Goal: Information Seeking & Learning: Learn about a topic

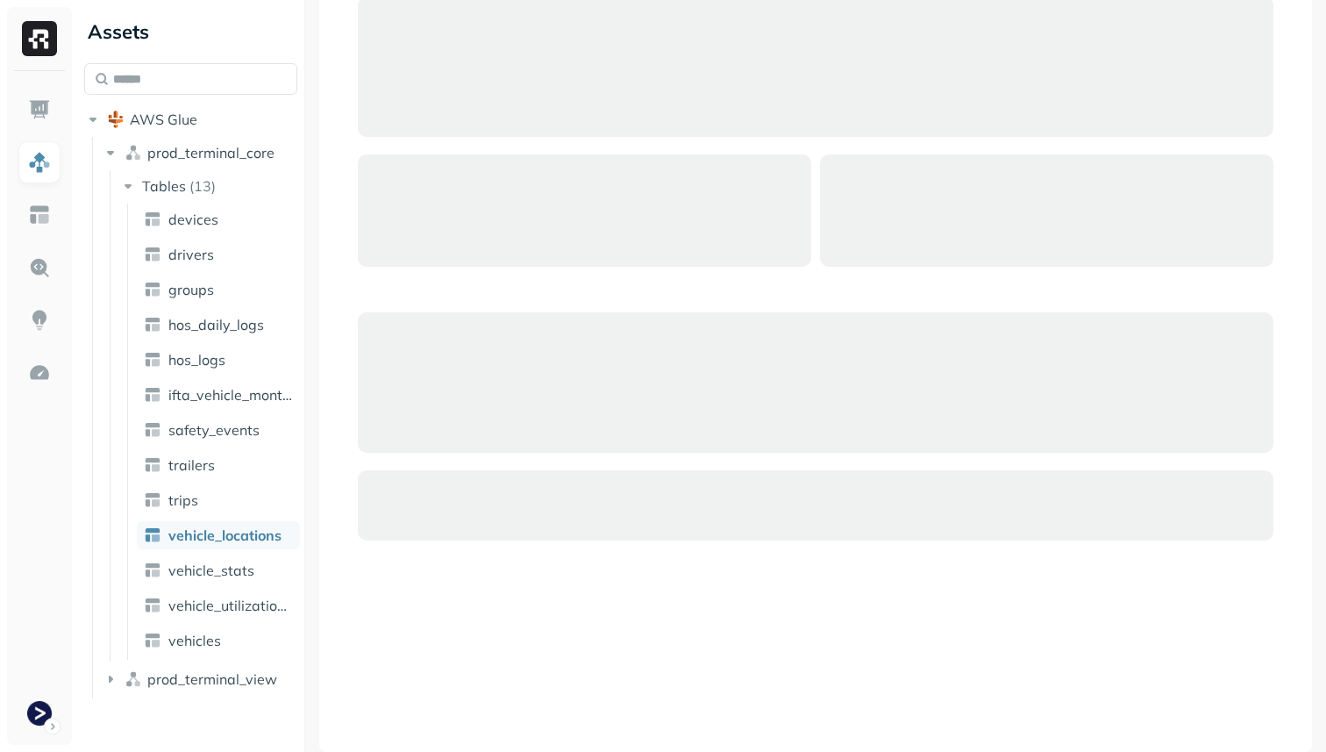
scroll to position [573, 0]
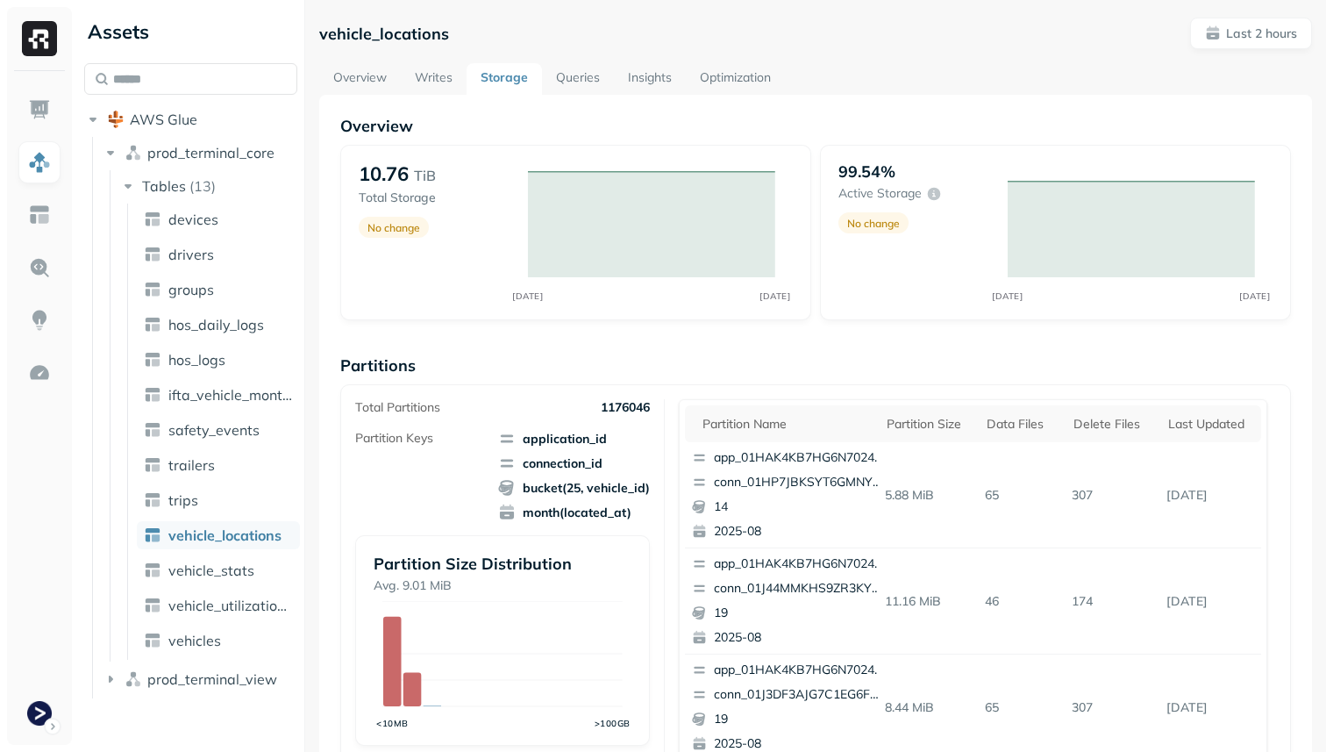
scroll to position [589, 0]
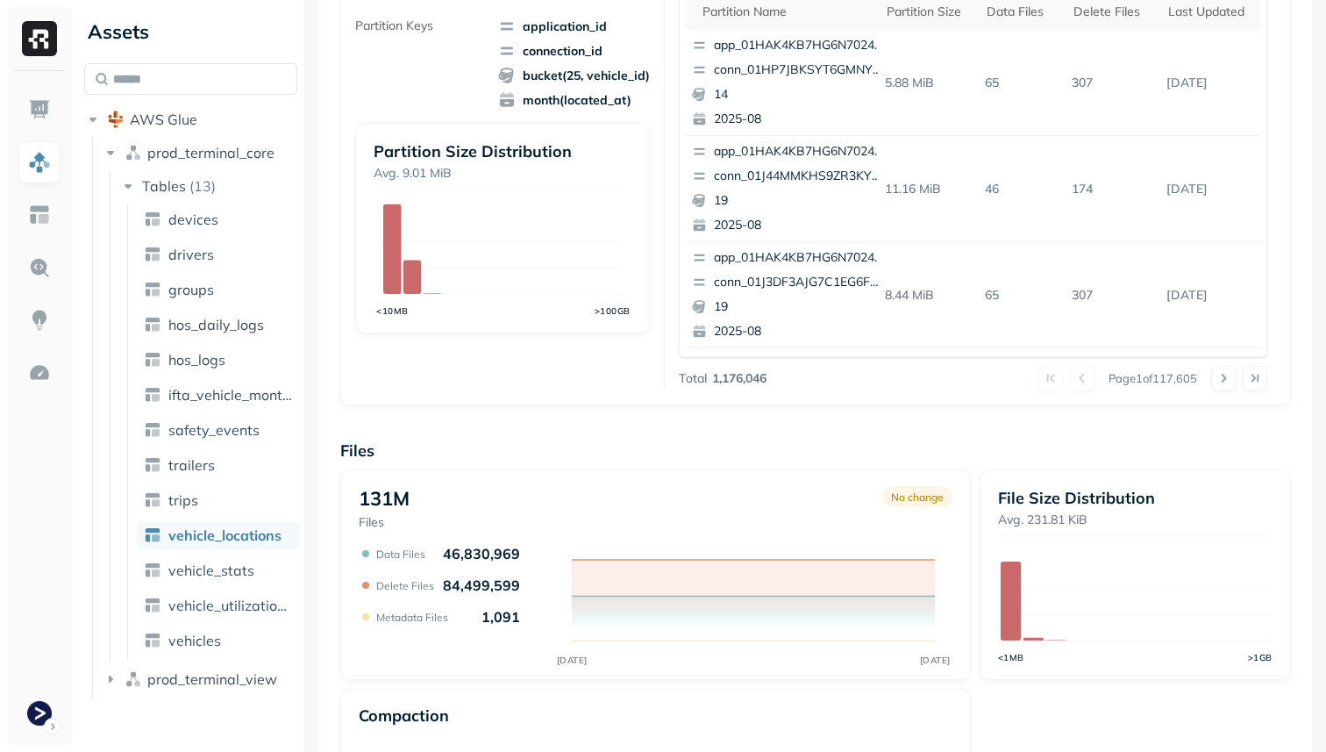
scroll to position [589, 0]
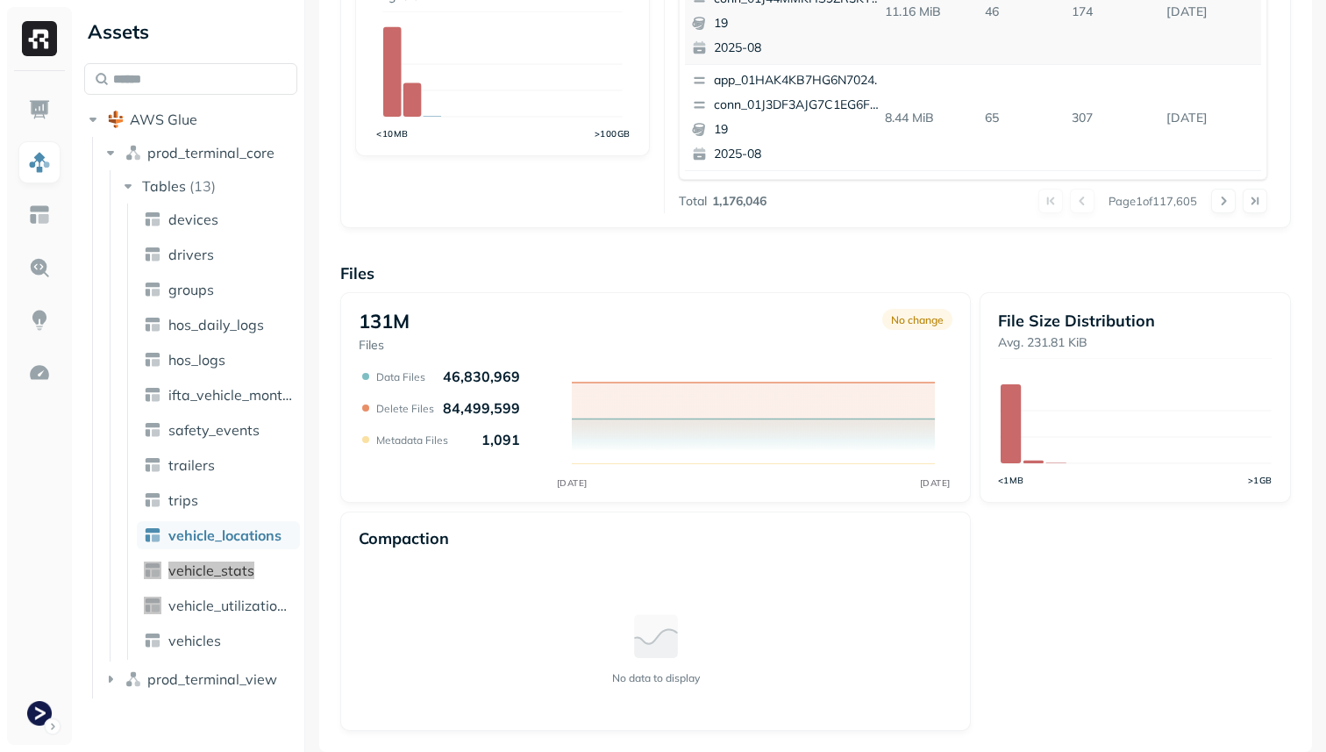
drag, startPoint x: 210, startPoint y: 573, endPoint x: 796, endPoint y: 0, distance: 819.4
click at [0, 0] on div "Assets AWS Glue prod_terminal_core Tables ( 13 ) devices drivers groups hos_dai…" at bounding box center [663, 376] width 1326 height 752
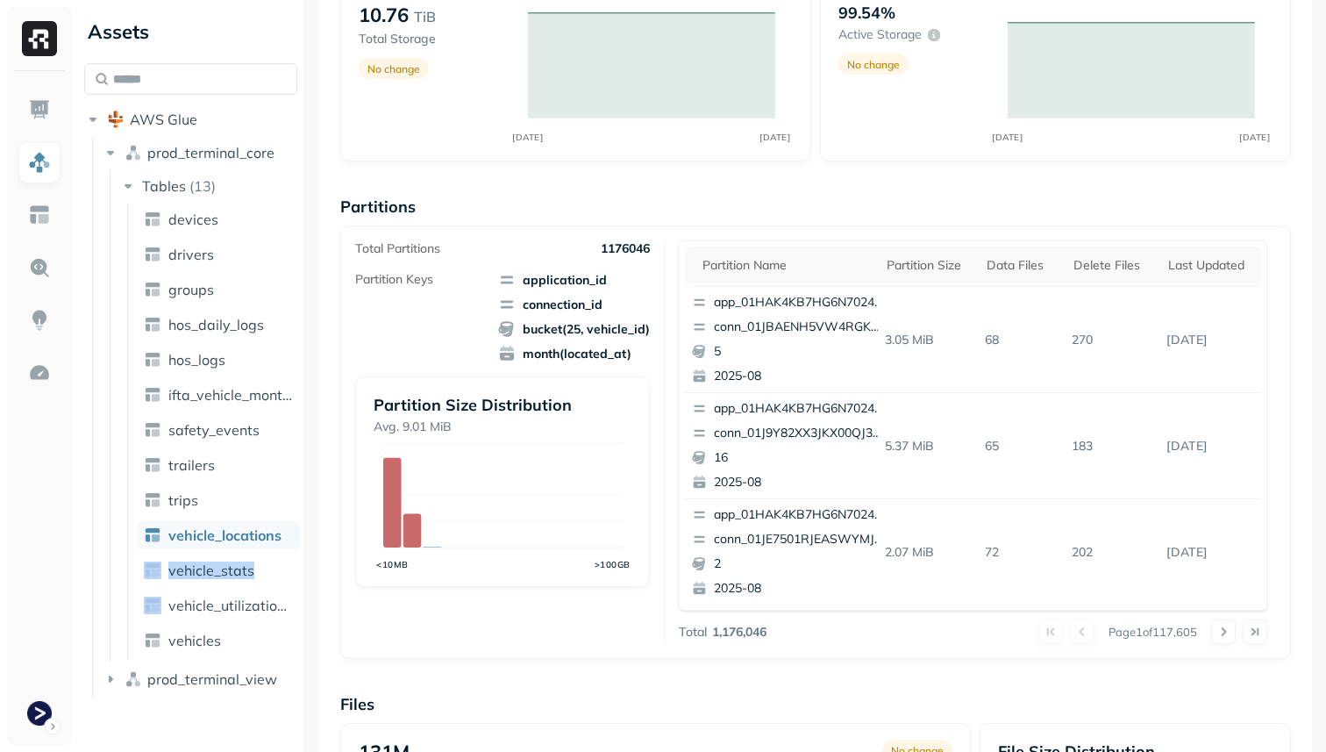
scroll to position [0, 0]
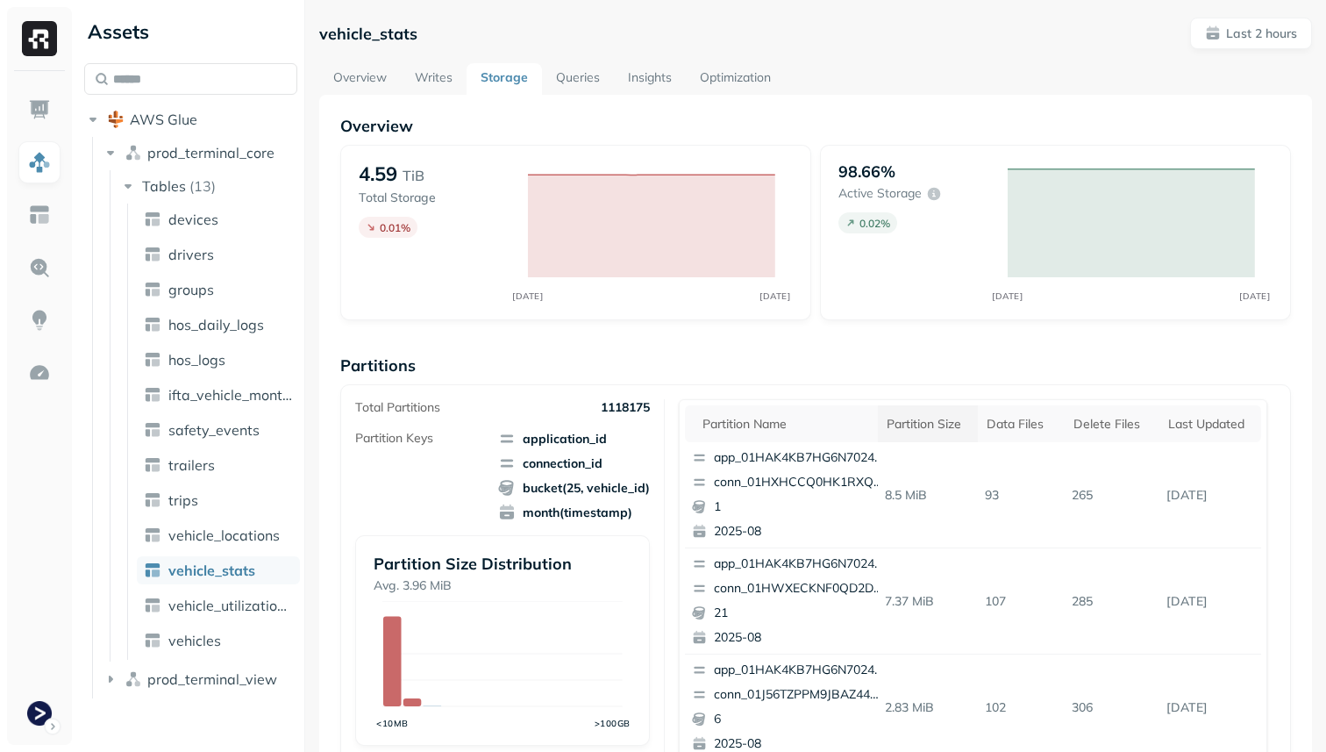
click at [927, 416] on div "Partition size" at bounding box center [928, 424] width 83 height 17
click at [364, 75] on link "Overview" at bounding box center [360, 79] width 82 height 32
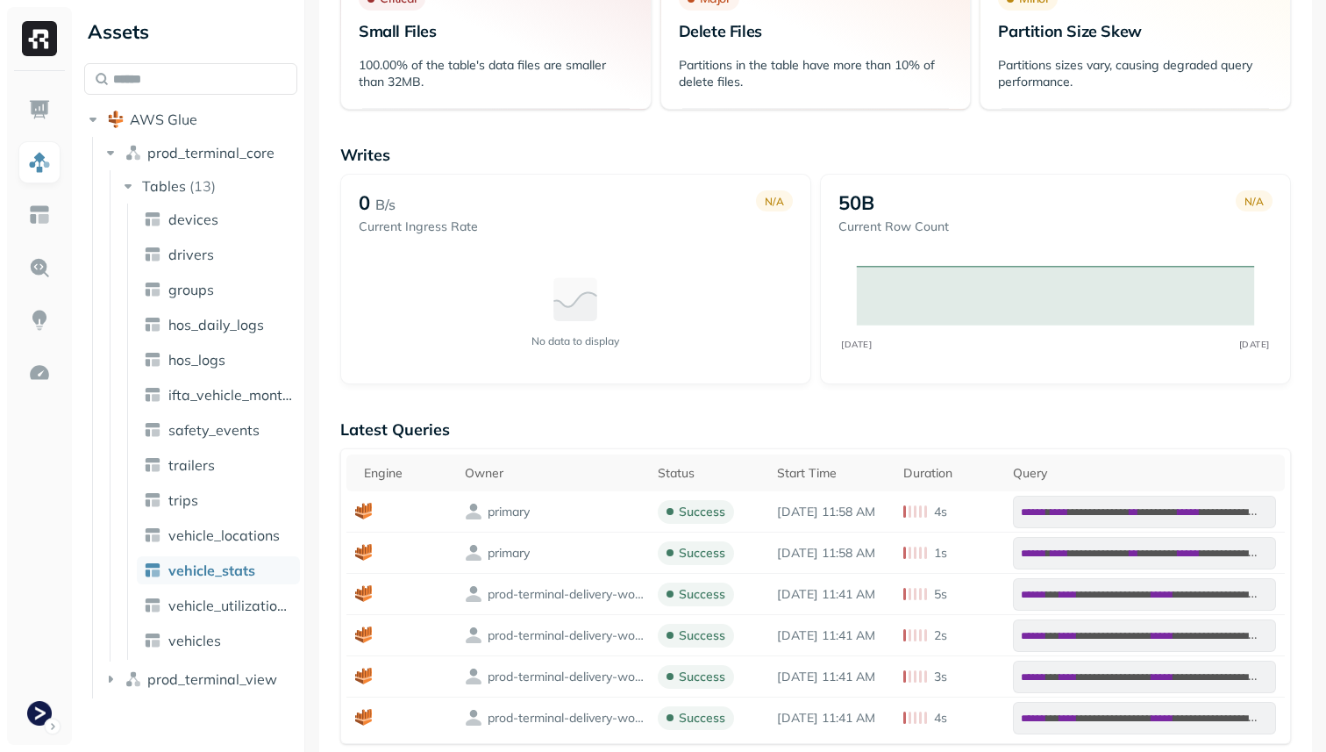
scroll to position [331, 0]
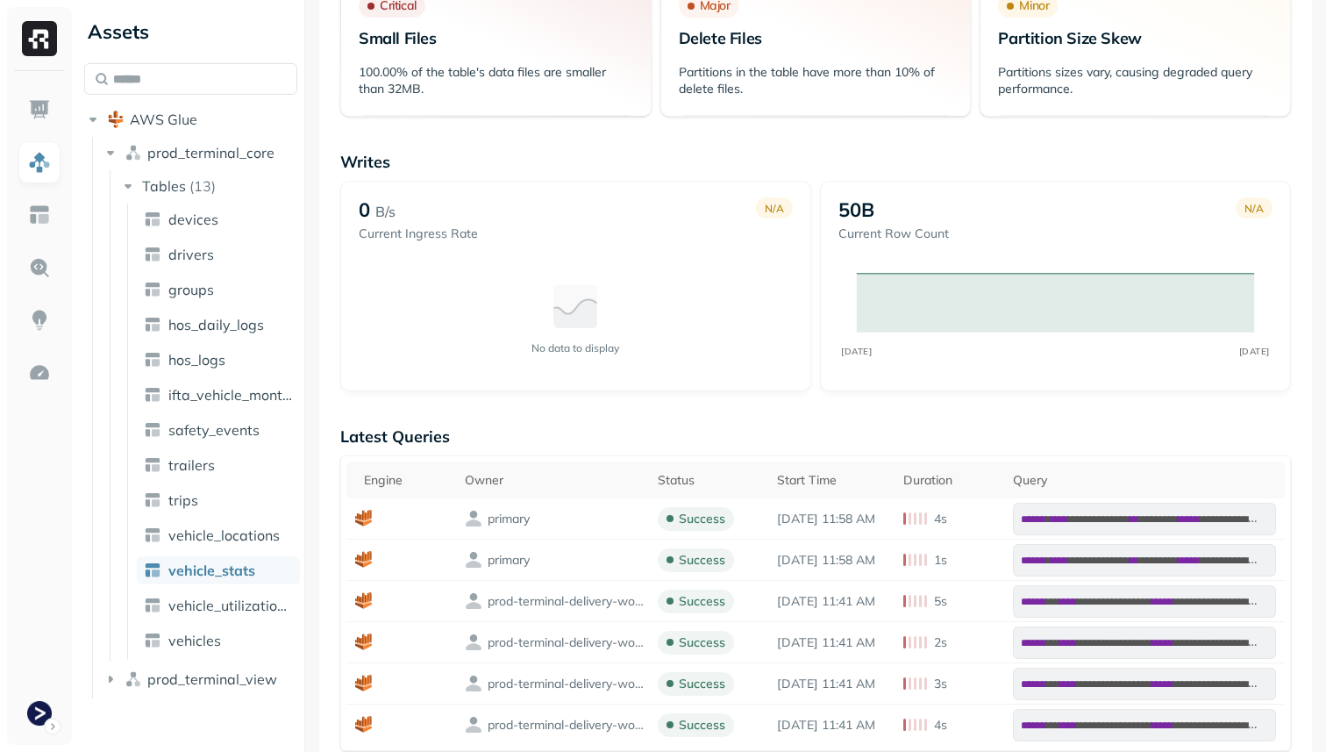
click at [577, 325] on icon at bounding box center [576, 313] width 44 height 29
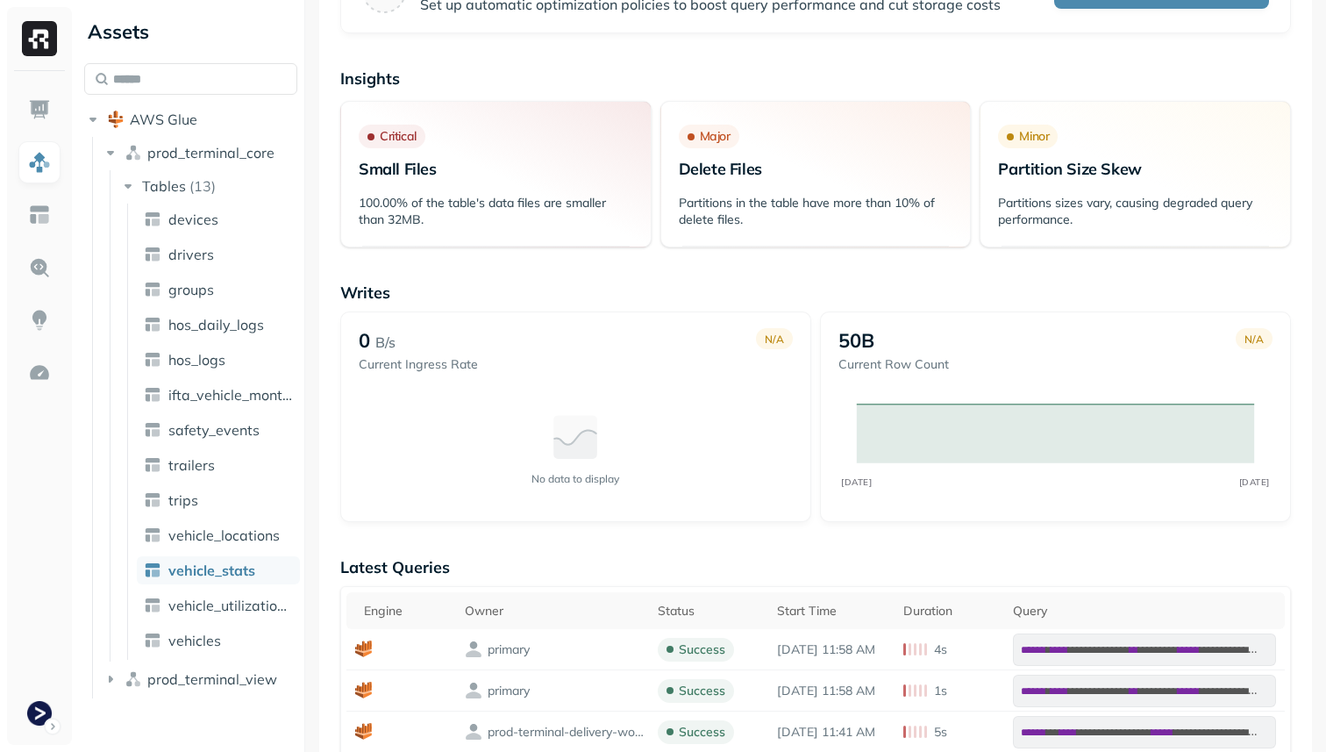
scroll to position [206, 0]
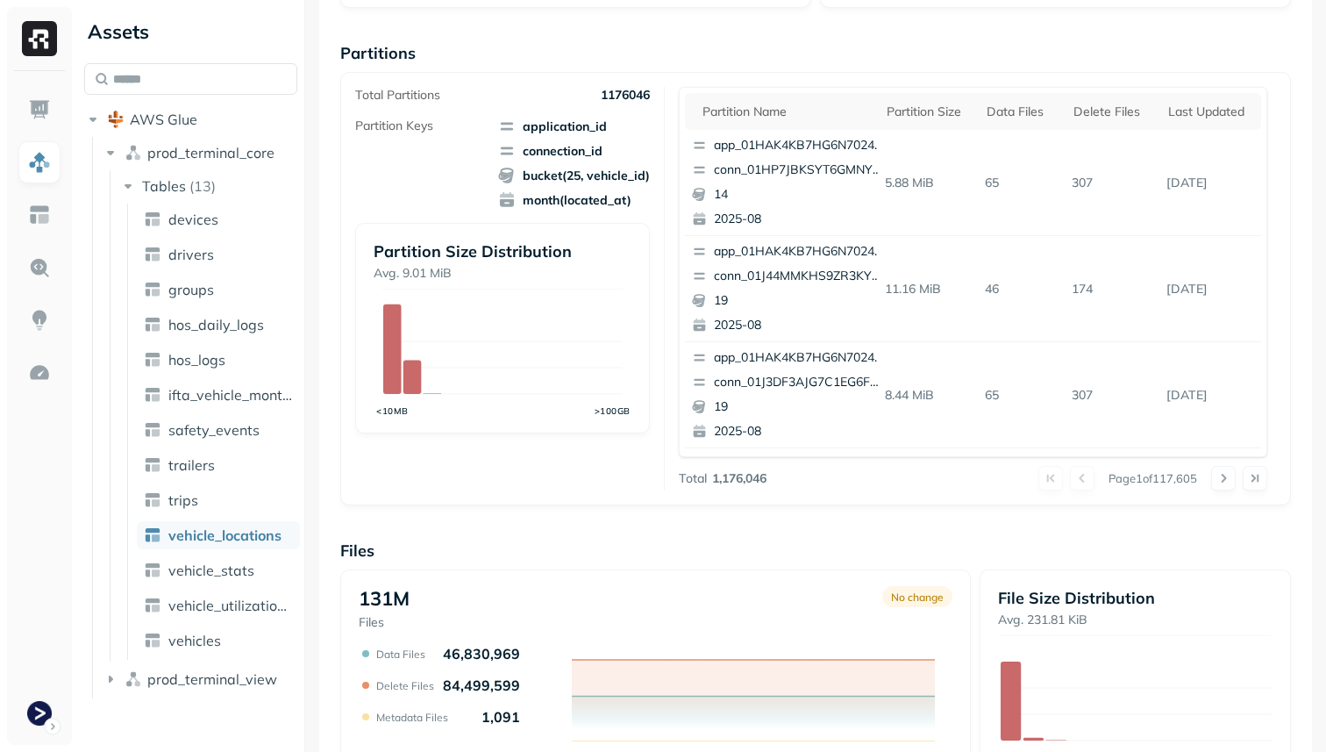
scroll to position [239, 0]
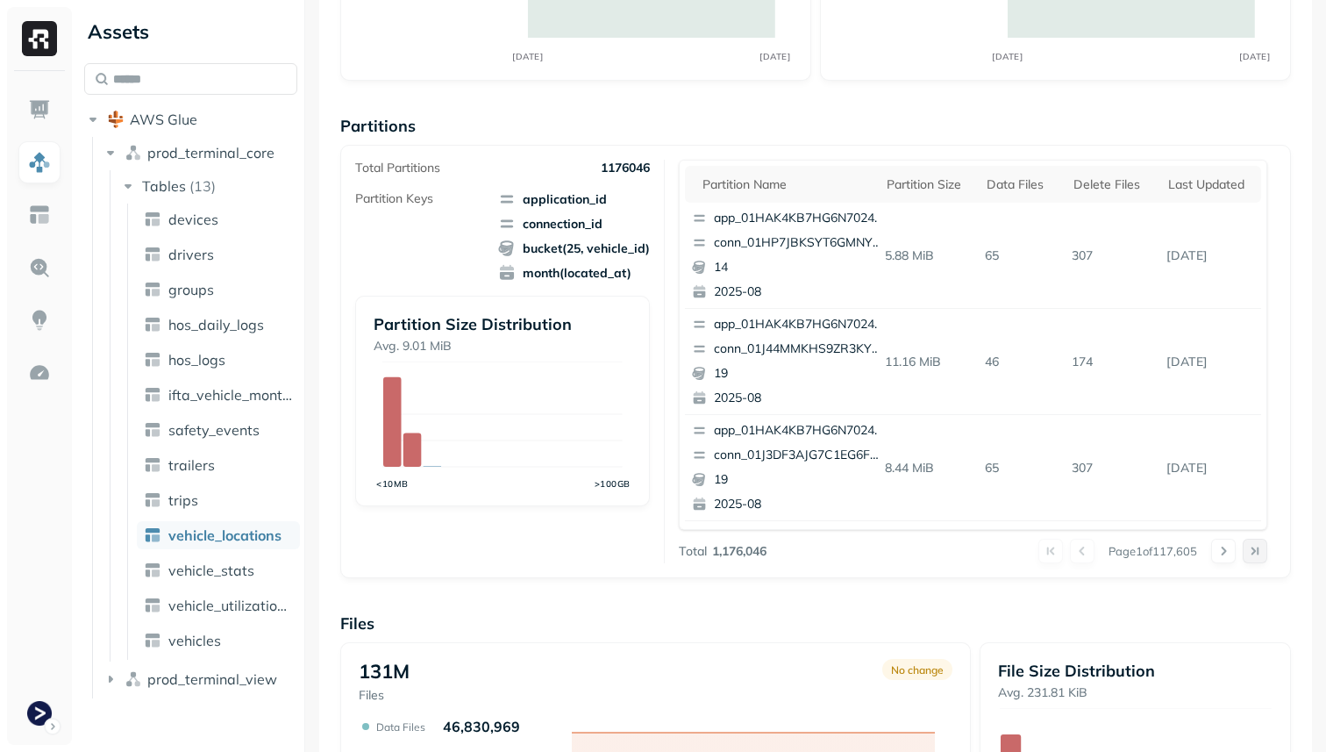
click at [1249, 551] on button at bounding box center [1255, 551] width 25 height 25
click at [1010, 553] on button at bounding box center [1013, 551] width 25 height 25
click at [932, 185] on div "Partition size" at bounding box center [928, 184] width 83 height 17
click at [932, 185] on div "Partition size" at bounding box center [936, 184] width 99 height 21
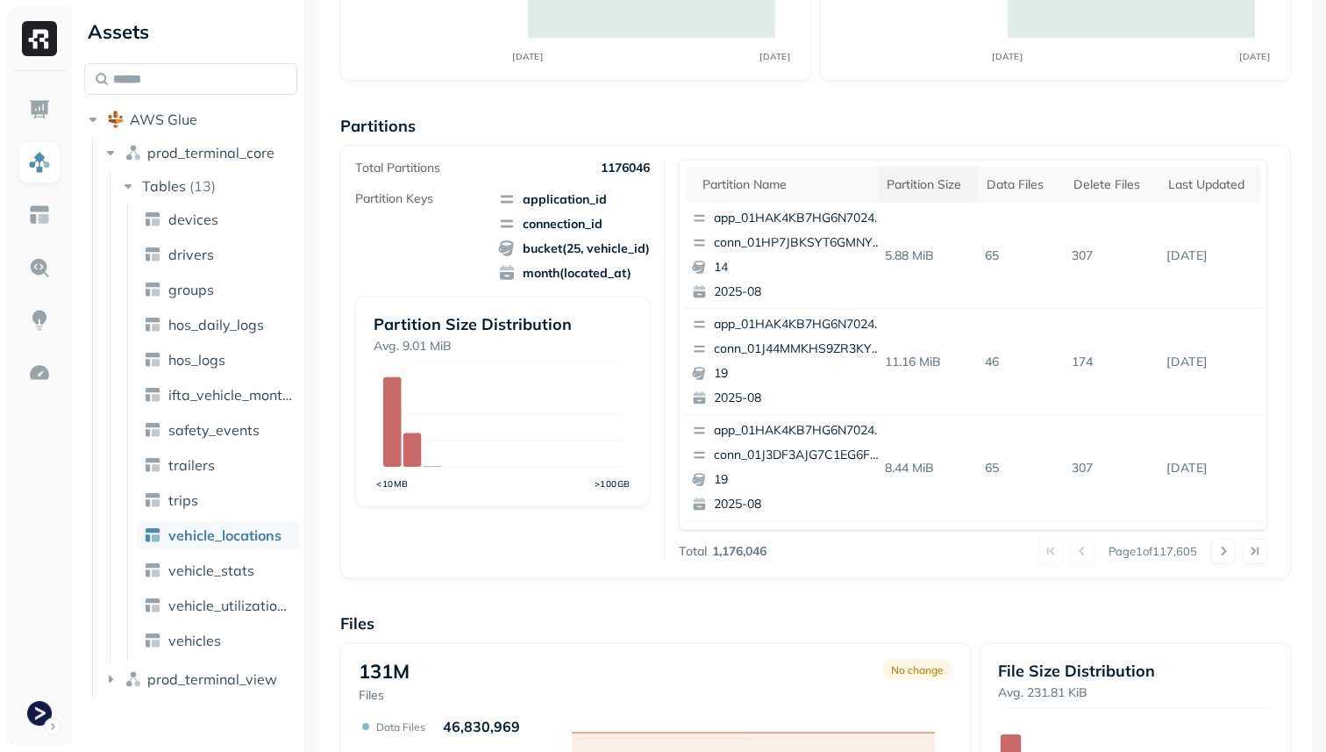
click at [937, 187] on div "Partition size" at bounding box center [928, 184] width 83 height 17
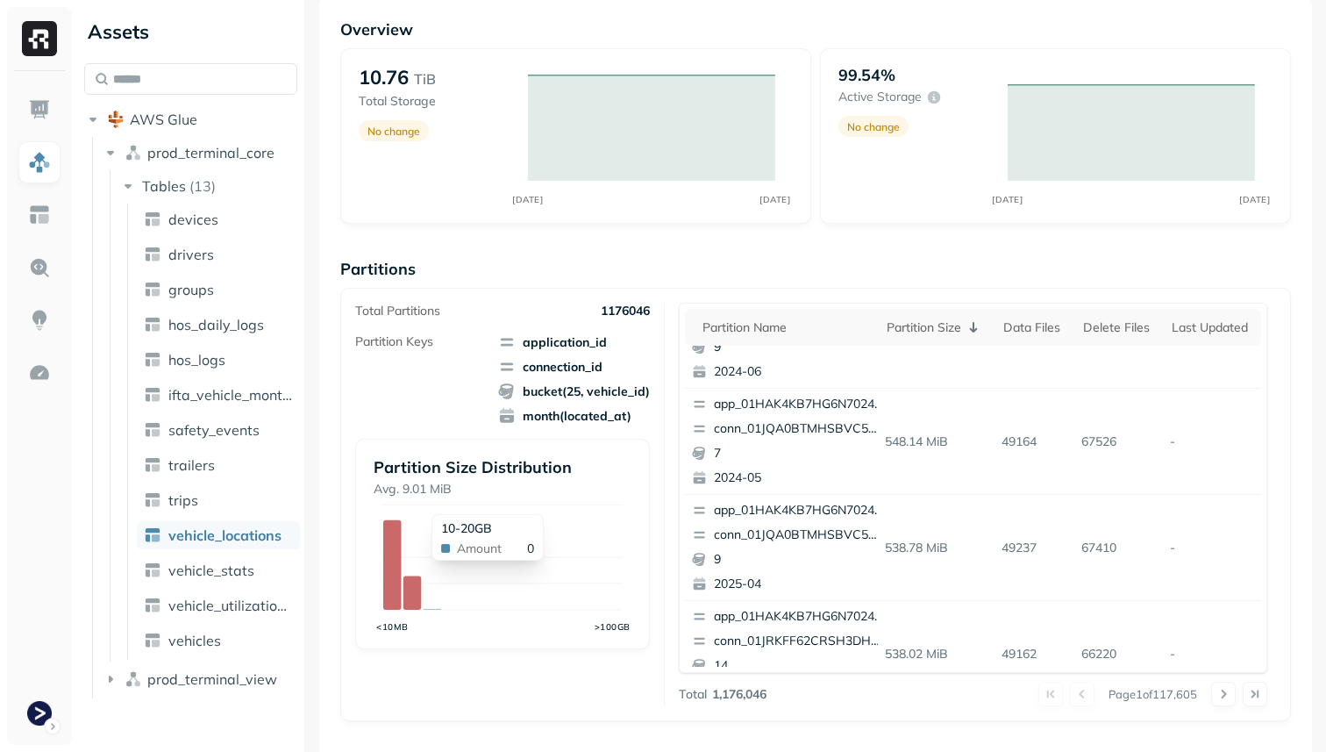
scroll to position [0, 0]
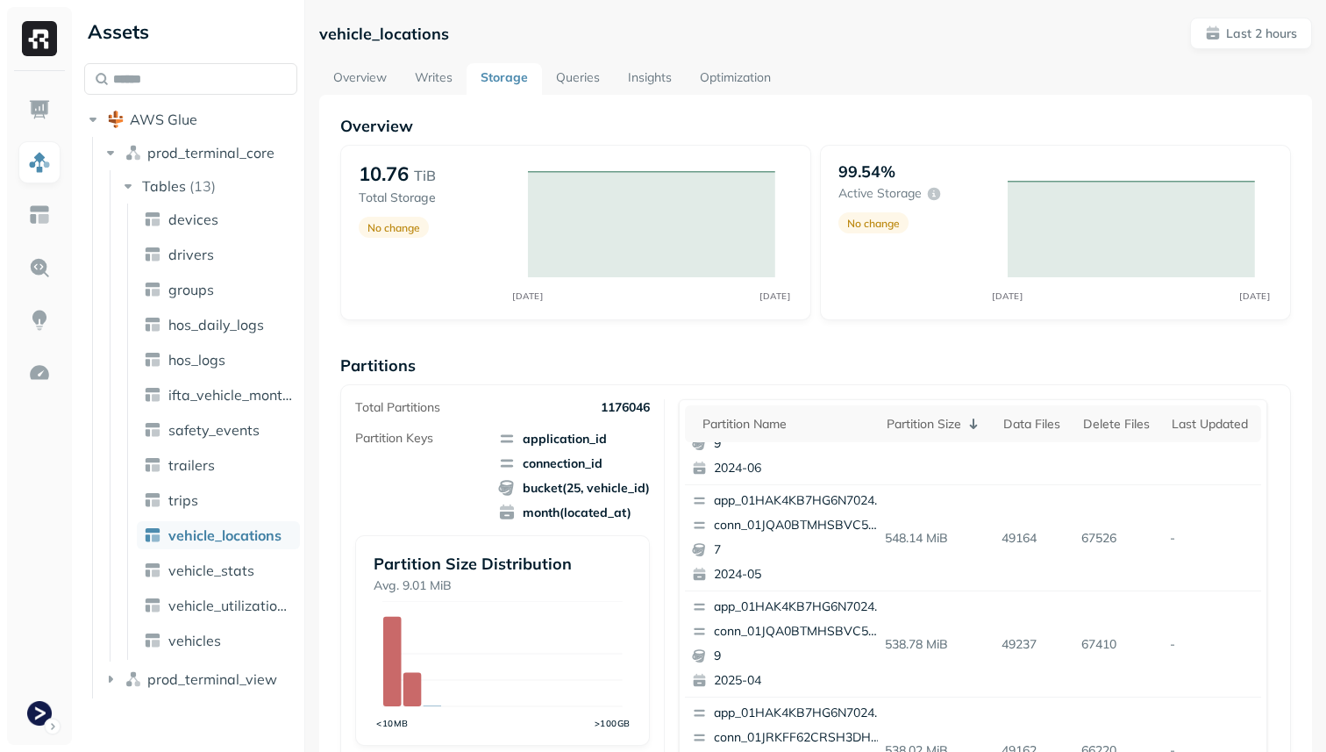
click at [368, 73] on link "Overview" at bounding box center [360, 79] width 82 height 32
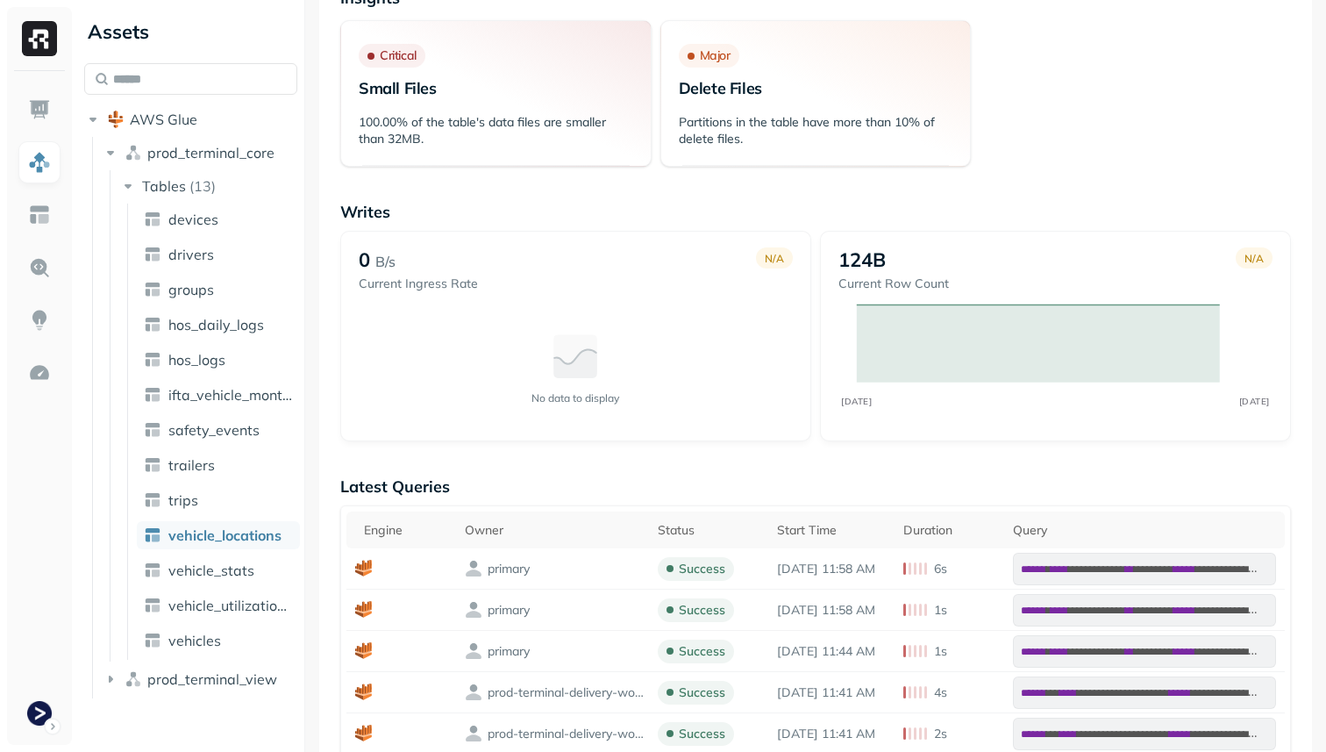
scroll to position [295, 0]
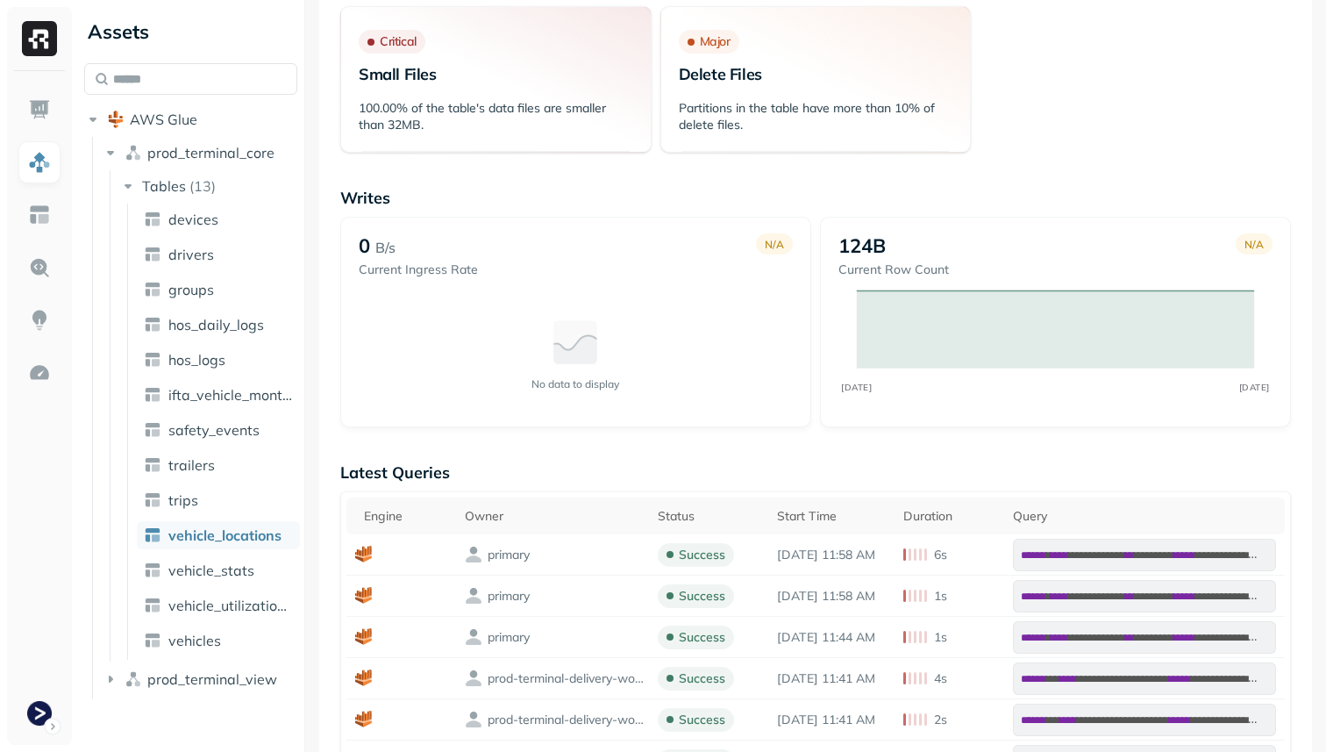
click at [430, 271] on p "Current Ingress Rate" at bounding box center [418, 269] width 119 height 17
drag, startPoint x: 403, startPoint y: 269, endPoint x: 503, endPoint y: 269, distance: 100.0
click at [503, 269] on div "0 B/s Current Ingress Rate N/A" at bounding box center [576, 255] width 434 height 45
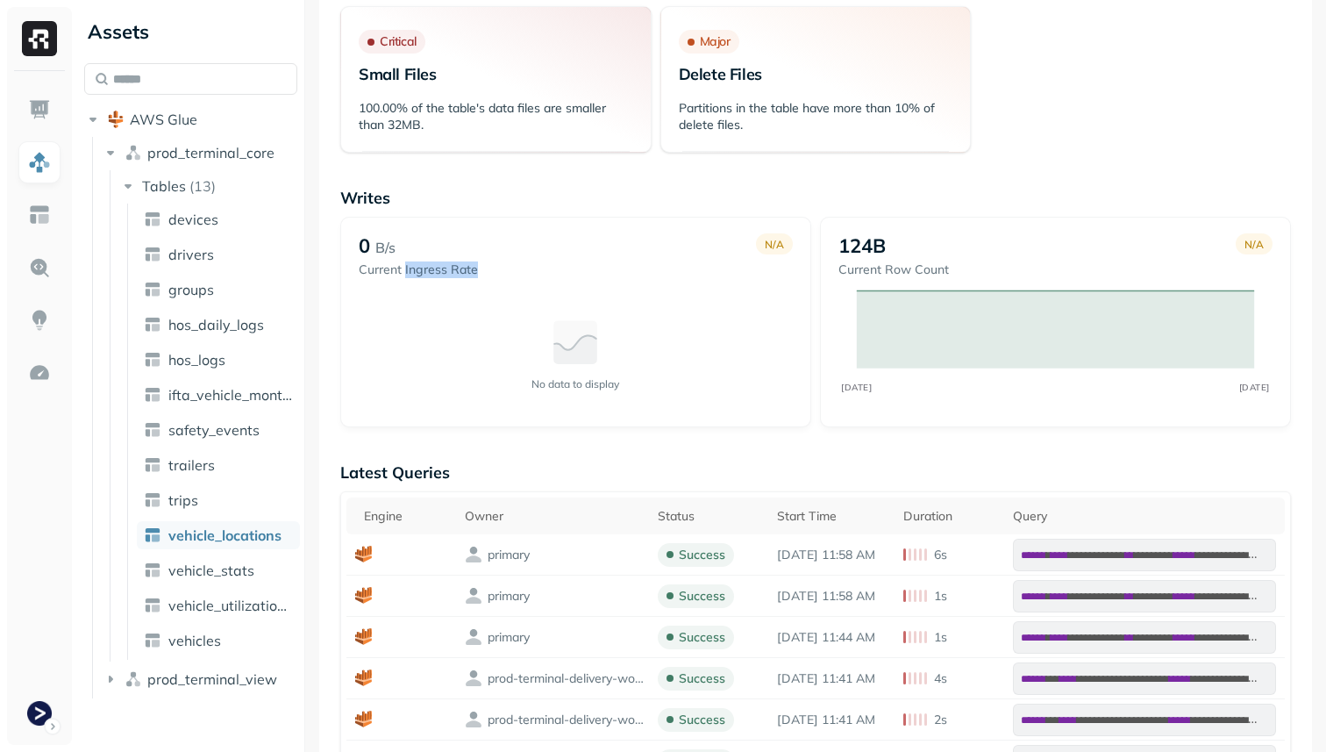
copy p "Ingress Rate"
click at [656, 386] on div "No data to display" at bounding box center [576, 353] width 434 height 123
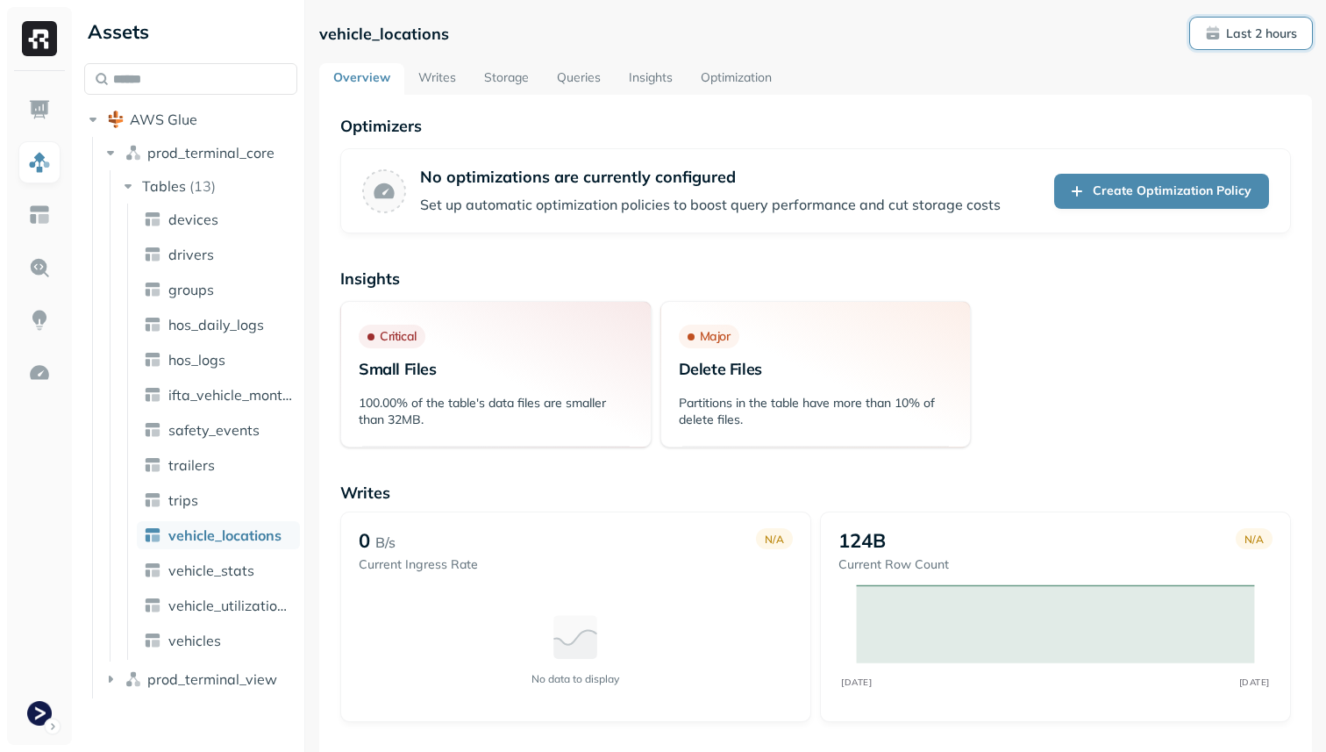
click at [1224, 39] on span "Last 2 hours" at bounding box center [1251, 33] width 92 height 17
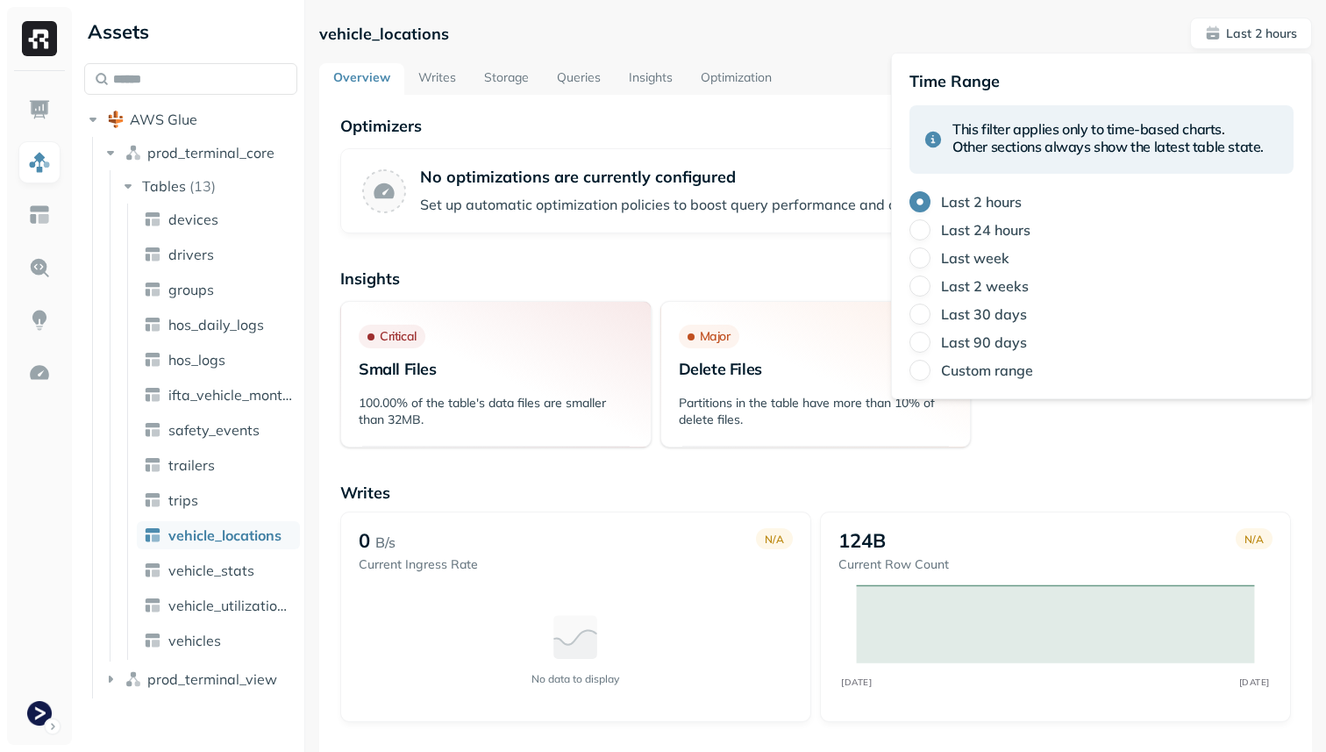
click at [824, 39] on div "vehicle_locations Last 2 hours" at bounding box center [815, 34] width 993 height 32
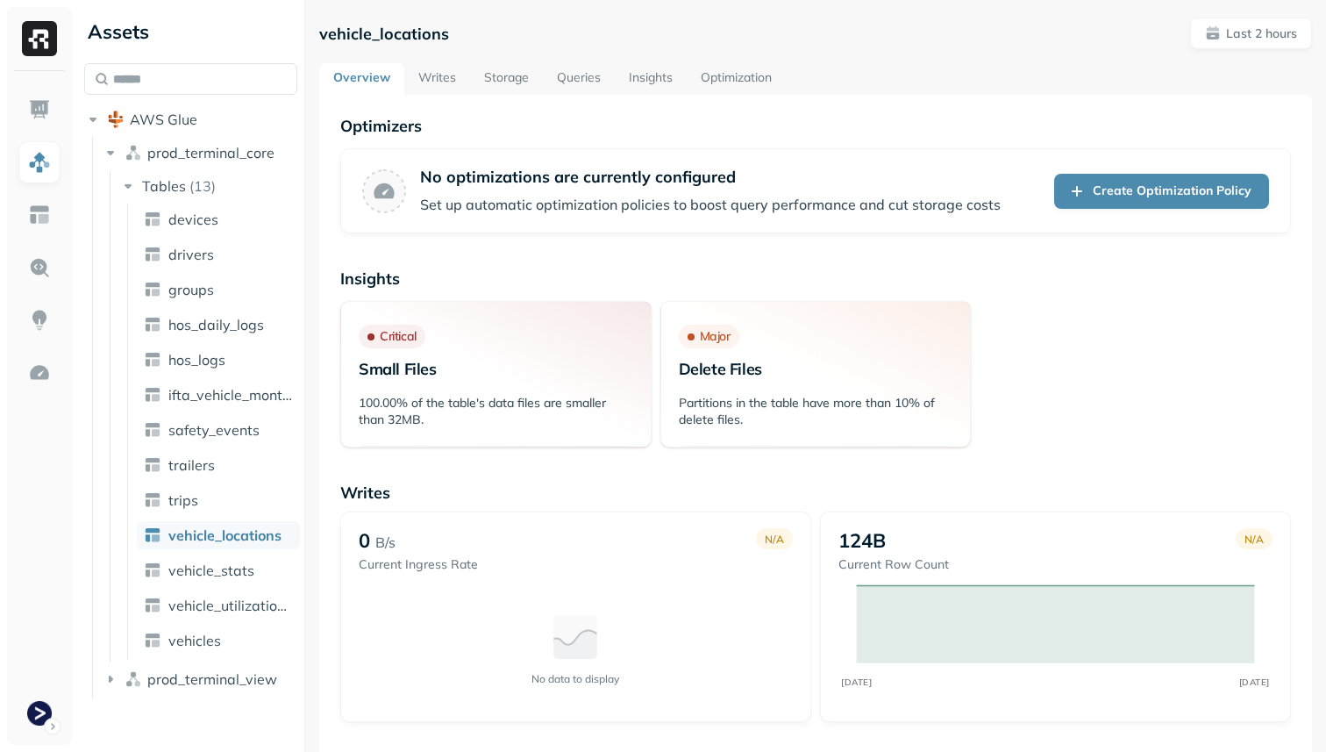
click at [521, 81] on link "Storage" at bounding box center [506, 79] width 73 height 32
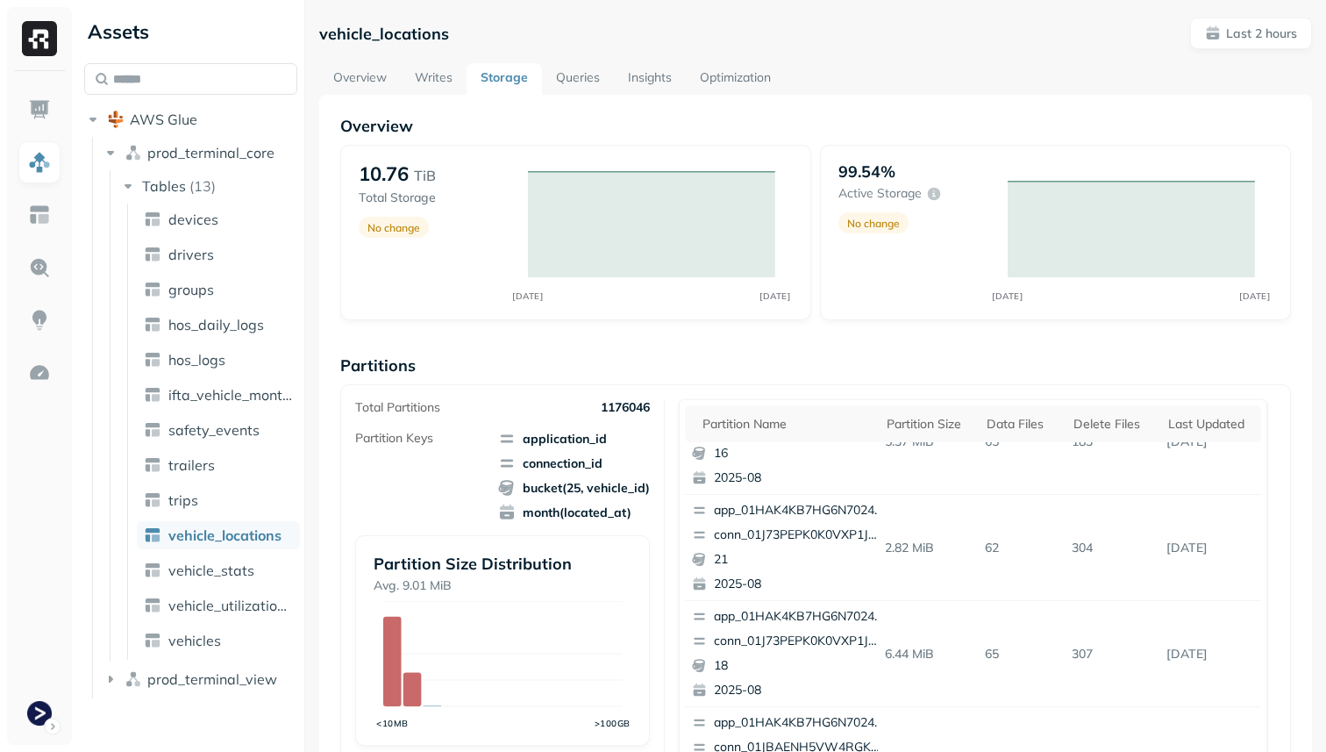
click at [581, 78] on link "Queries" at bounding box center [578, 79] width 72 height 32
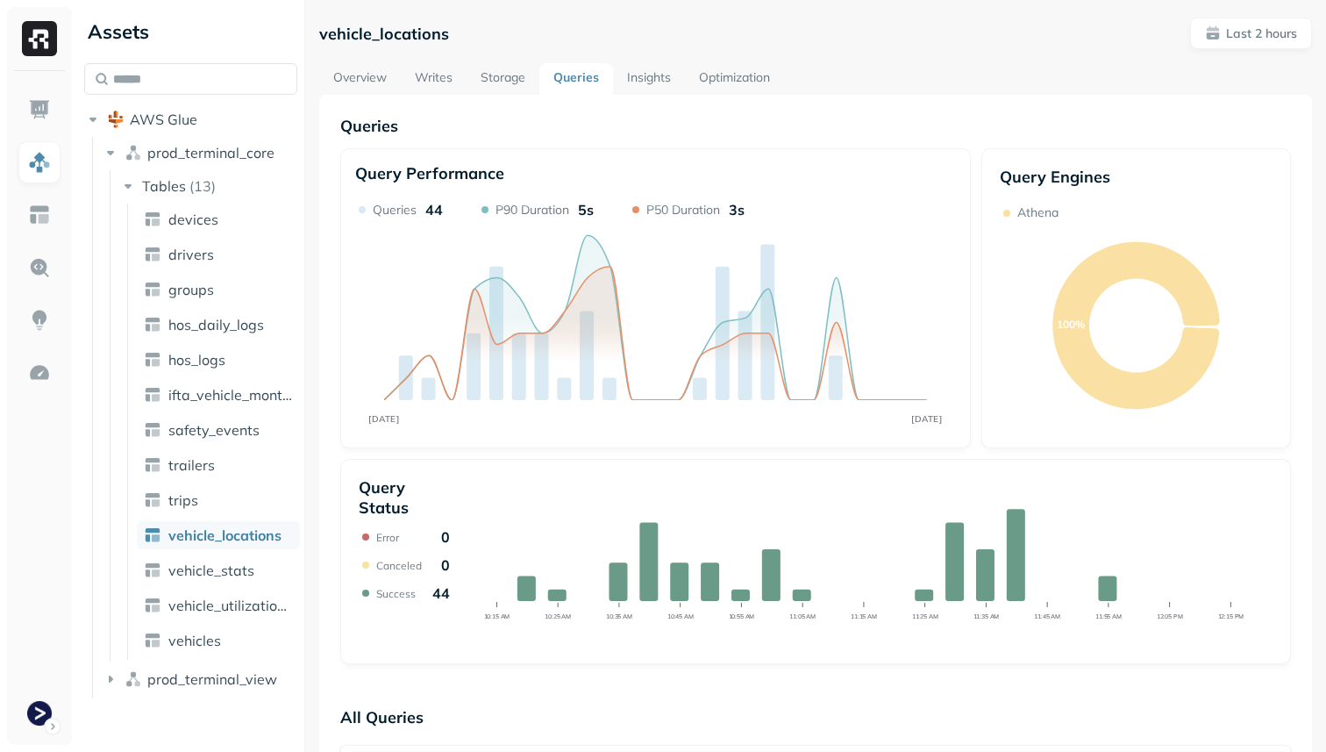
click at [509, 85] on link "Storage" at bounding box center [503, 79] width 73 height 32
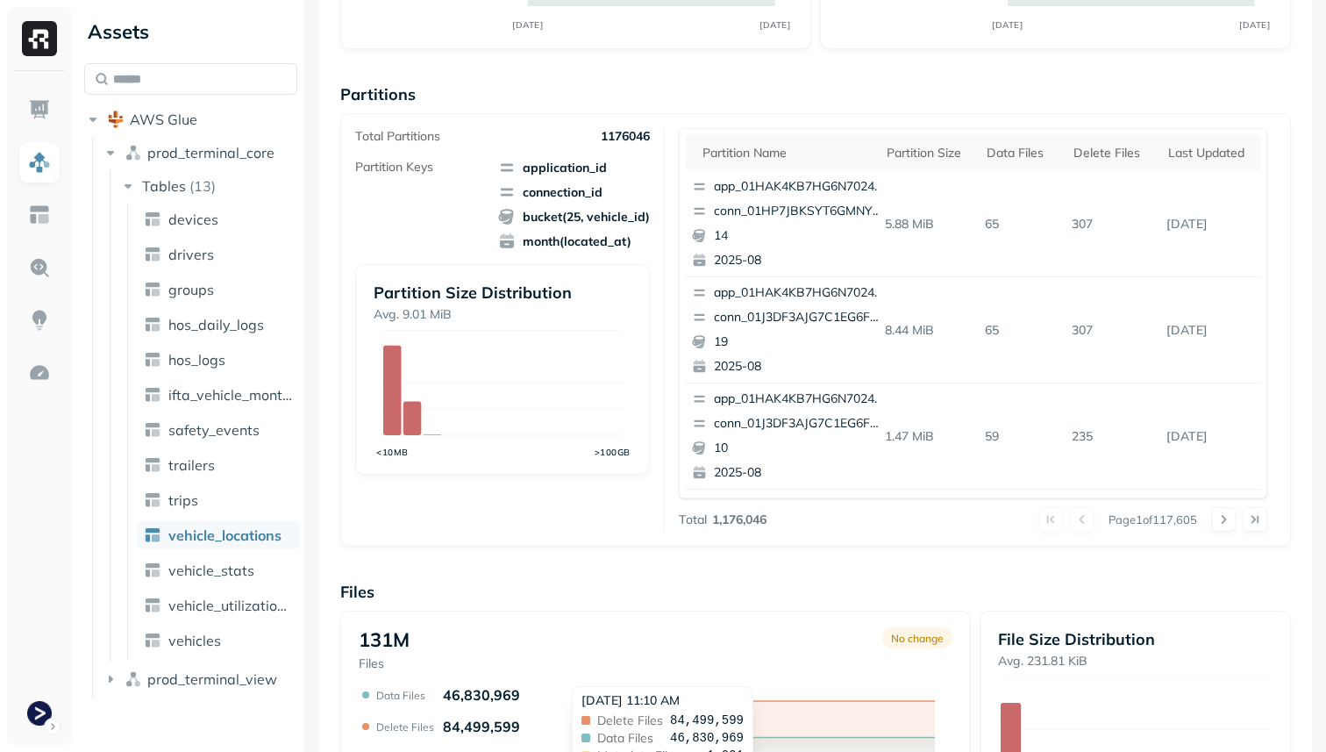
scroll to position [262, 0]
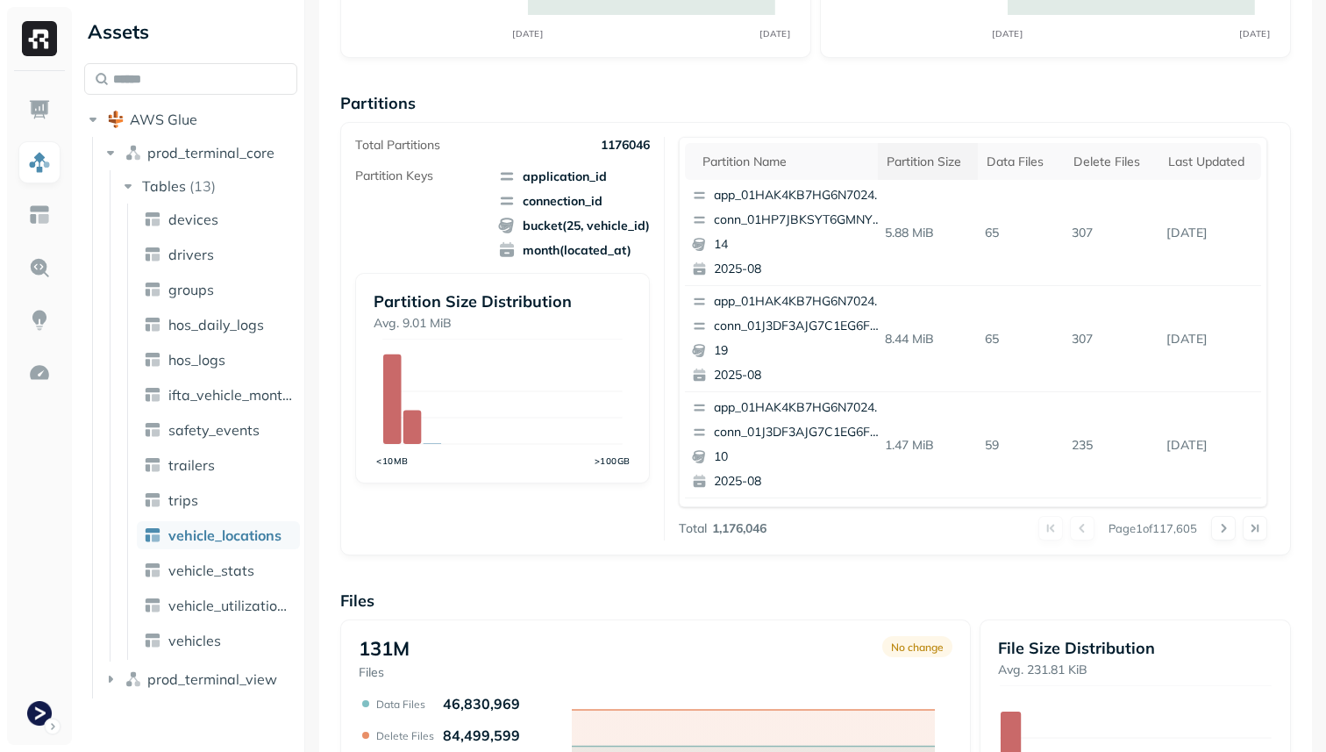
click at [919, 162] on div "Partition size" at bounding box center [928, 161] width 83 height 17
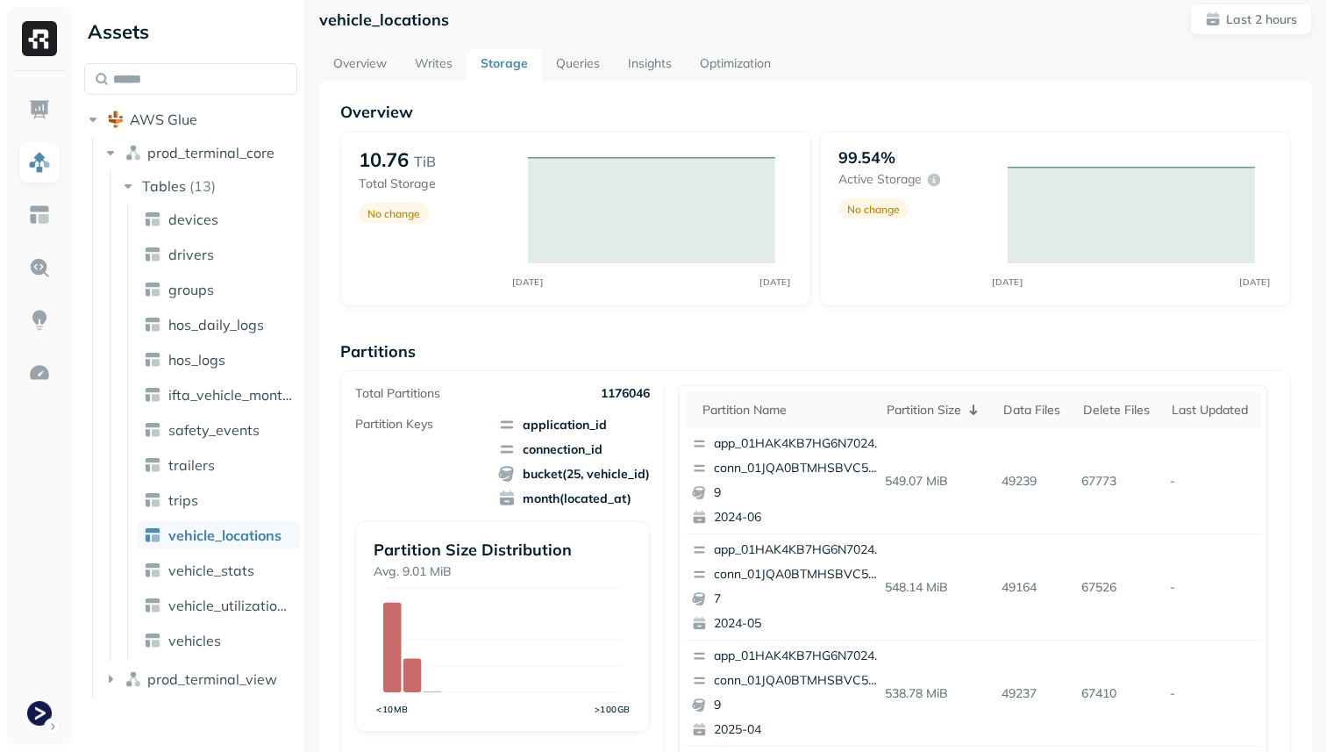
scroll to position [0, 0]
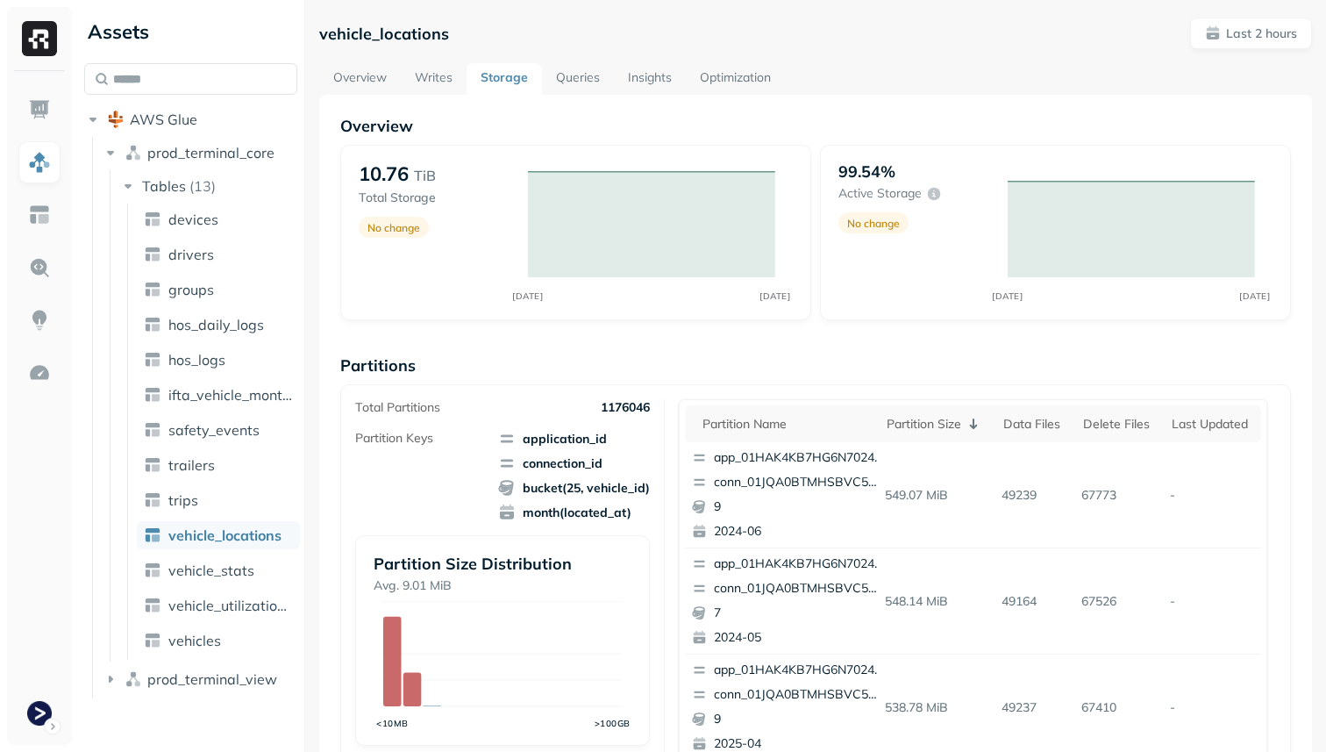
click at [442, 82] on link "Writes" at bounding box center [434, 79] width 66 height 32
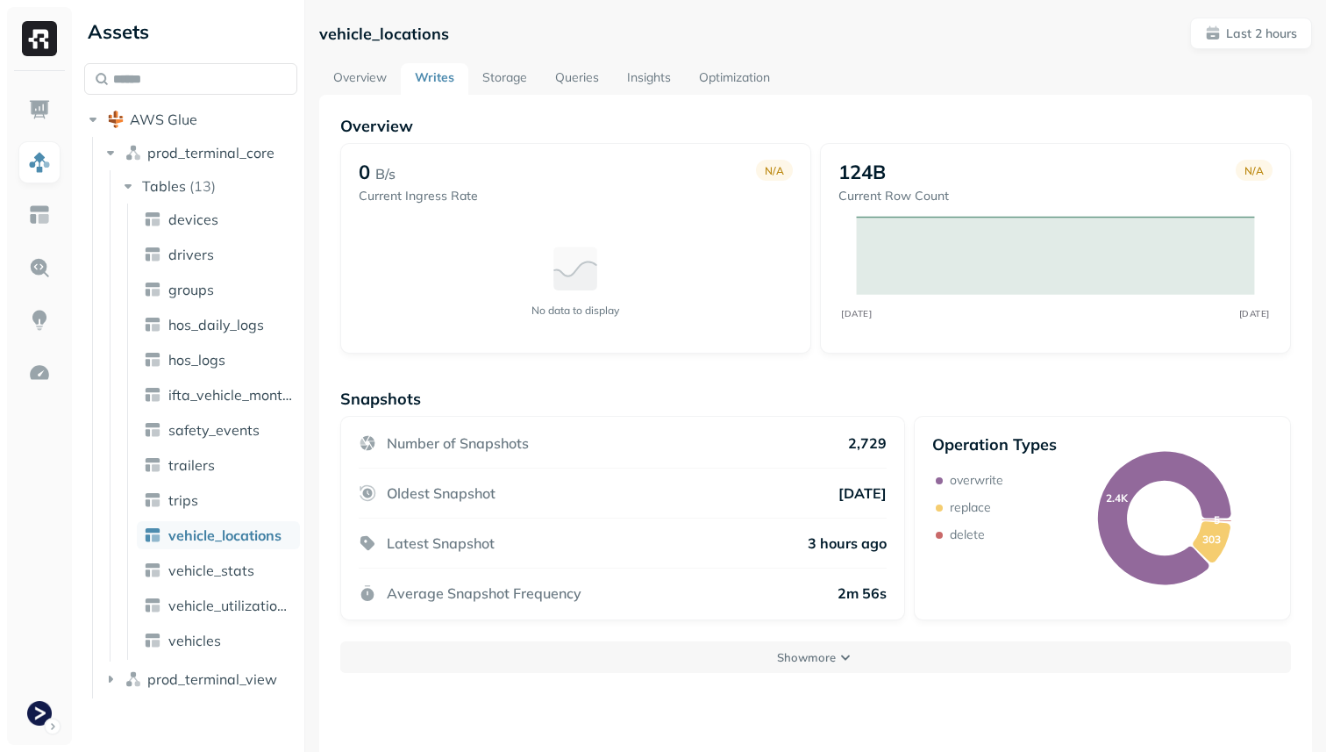
scroll to position [95, 0]
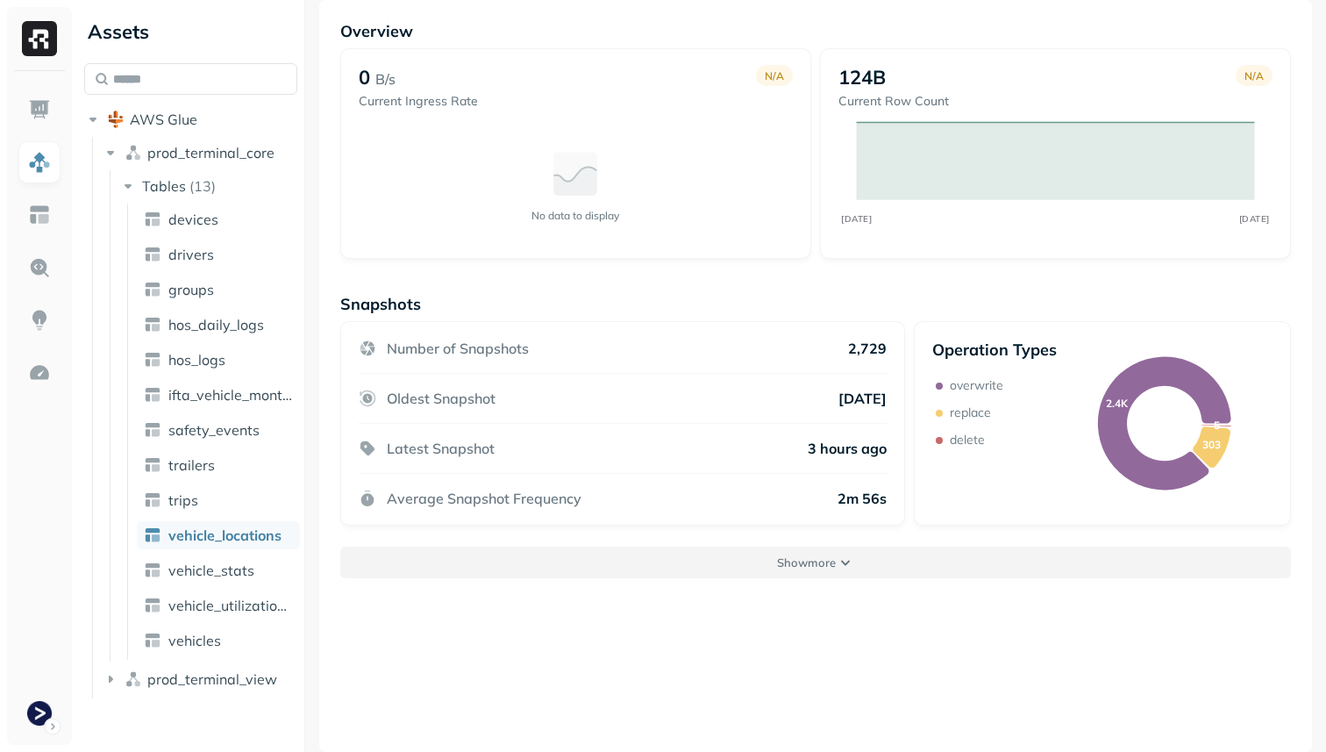
click at [809, 567] on p "Show more" at bounding box center [806, 562] width 59 height 17
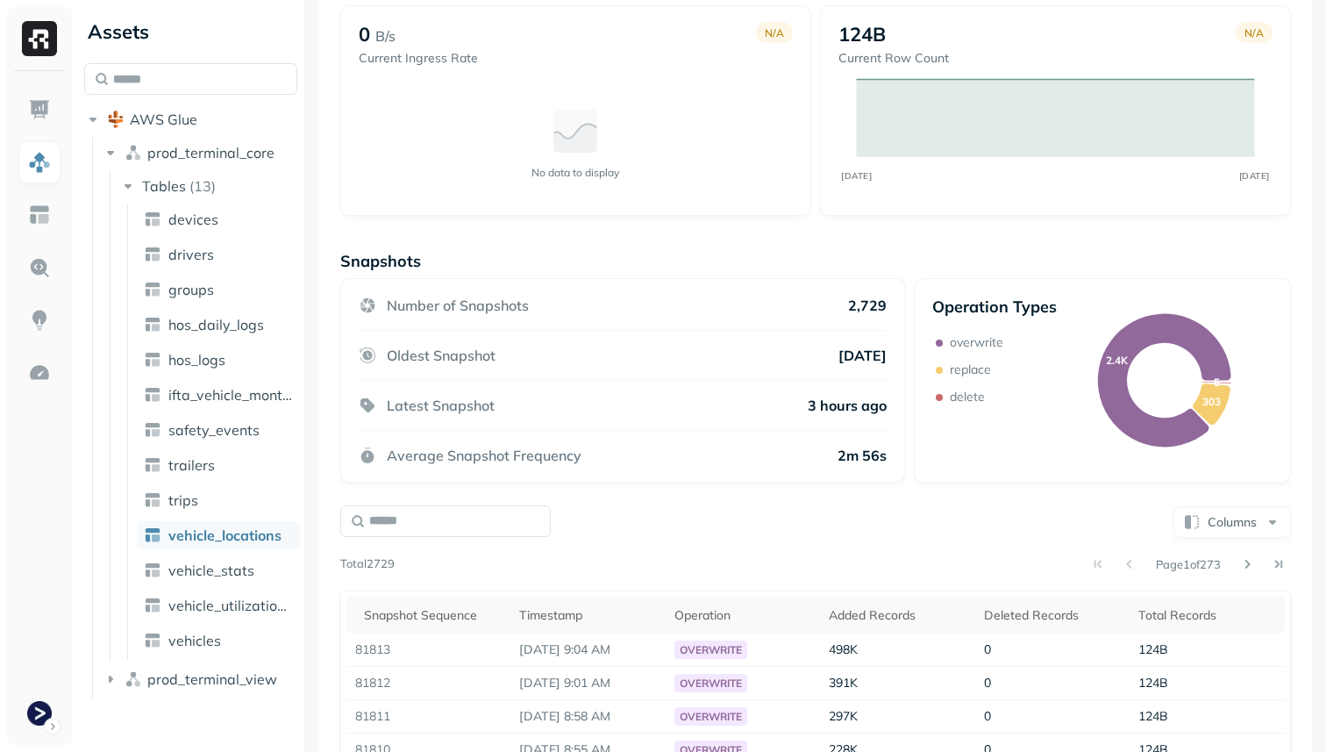
scroll to position [0, 0]
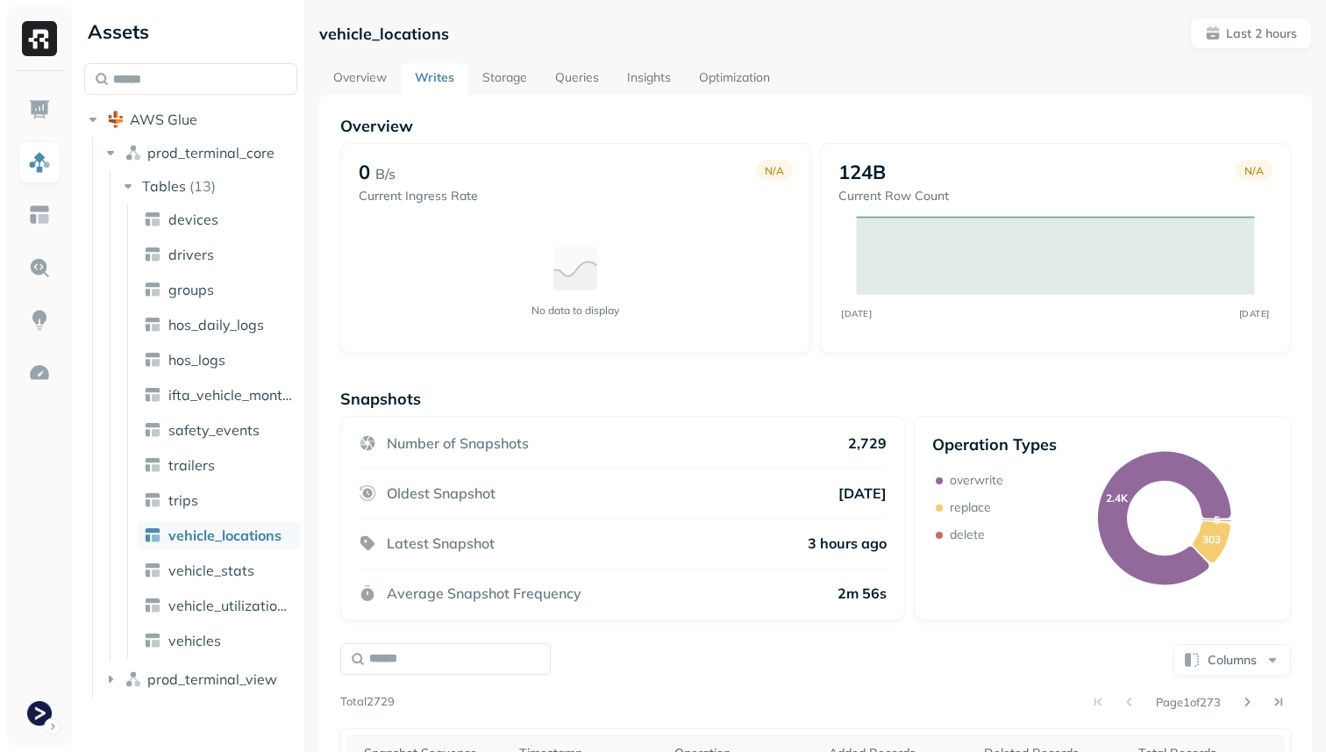
click at [361, 76] on link "Overview" at bounding box center [360, 79] width 82 height 32
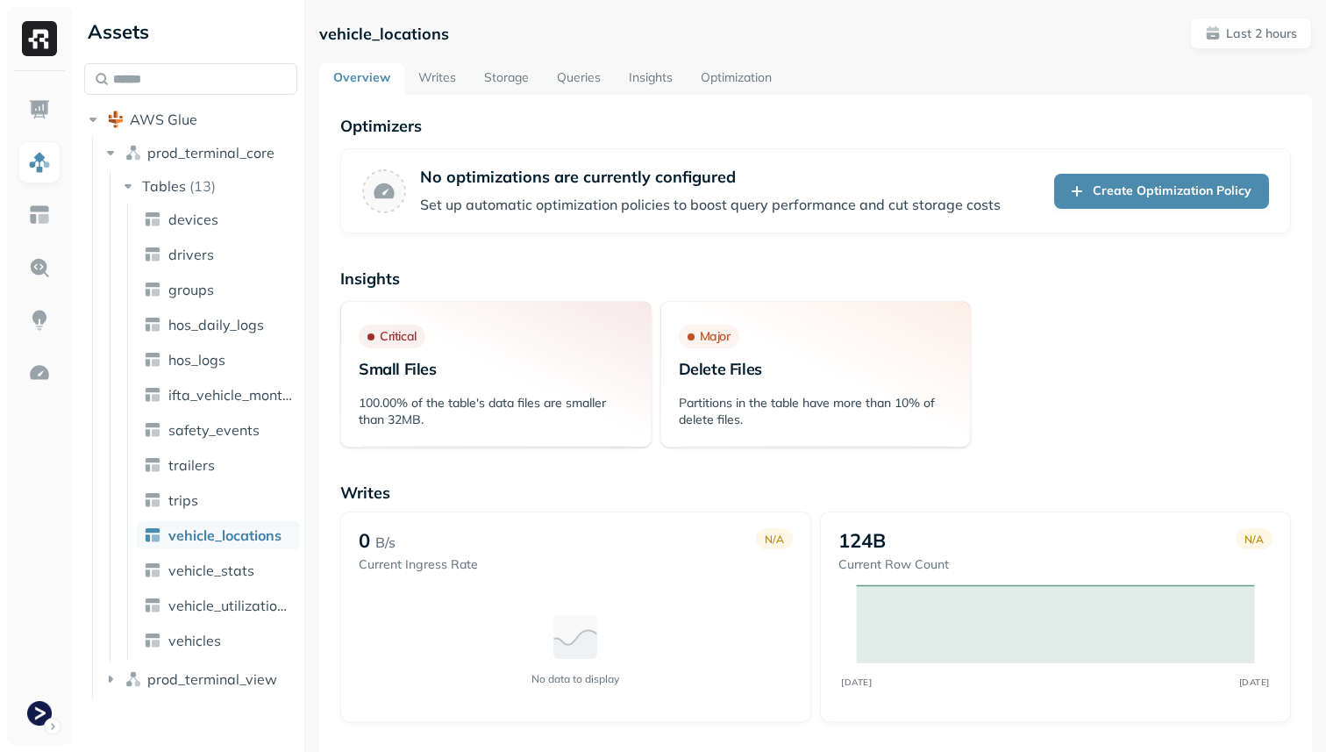
click at [449, 81] on link "Writes" at bounding box center [437, 79] width 66 height 32
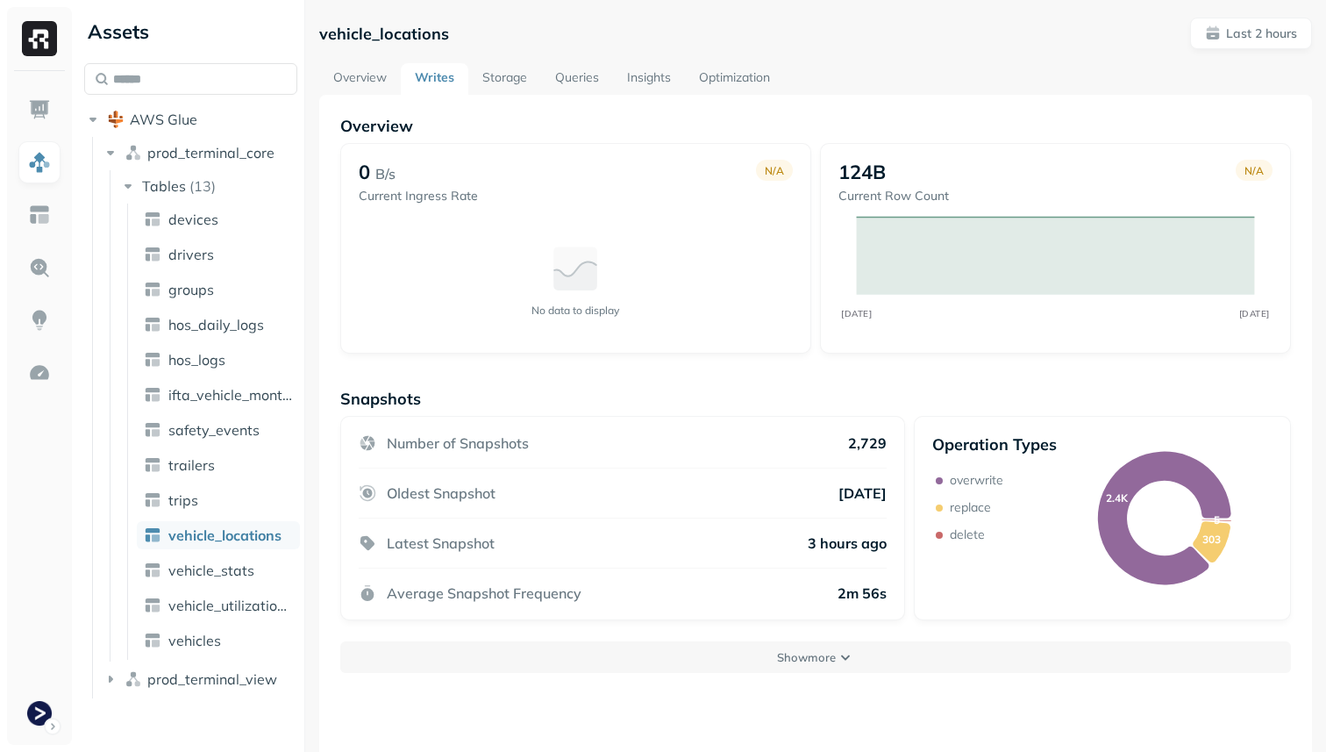
click at [515, 96] on div "Overview 0 B/s Current Ingress Rate N/A No data to display 124B Current Row Cou…" at bounding box center [815, 471] width 993 height 752
click at [511, 84] on link "Storage" at bounding box center [504, 79] width 73 height 32
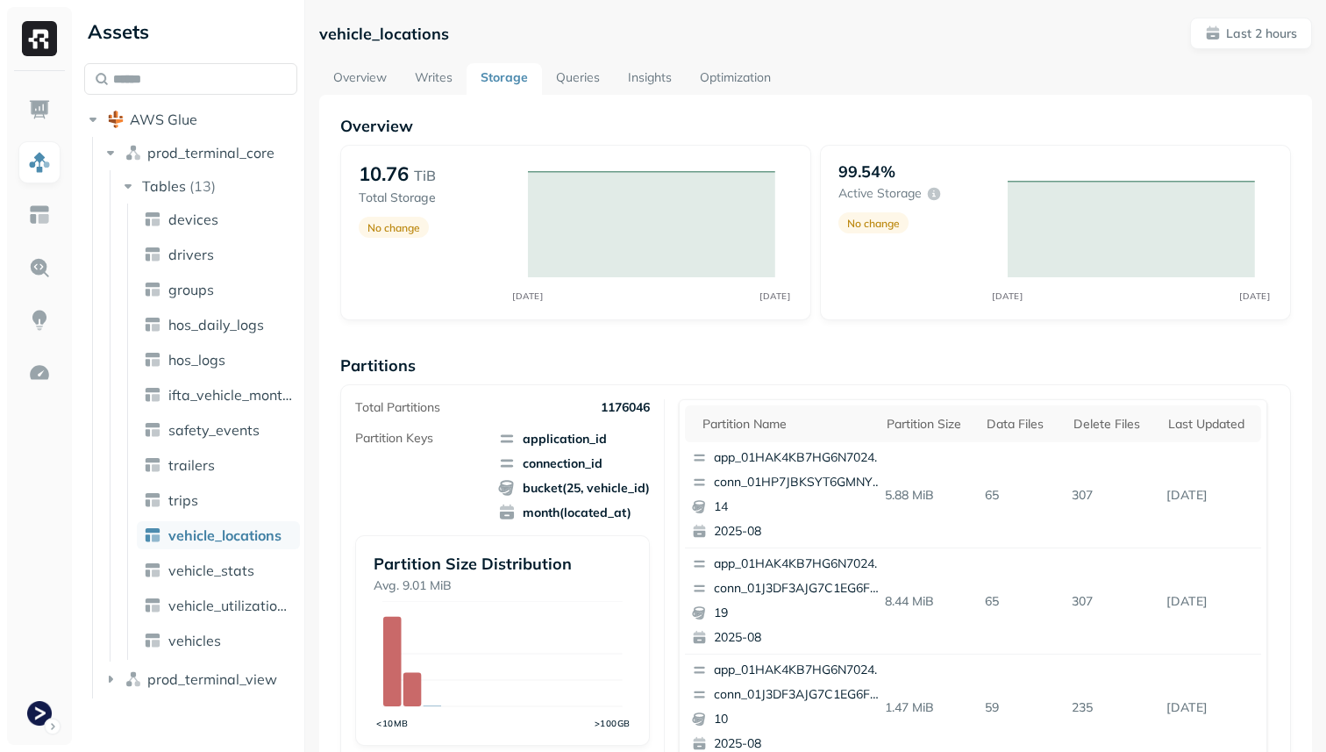
click at [653, 90] on link "Insights" at bounding box center [650, 79] width 72 height 32
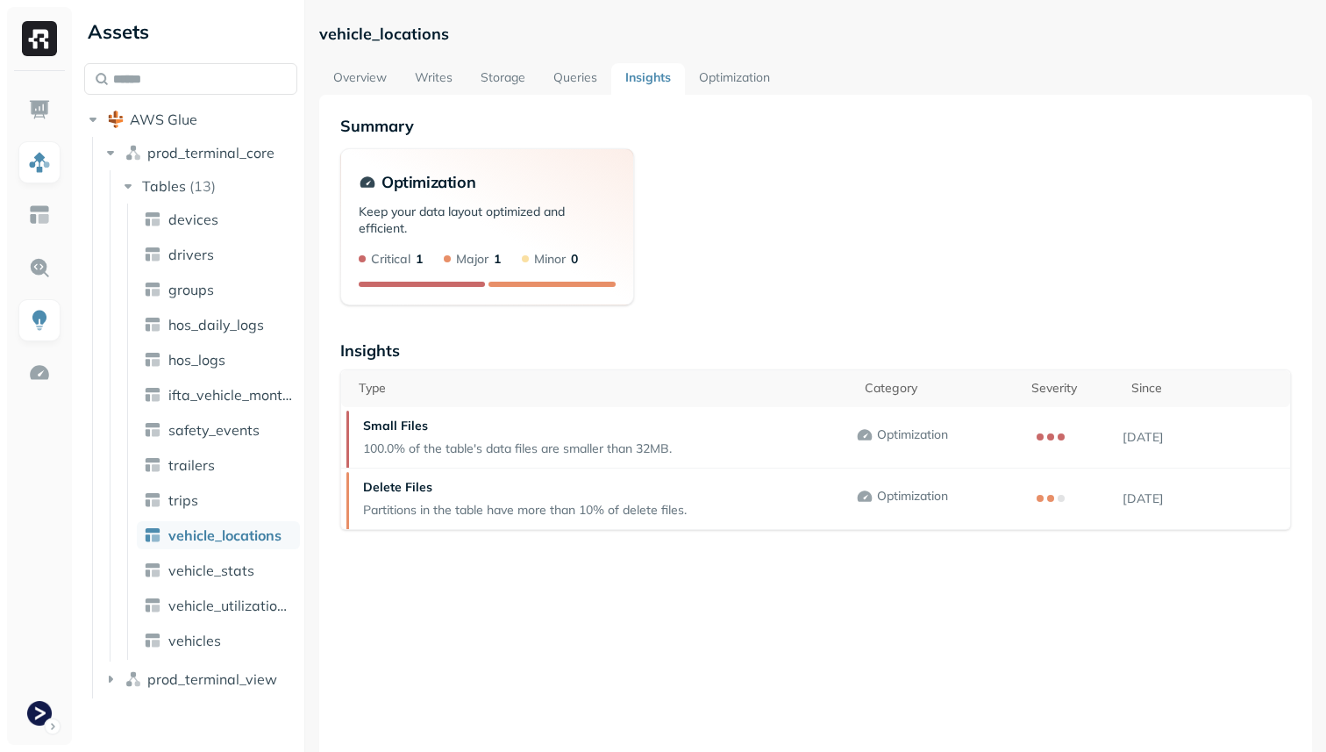
click at [733, 74] on link "Optimization" at bounding box center [734, 79] width 99 height 32
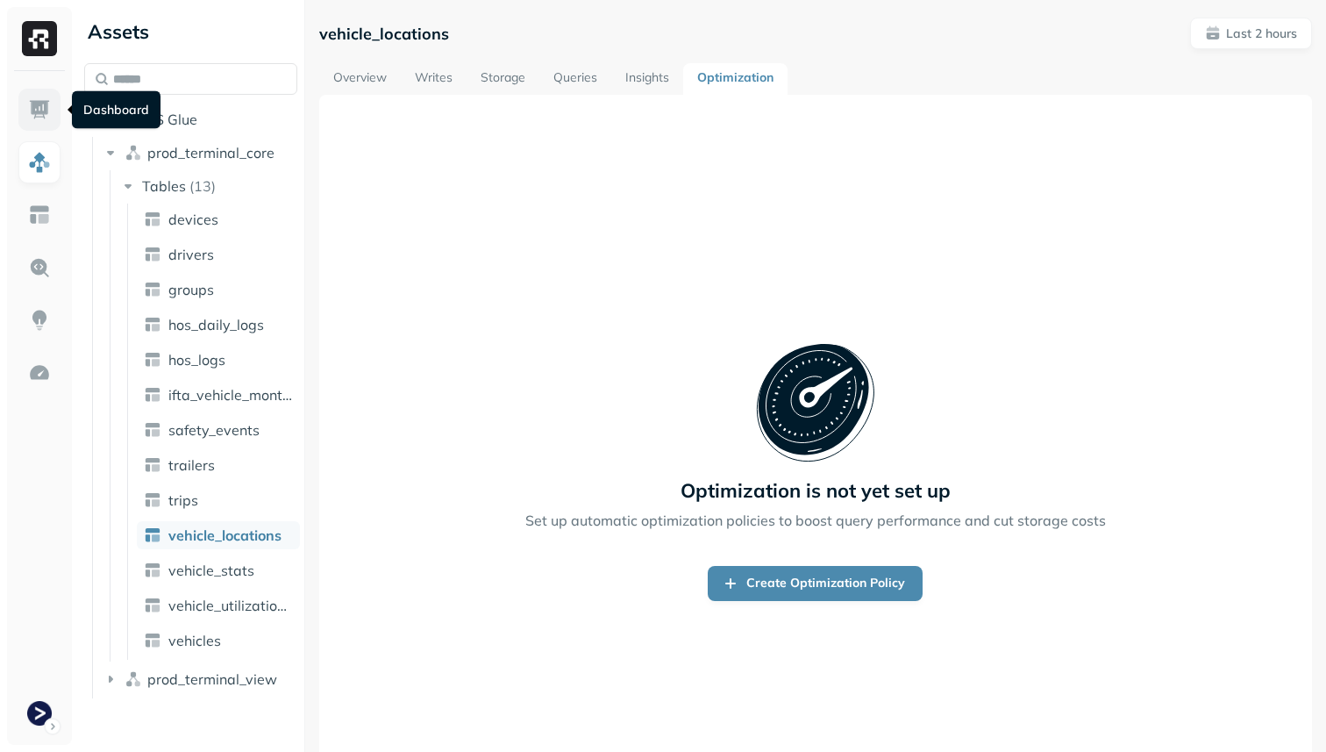
click at [44, 100] on img at bounding box center [39, 109] width 23 height 23
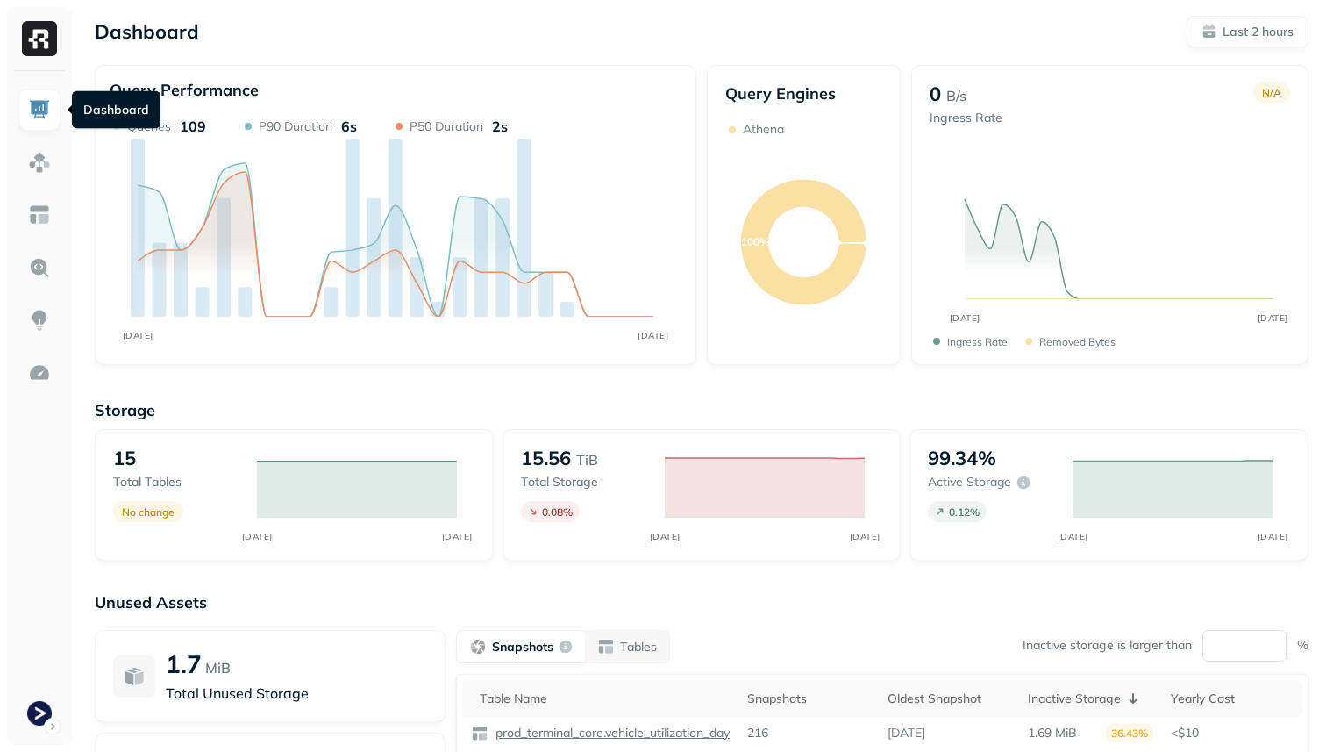
click at [29, 96] on link at bounding box center [39, 110] width 42 height 42
click at [39, 162] on img at bounding box center [39, 162] width 23 height 23
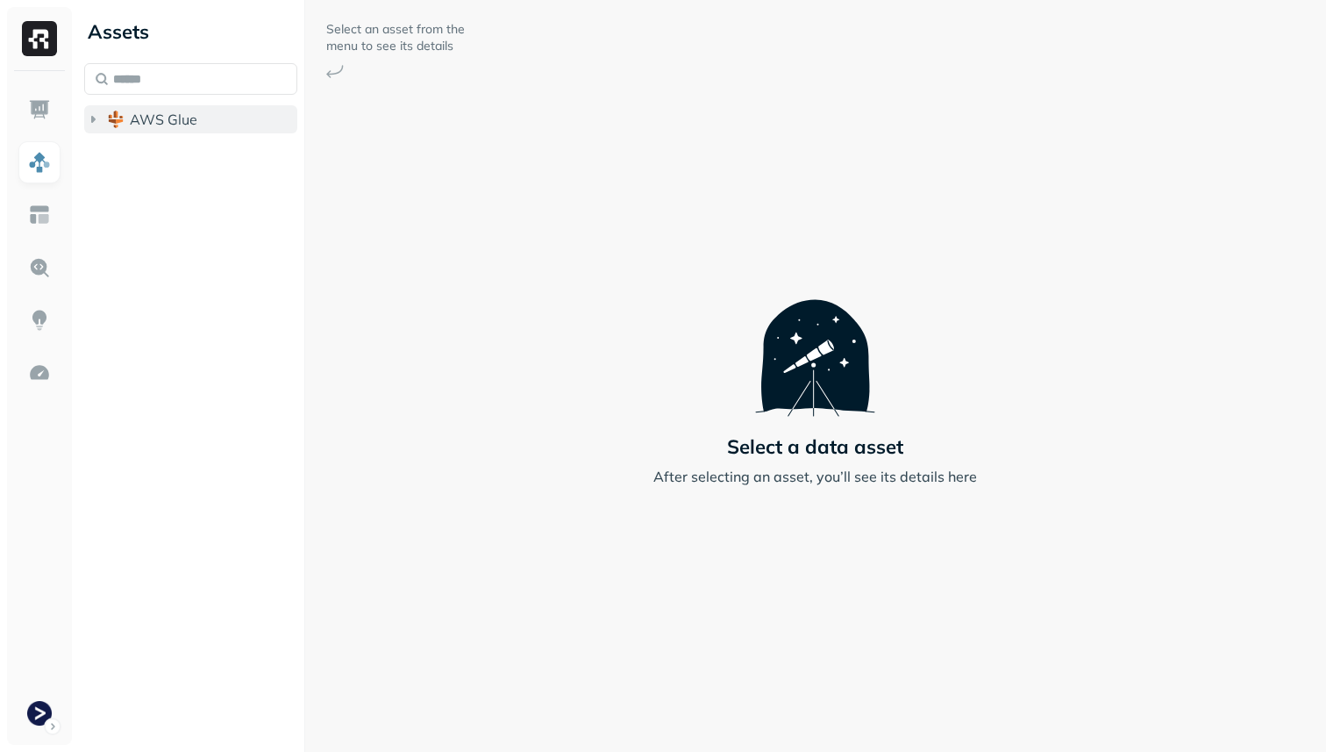
click at [167, 119] on span "AWS Glue" at bounding box center [164, 120] width 68 height 18
click at [184, 161] on span "prod_terminal_core" at bounding box center [210, 153] width 127 height 18
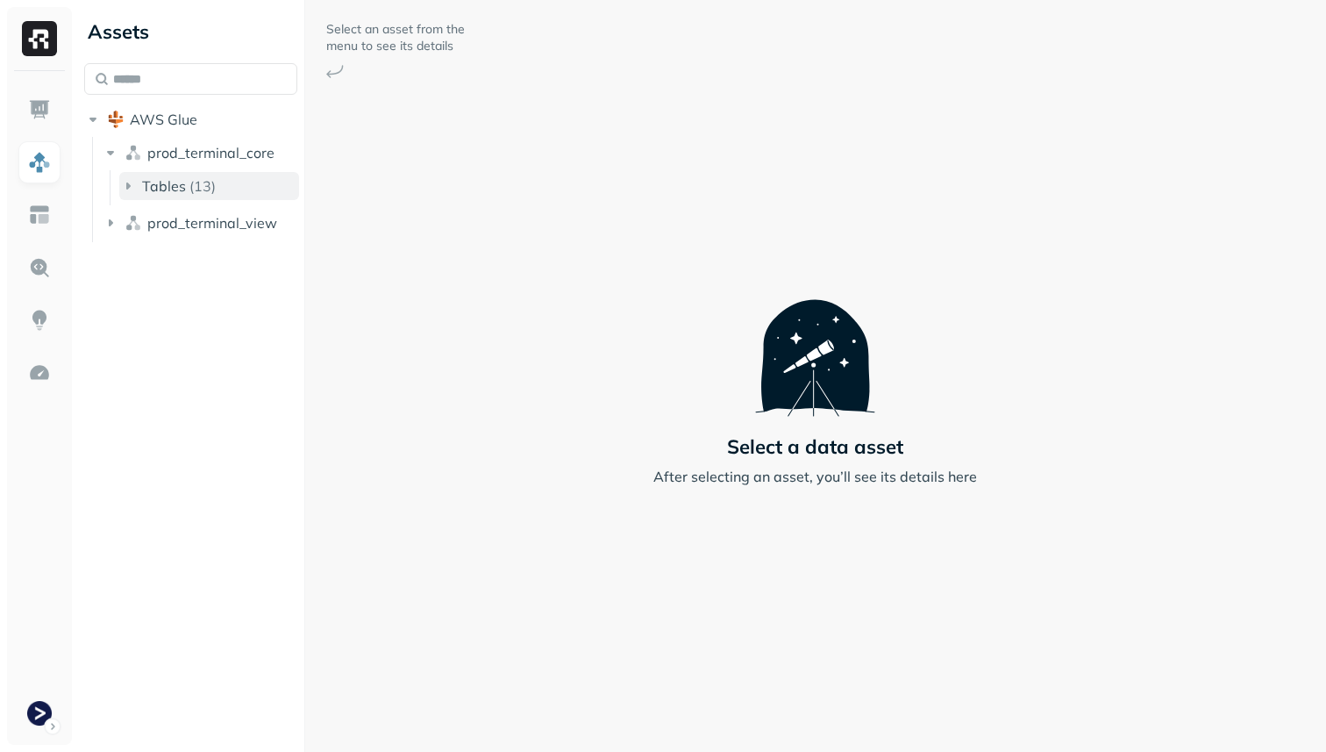
click at [201, 196] on button "Tables ( 13 )" at bounding box center [209, 186] width 180 height 28
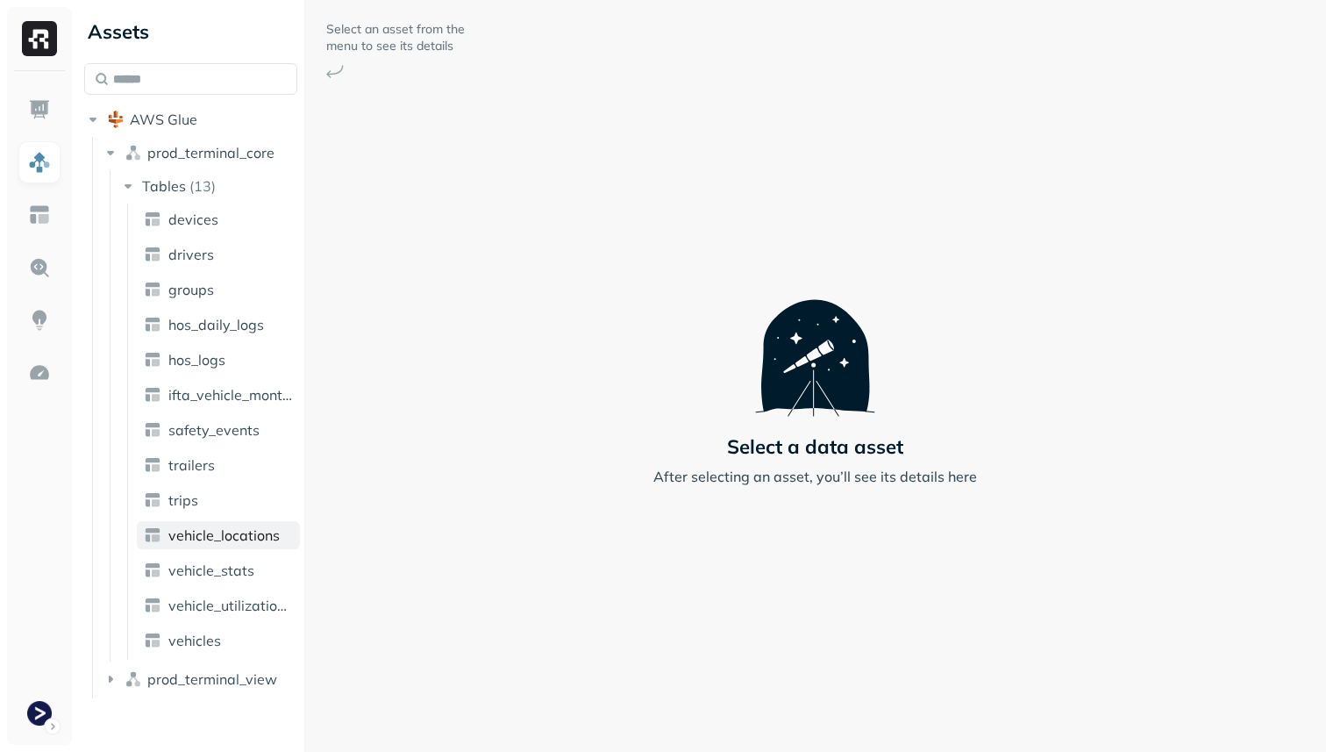
click at [244, 536] on span "vehicle_locations" at bounding box center [223, 535] width 111 height 18
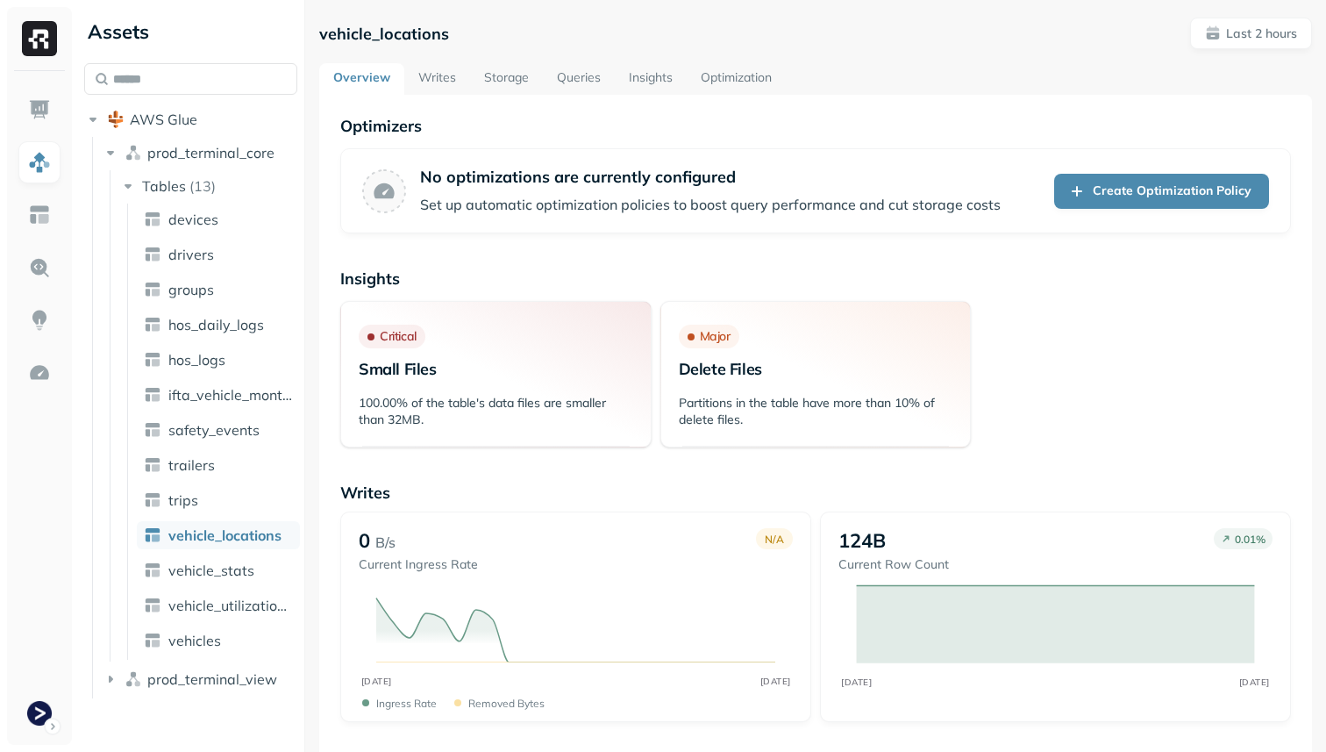
click at [519, 71] on link "Storage" at bounding box center [506, 79] width 73 height 32
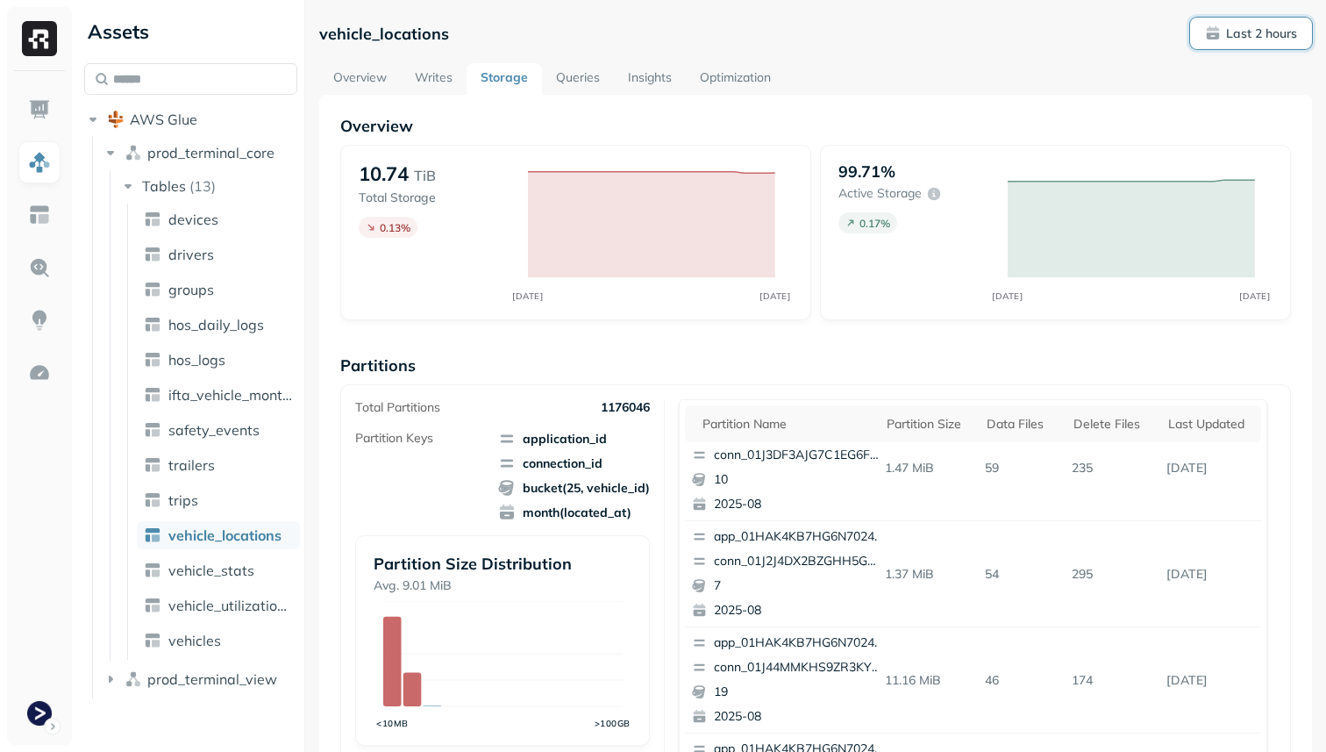
click at [1226, 36] on p "Last 2 hours" at bounding box center [1261, 33] width 71 height 17
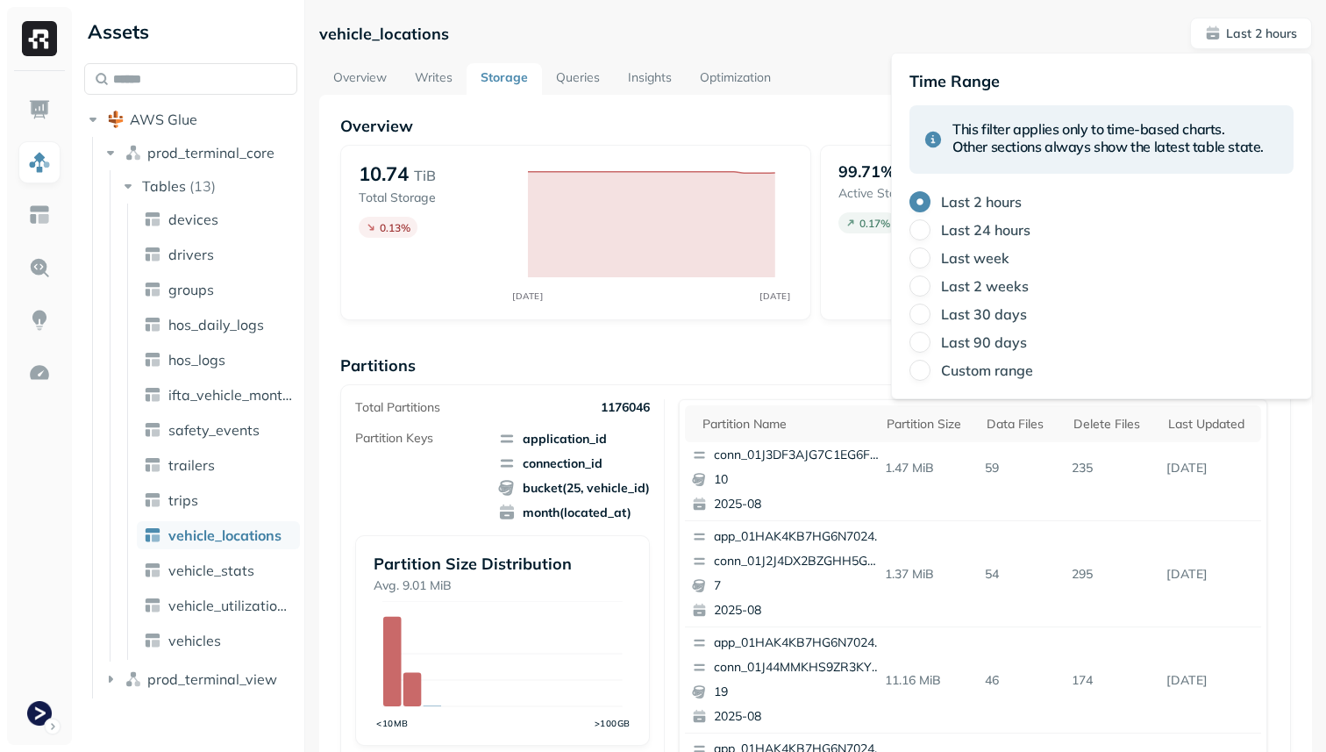
click at [990, 232] on label "Last 24 hours" at bounding box center [985, 230] width 89 height 18
click at [931, 232] on button "Last 24 hours" at bounding box center [920, 229] width 21 height 21
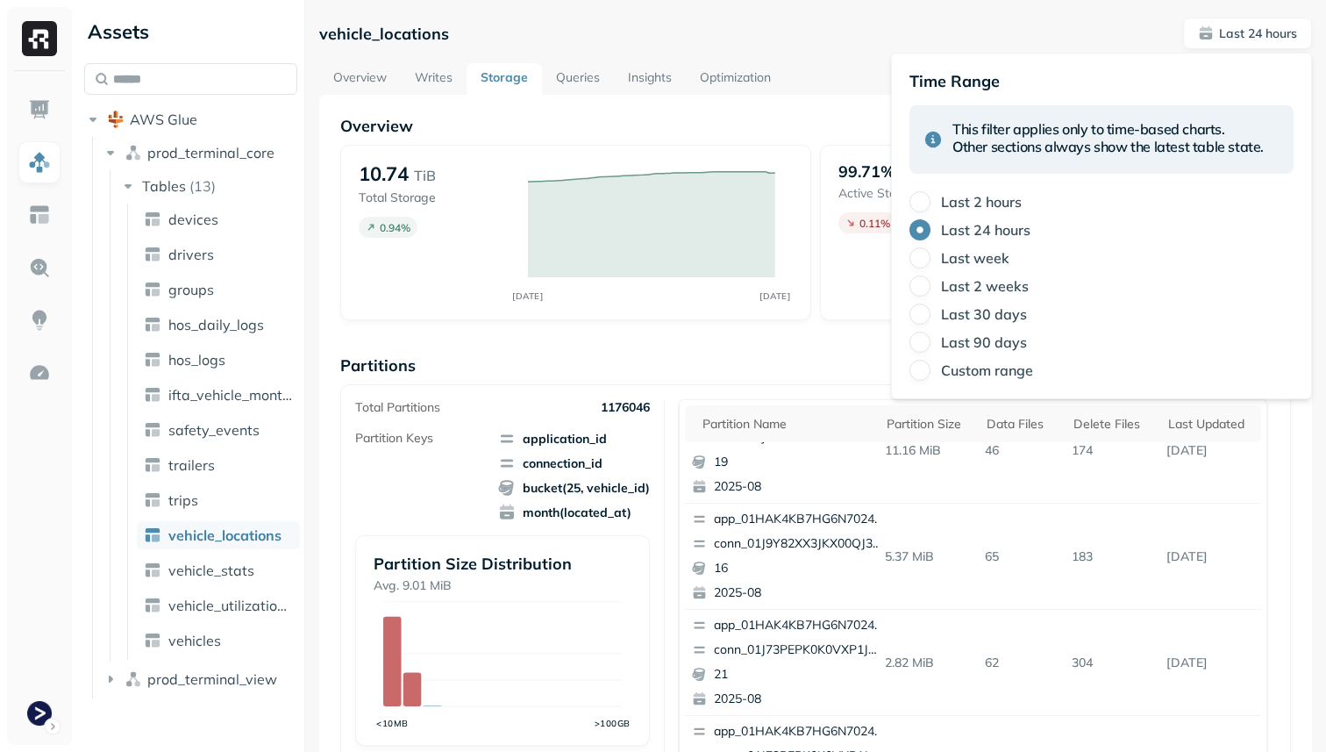
click at [691, 332] on div "Overview 10.74 TiB Total Storage 0.94 % AUG [DATE] 99.71% Active storage 0.11 %…" at bounding box center [815, 718] width 951 height 1204
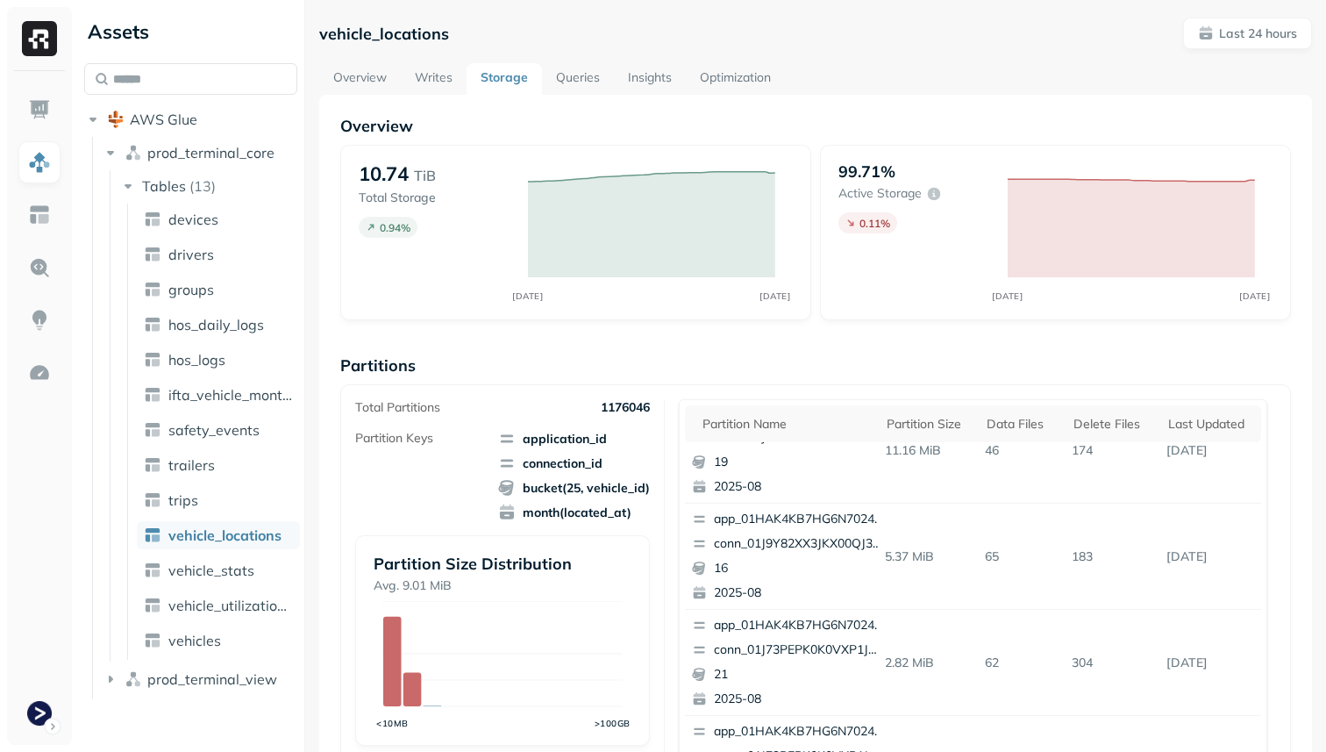
click at [377, 72] on link "Overview" at bounding box center [360, 79] width 82 height 32
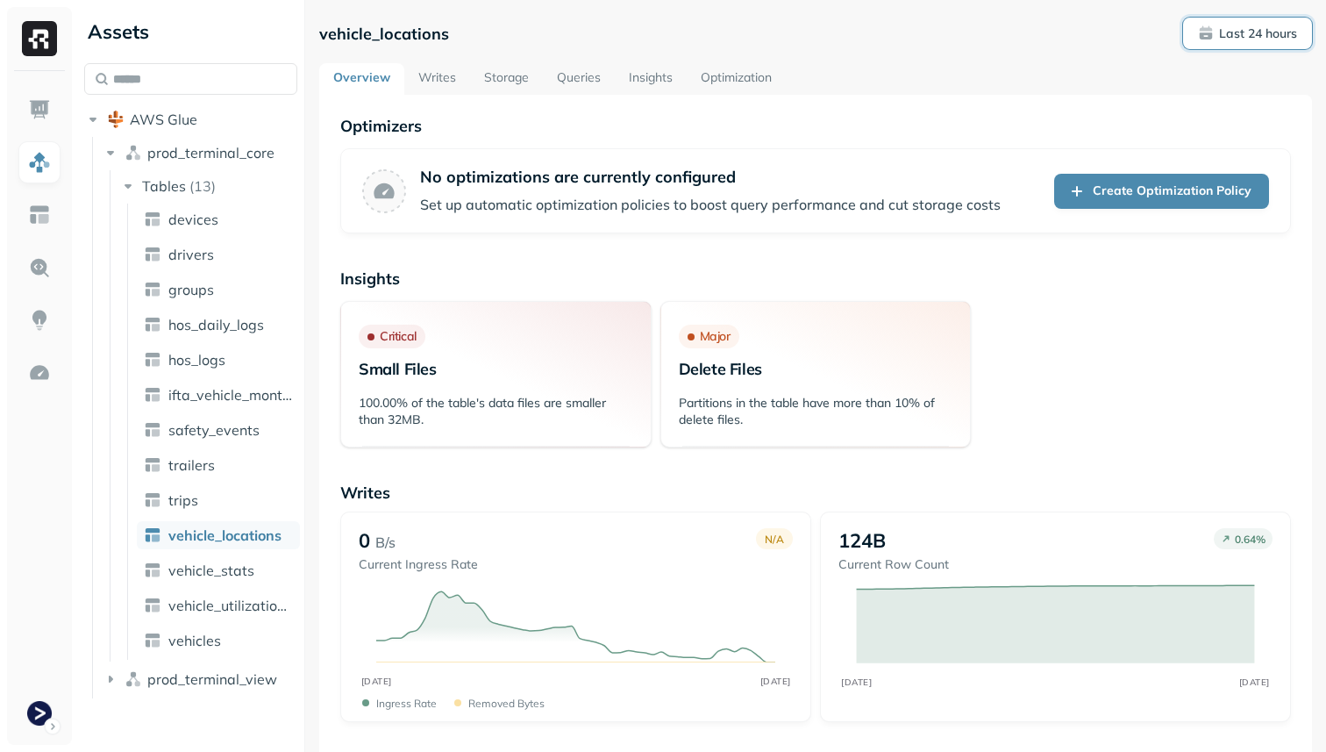
click at [1240, 27] on p "Last 24 hours" at bounding box center [1258, 33] width 78 height 17
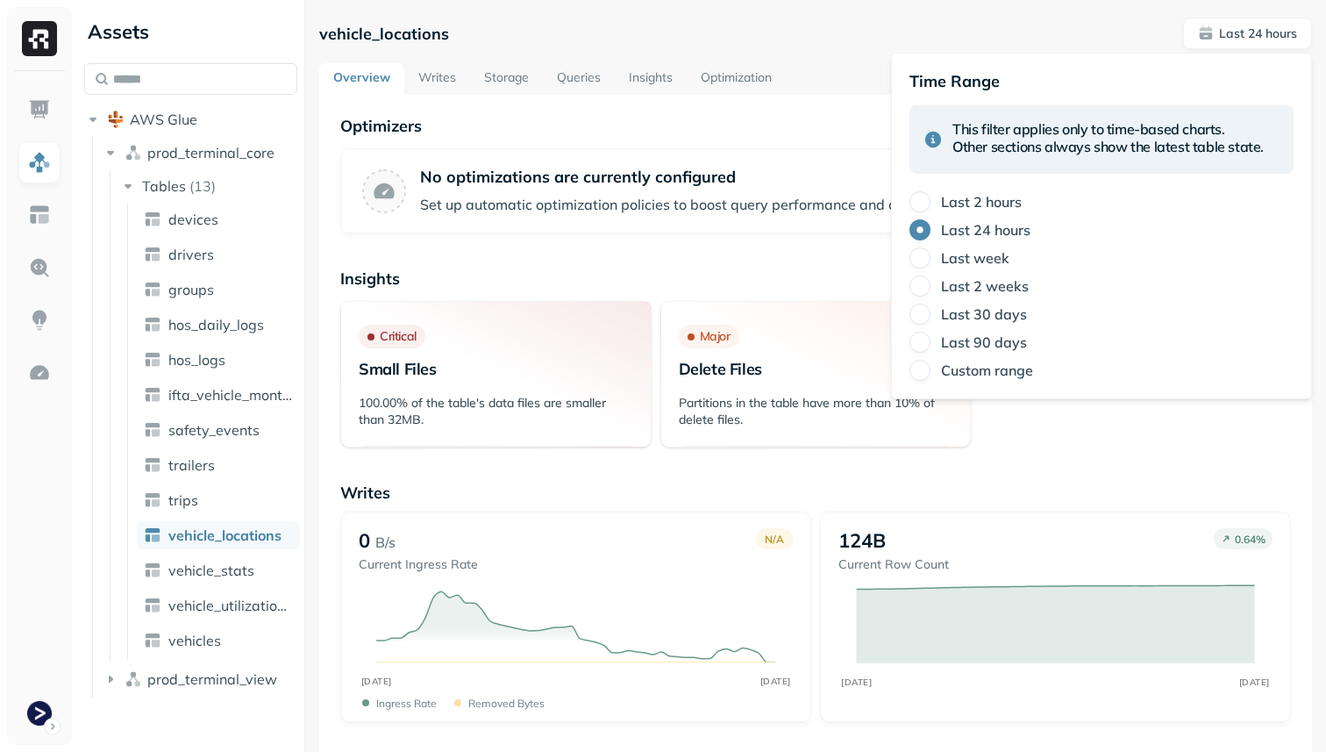
click at [995, 257] on label "Last week" at bounding box center [975, 258] width 68 height 18
click at [931, 257] on button "Last week" at bounding box center [920, 257] width 21 height 21
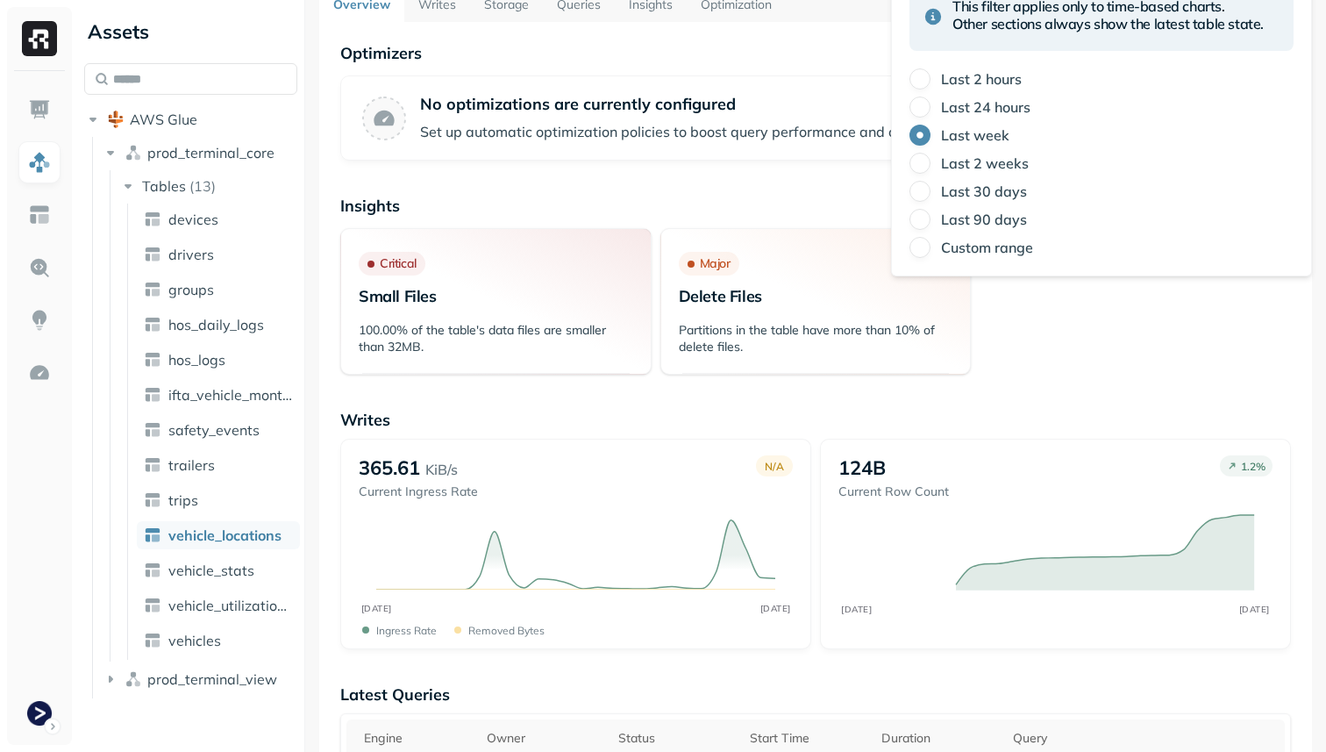
scroll to position [46, 0]
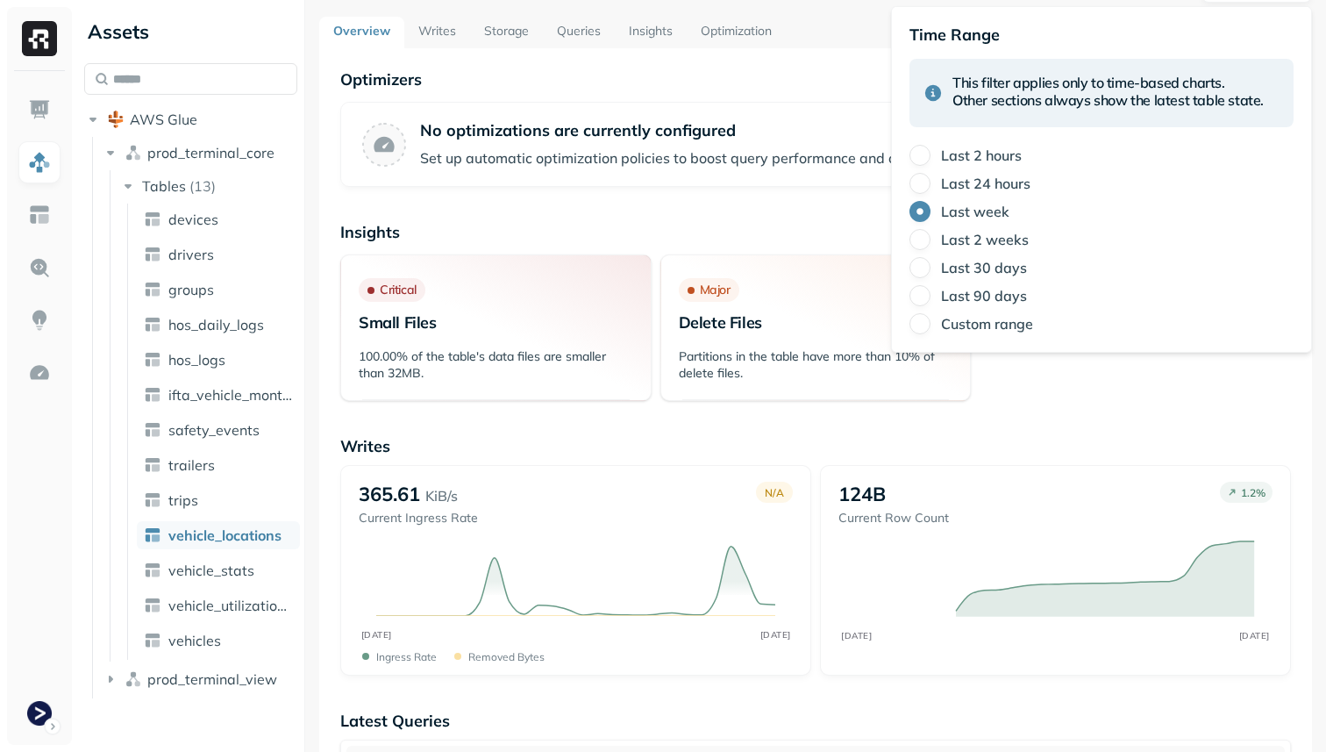
click at [1000, 175] on label "Last 24 hours" at bounding box center [985, 184] width 89 height 18
click at [931, 174] on button "Last 24 hours" at bounding box center [920, 183] width 21 height 21
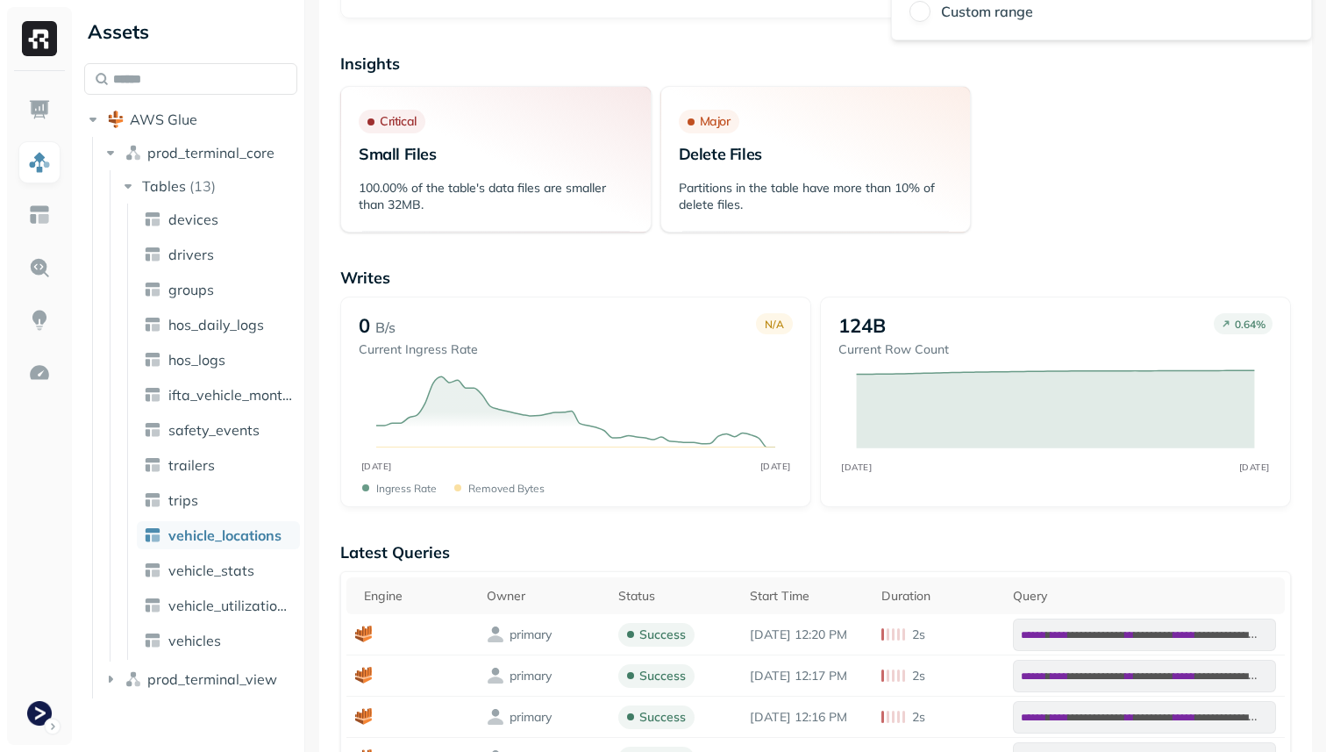
scroll to position [0, 0]
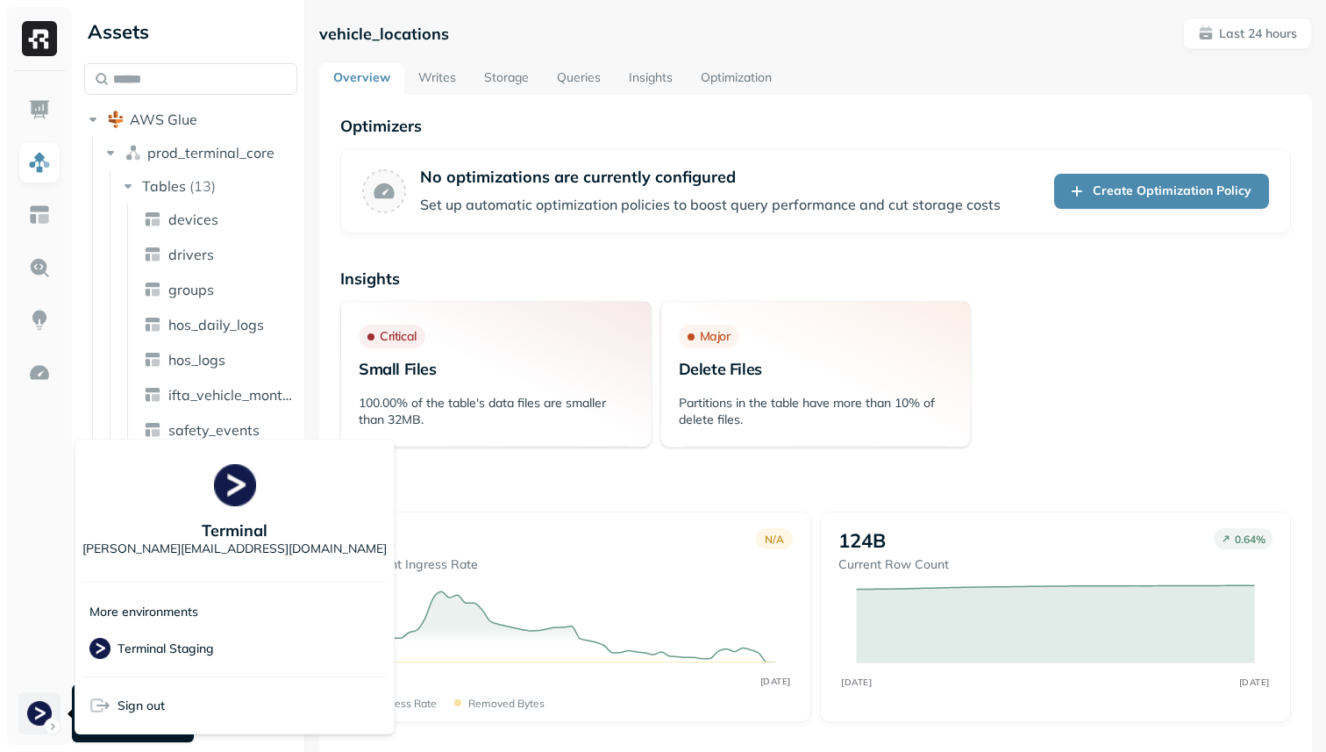
click at [39, 704] on html "**********" at bounding box center [663, 376] width 1326 height 752
click at [46, 451] on html "**********" at bounding box center [663, 376] width 1326 height 752
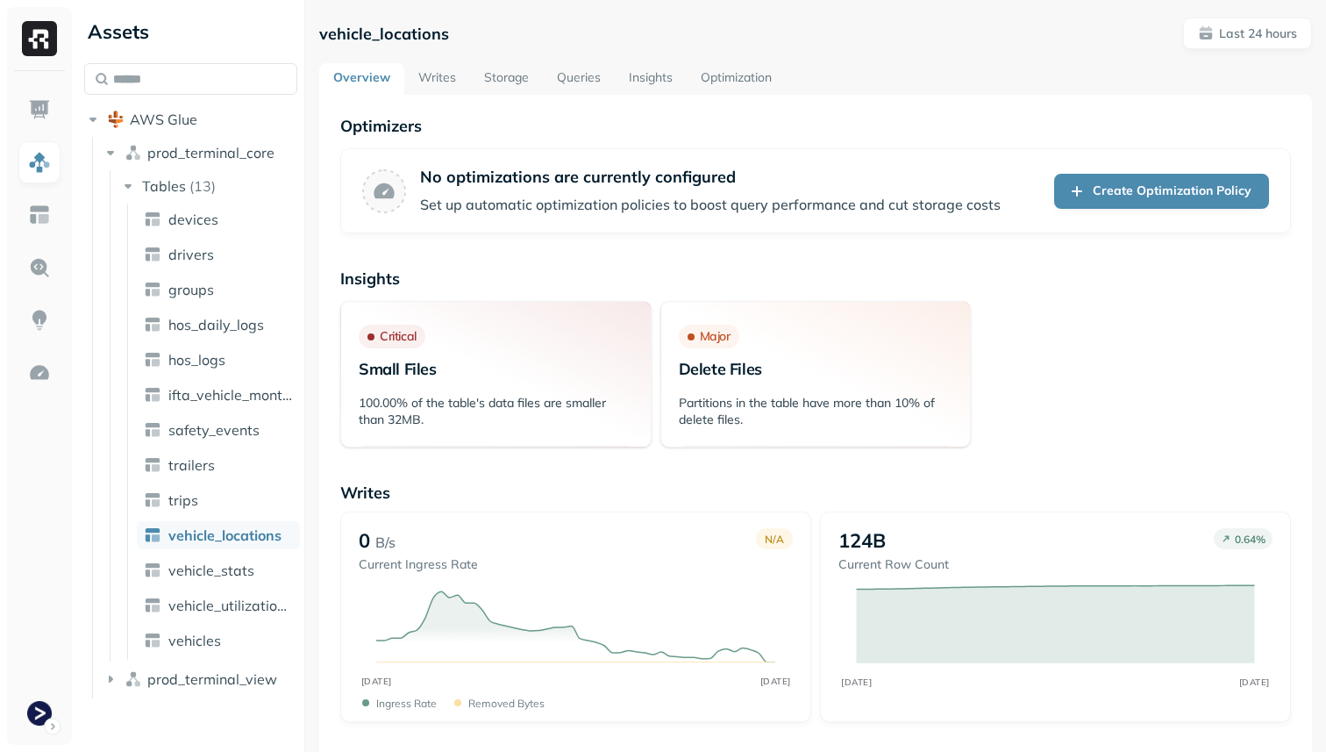
click at [58, 32] on div at bounding box center [39, 38] width 65 height 63
click at [32, 37] on img at bounding box center [39, 38] width 35 height 35
click at [33, 104] on img at bounding box center [39, 109] width 23 height 23
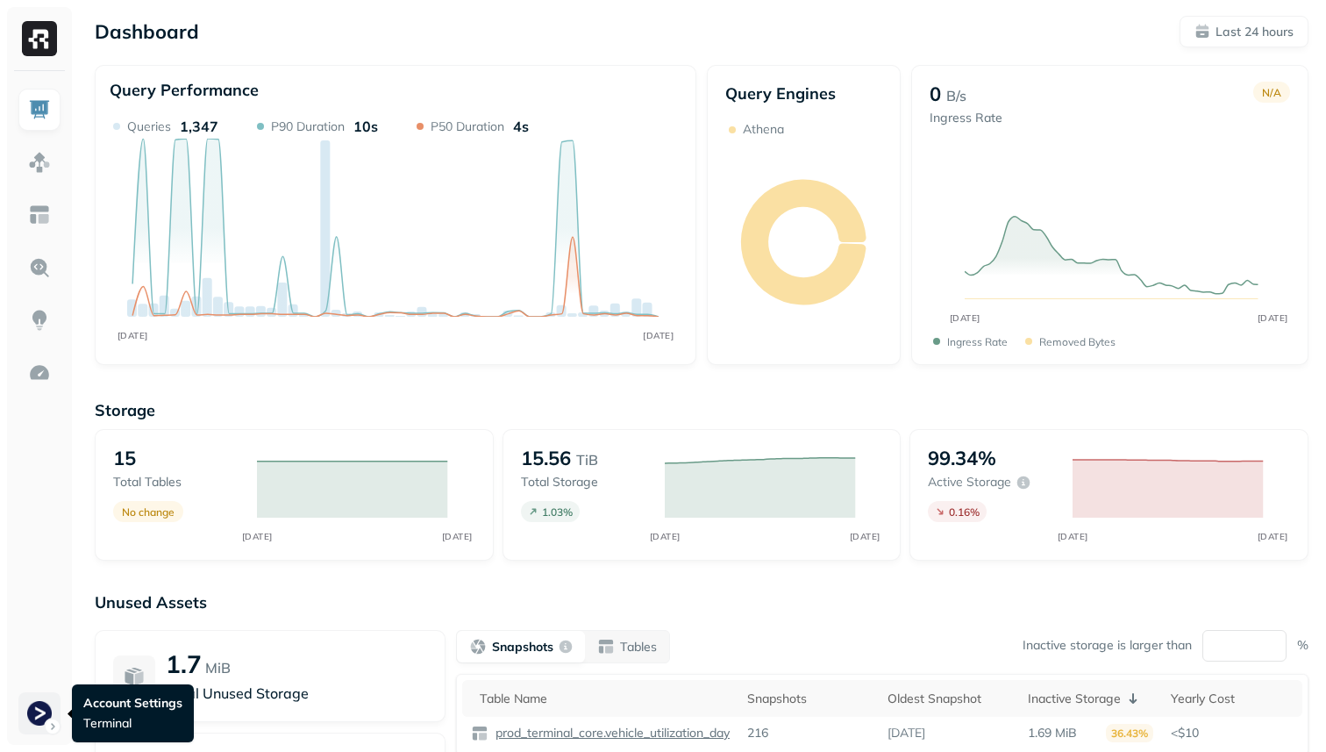
click at [38, 703] on html "Dashboard Last 24 hours Query Performance AUG [DATE] Queries 1,347 P90 Duration…" at bounding box center [663, 488] width 1326 height 976
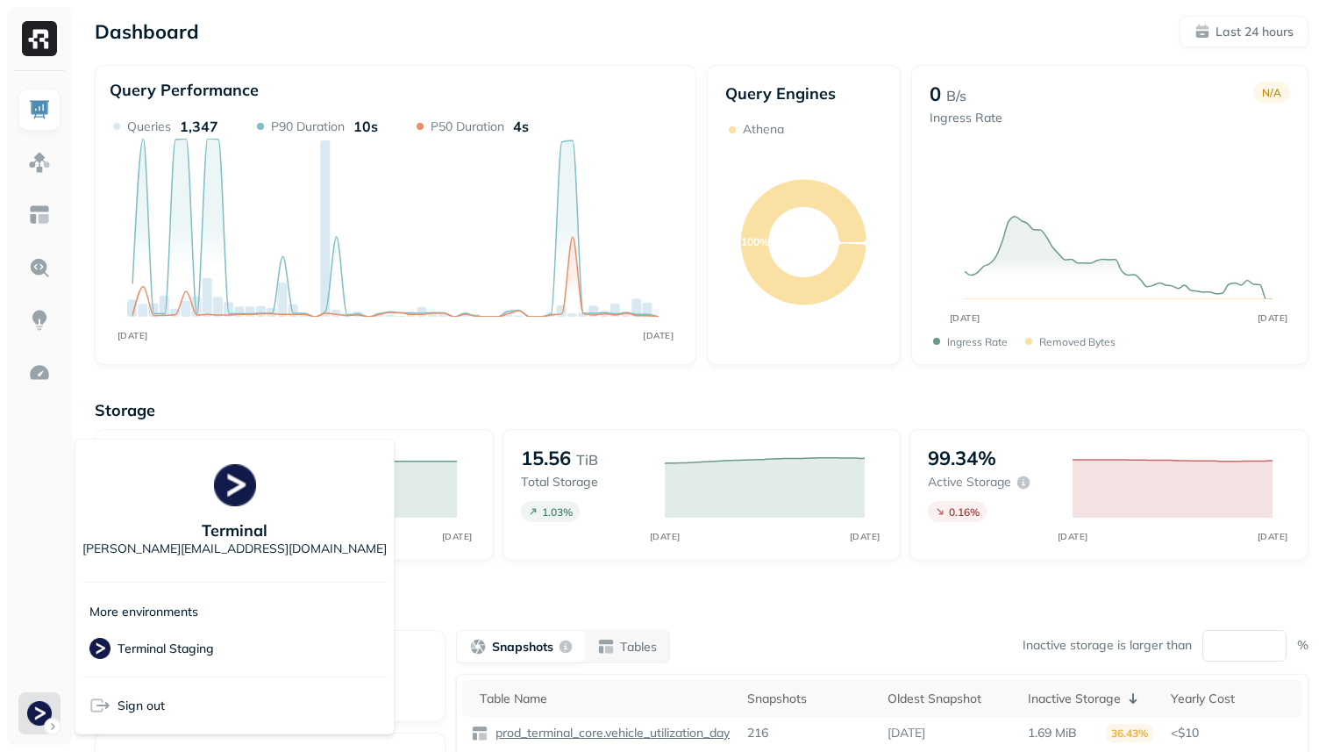
click at [178, 540] on p "[PERSON_NAME][EMAIL_ADDRESS][DOMAIN_NAME]" at bounding box center [234, 548] width 304 height 17
click at [44, 165] on html "Dashboard Last 24 hours Query Performance AUG [DATE] Queries 1,347 P90 Duration…" at bounding box center [663, 488] width 1326 height 976
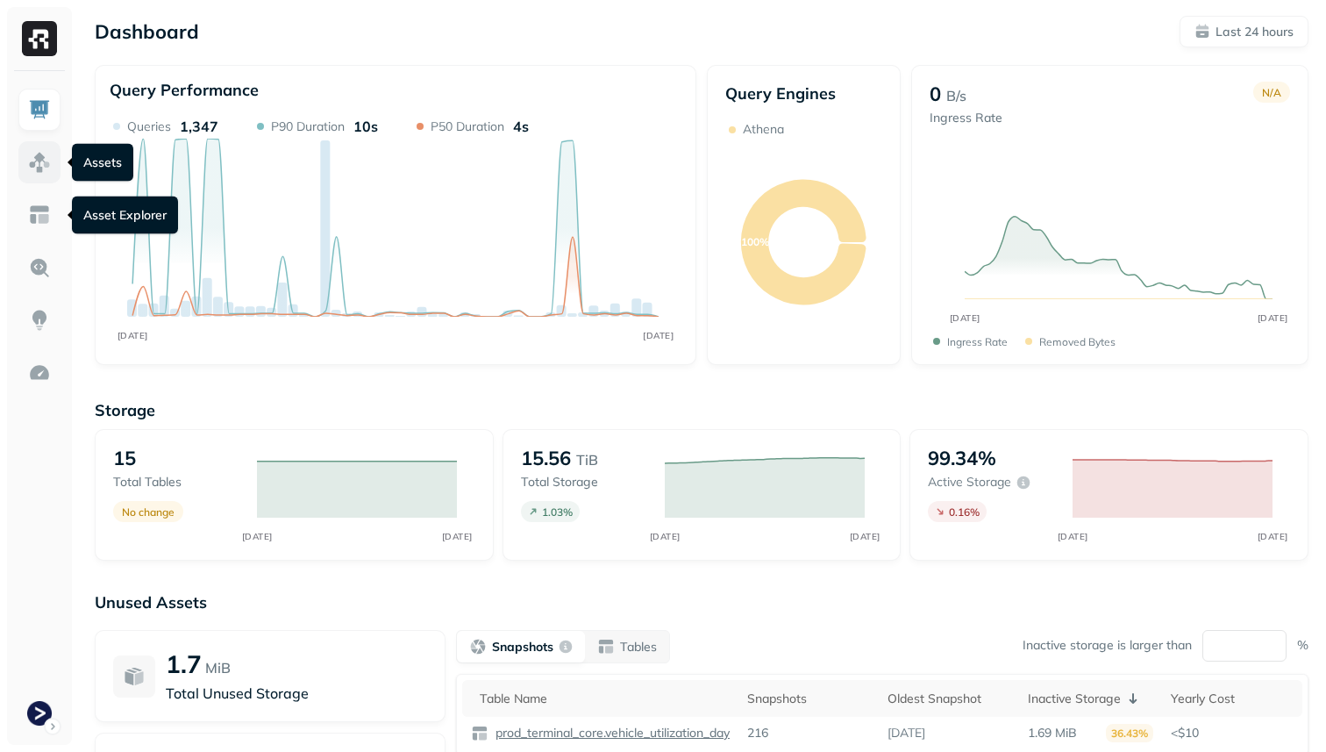
click at [50, 157] on img at bounding box center [39, 162] width 23 height 23
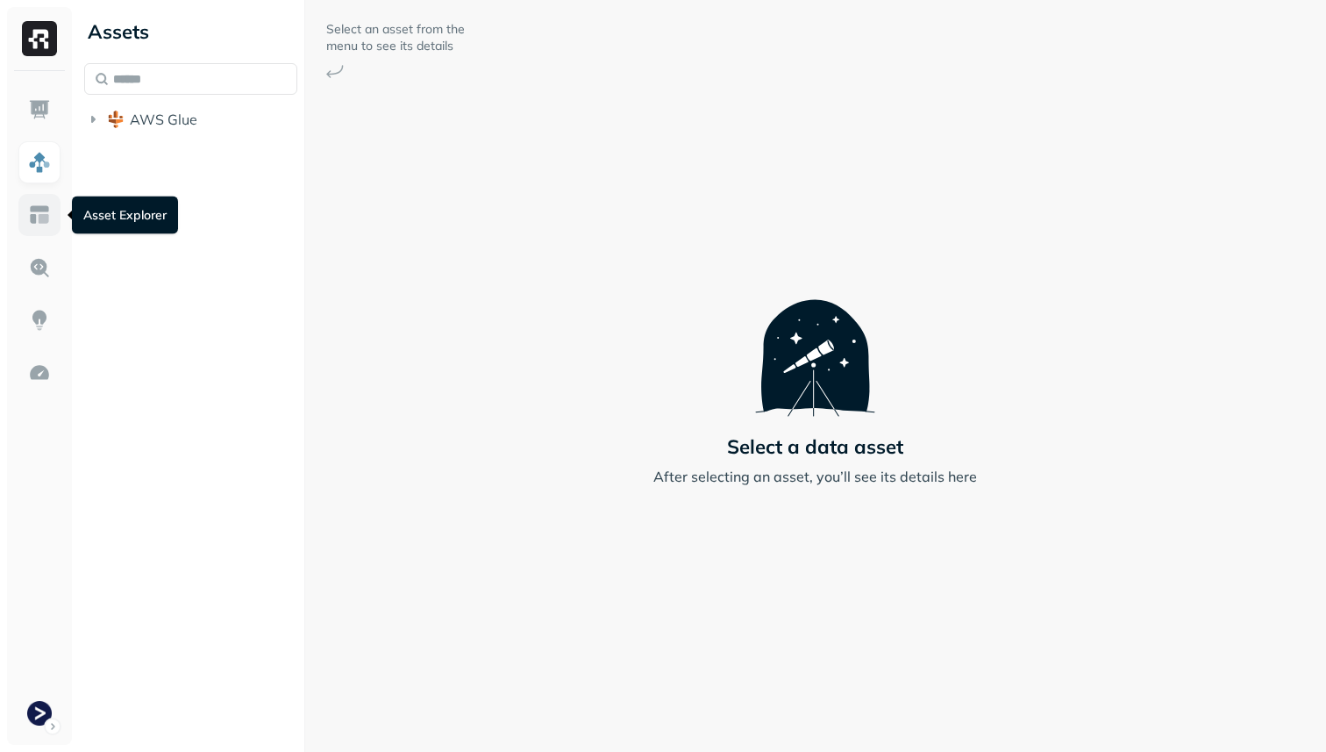
click at [47, 209] on img at bounding box center [39, 214] width 23 height 23
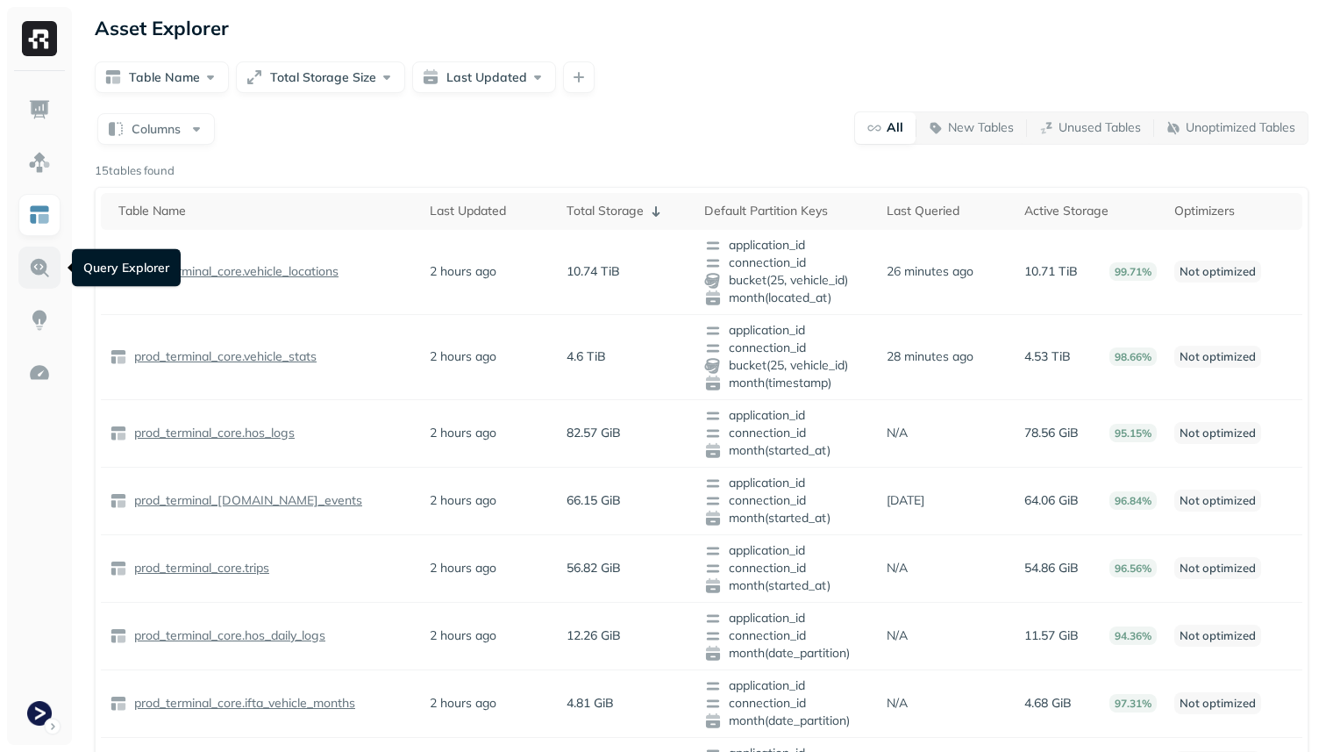
click at [43, 260] on img at bounding box center [39, 267] width 23 height 23
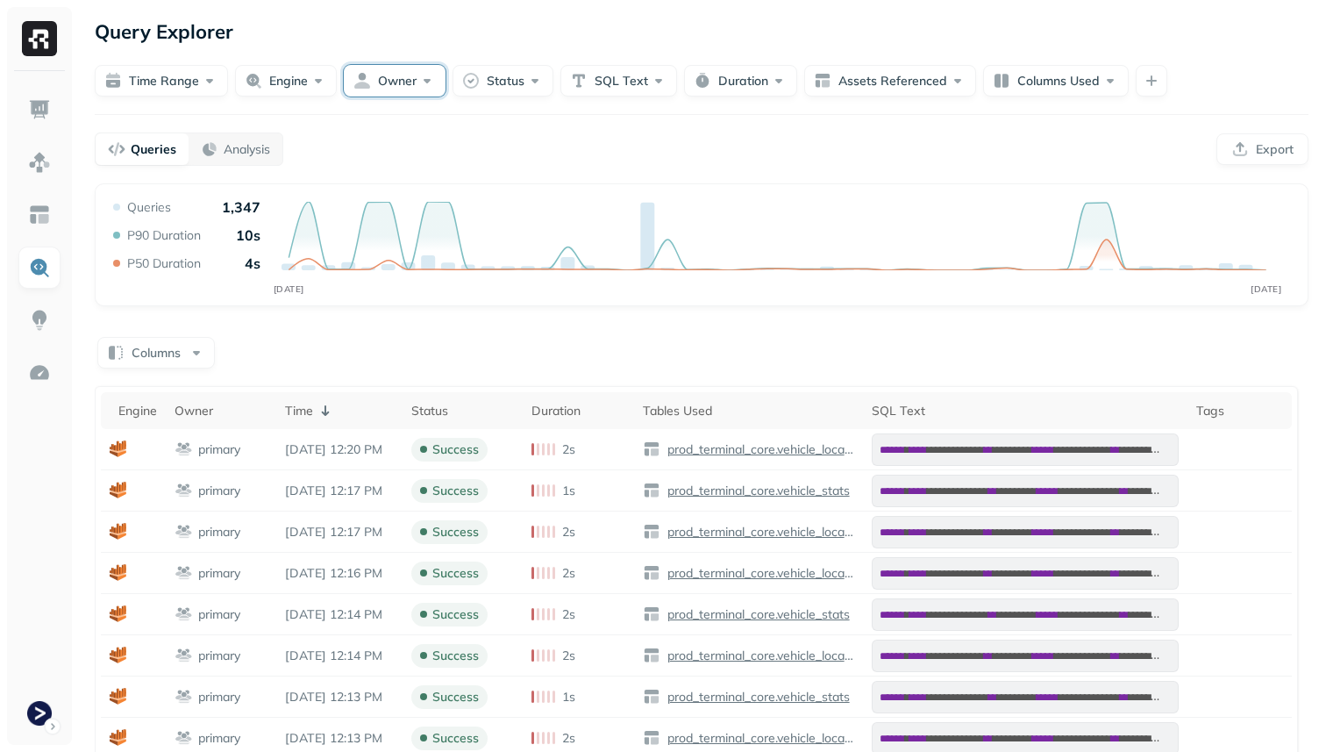
click at [410, 83] on button "Owner" at bounding box center [395, 81] width 102 height 32
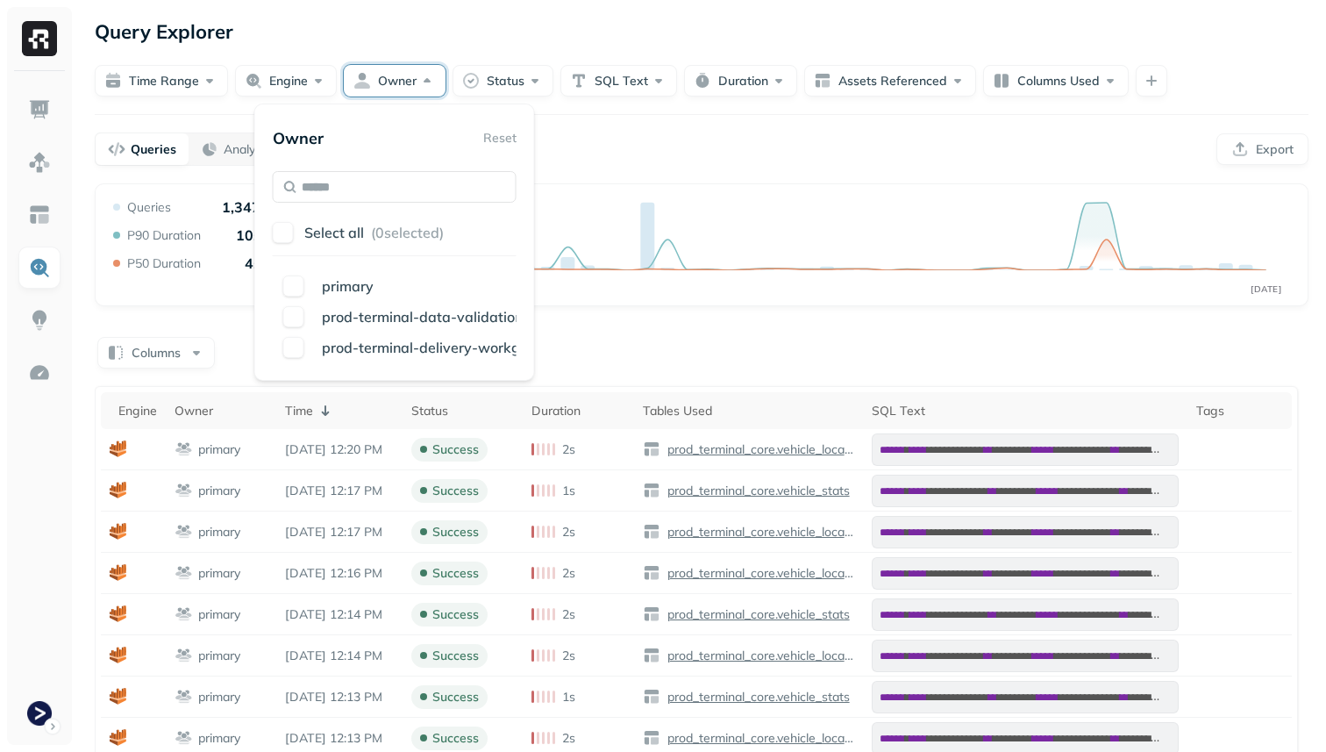
click at [478, 33] on div "Query Explorer" at bounding box center [702, 32] width 1214 height 32
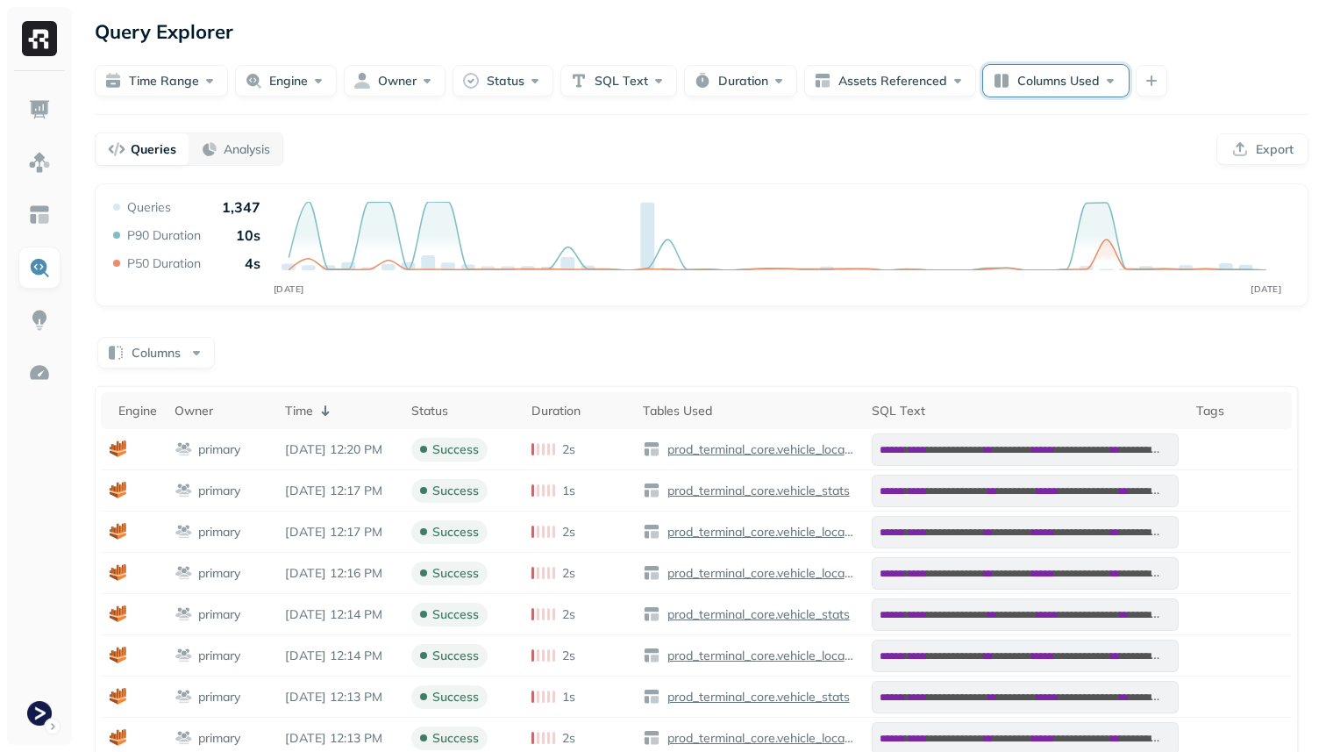
click at [1069, 72] on button "Columns Used" at bounding box center [1056, 81] width 146 height 32
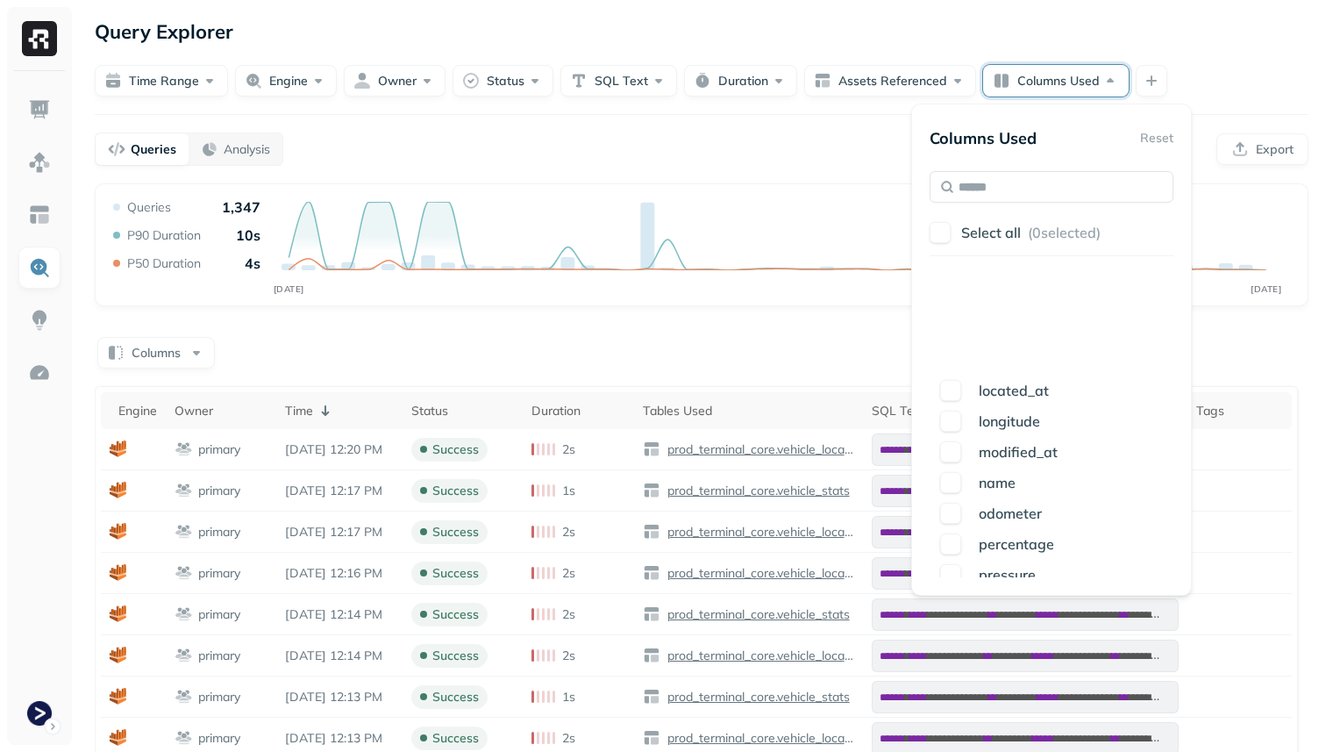
scroll to position [314, 0]
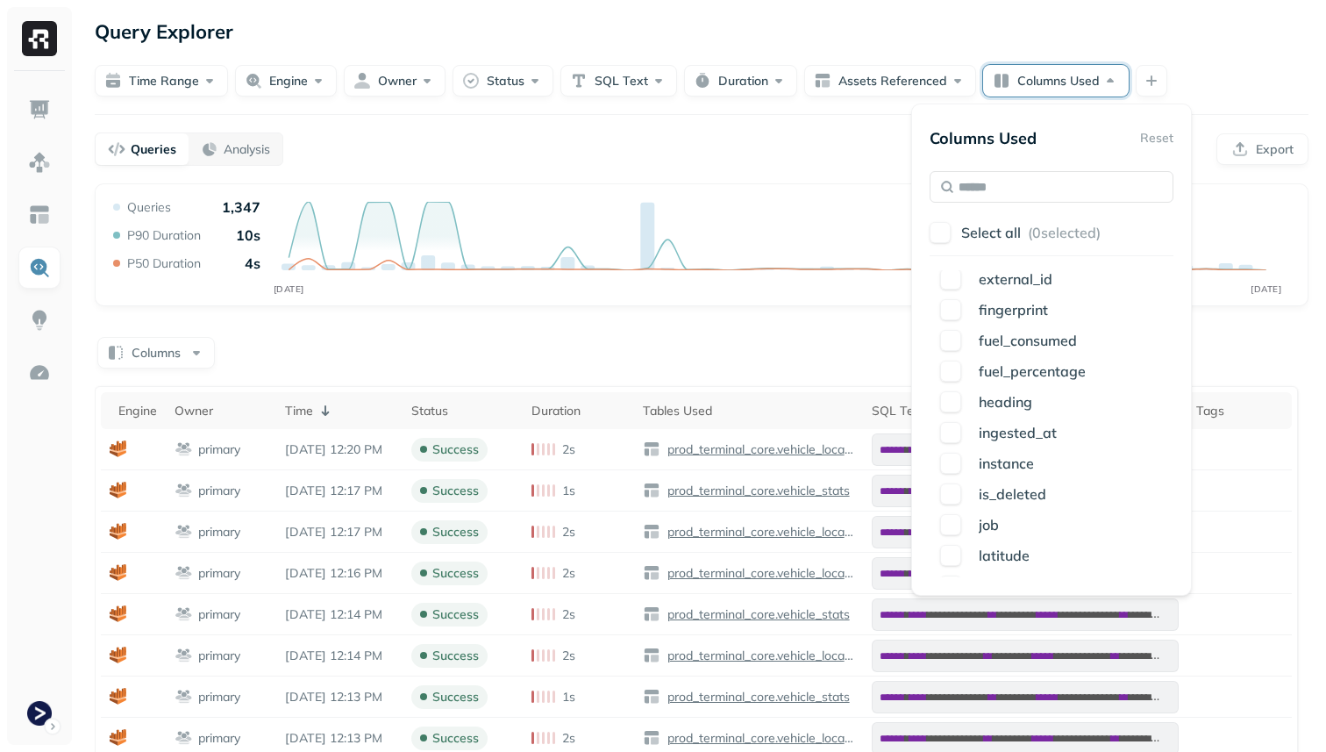
click at [1201, 37] on div "Query Explorer" at bounding box center [702, 32] width 1214 height 32
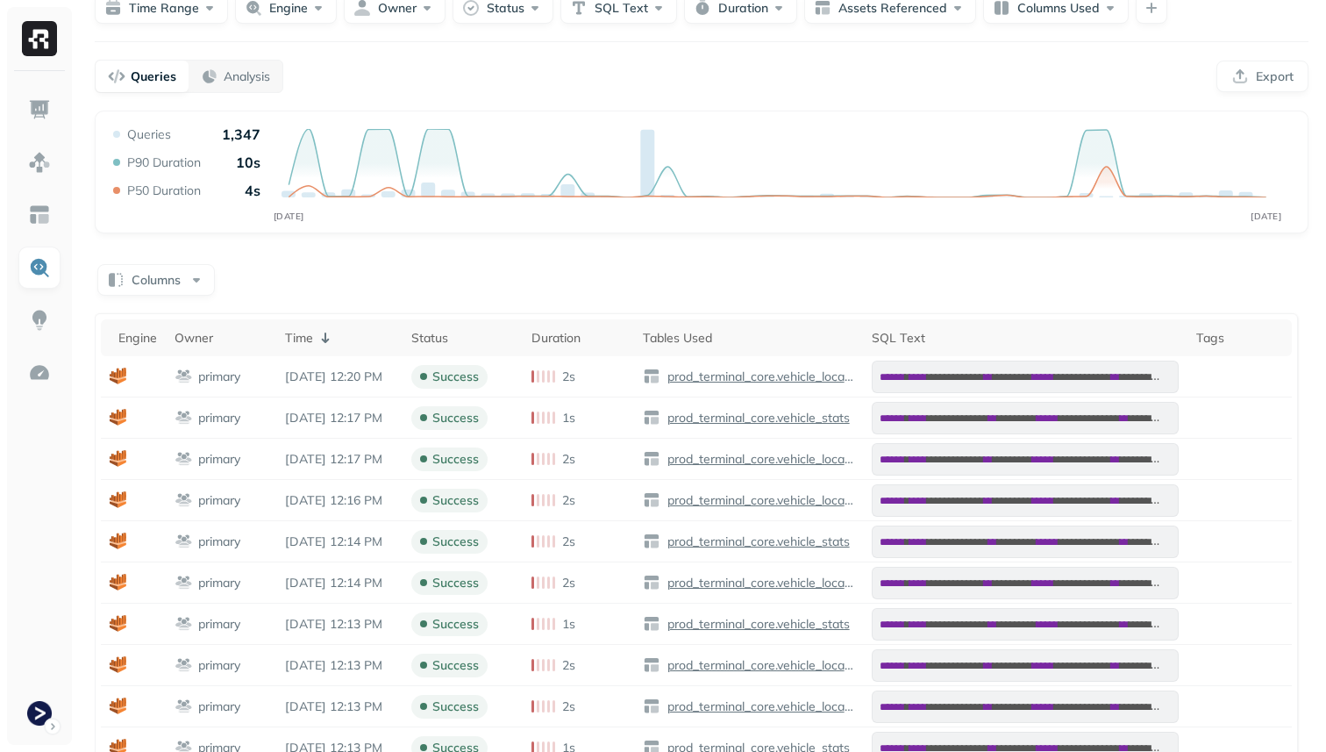
scroll to position [0, 0]
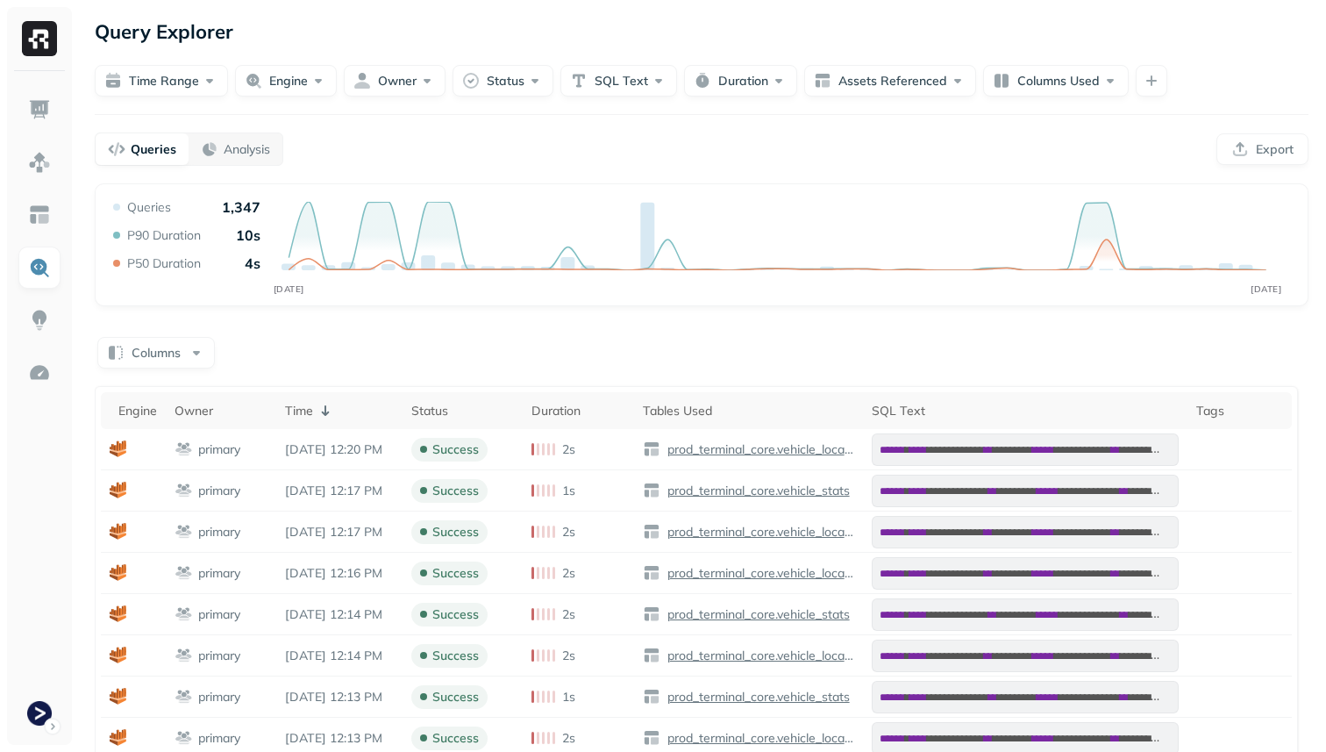
click at [61, 128] on div at bounding box center [39, 408] width 65 height 674
click at [49, 121] on link at bounding box center [39, 110] width 42 height 42
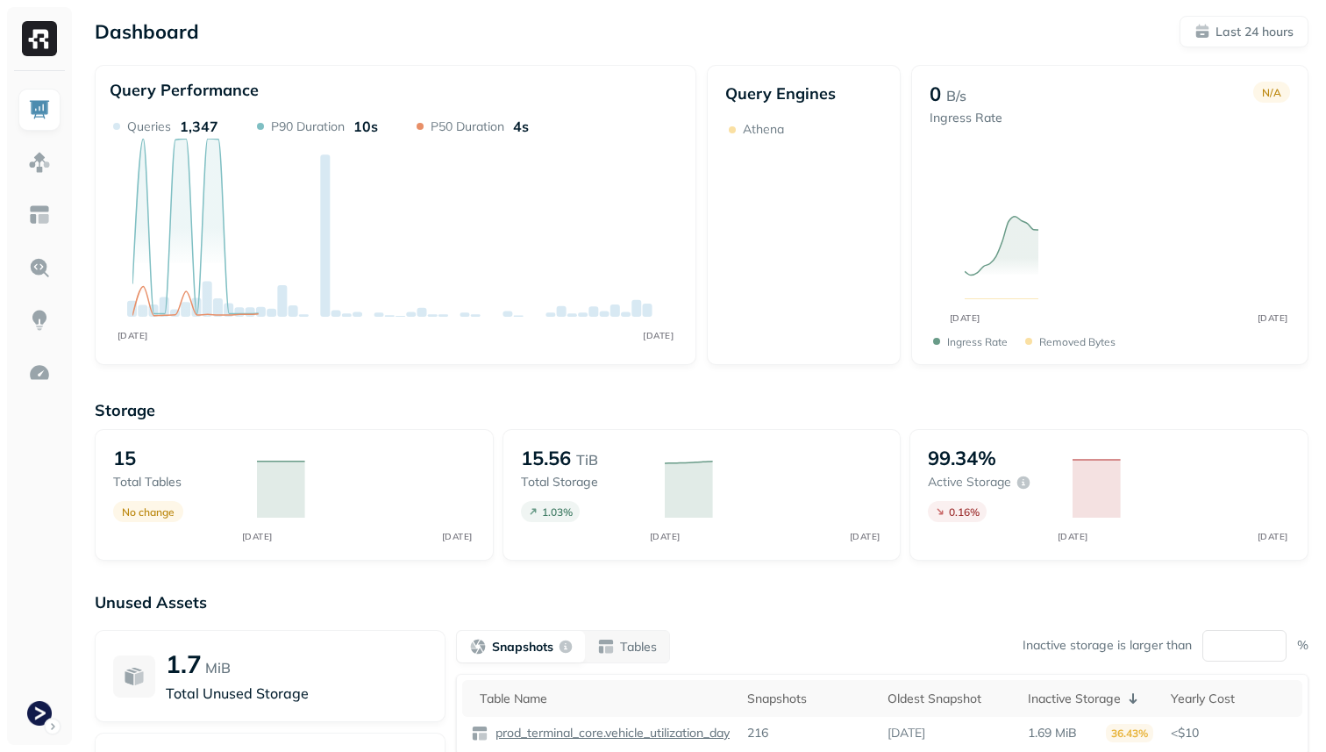
click at [46, 34] on img at bounding box center [39, 38] width 35 height 35
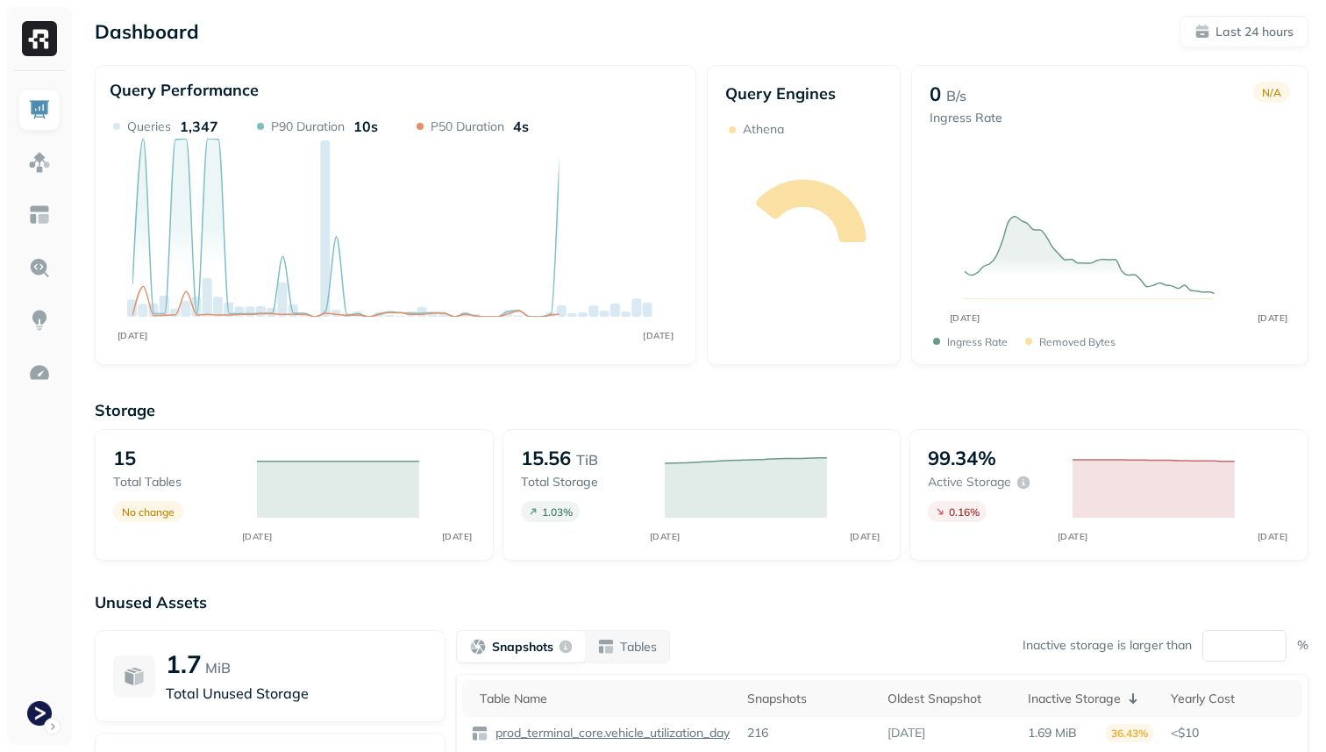
click at [46, 34] on img at bounding box center [39, 38] width 35 height 35
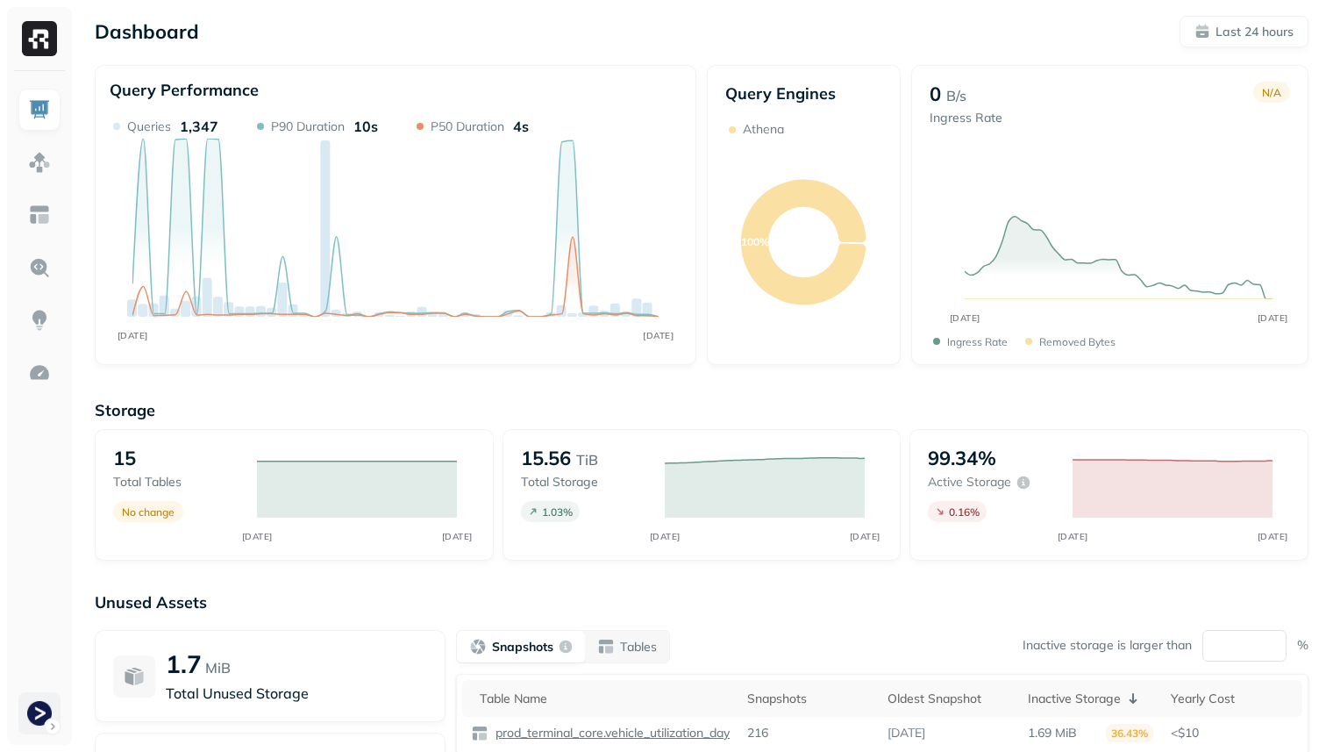
click at [50, 710] on html "Dashboard Last 24 hours Query Performance AUG [DATE] Queries 1,347 P90 Duration…" at bounding box center [663, 488] width 1326 height 976
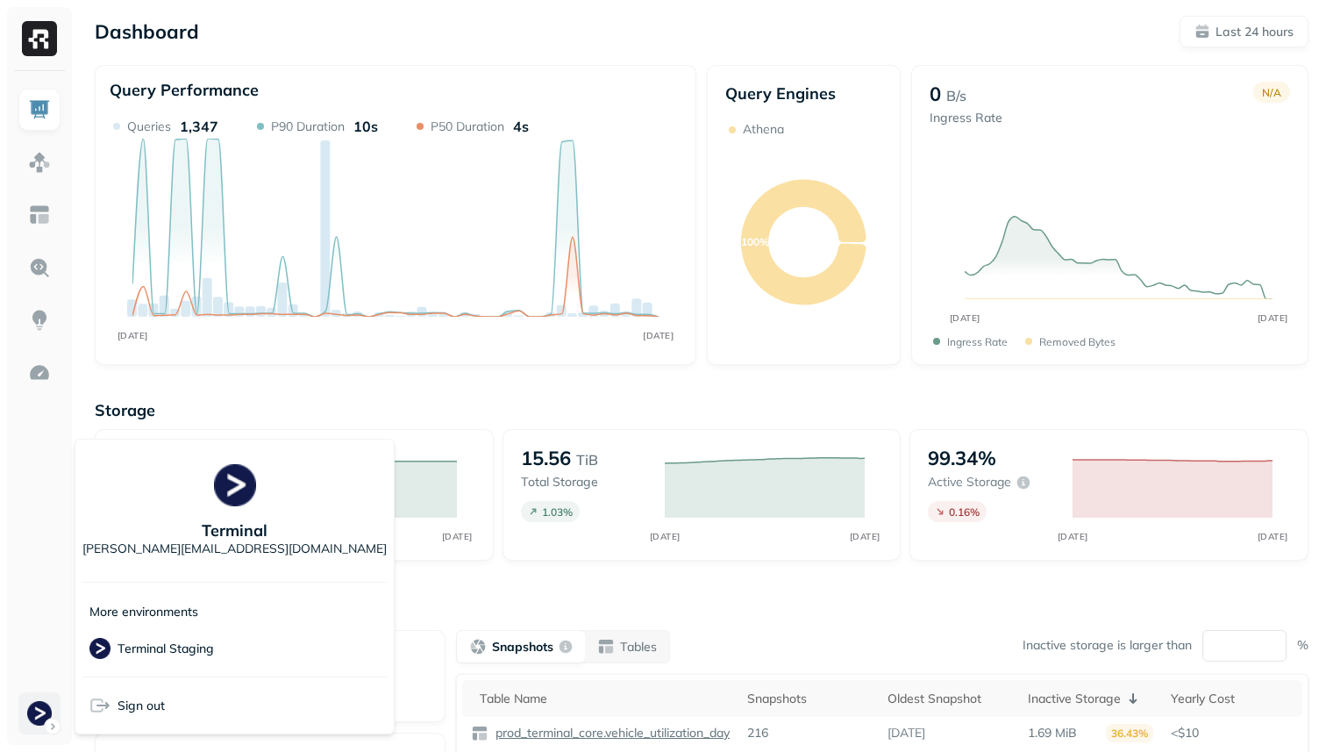
click at [50, 710] on html "Dashboard Last 24 hours Query Performance AUG [DATE] Queries 1,347 P90 Duration…" at bounding box center [663, 488] width 1326 height 976
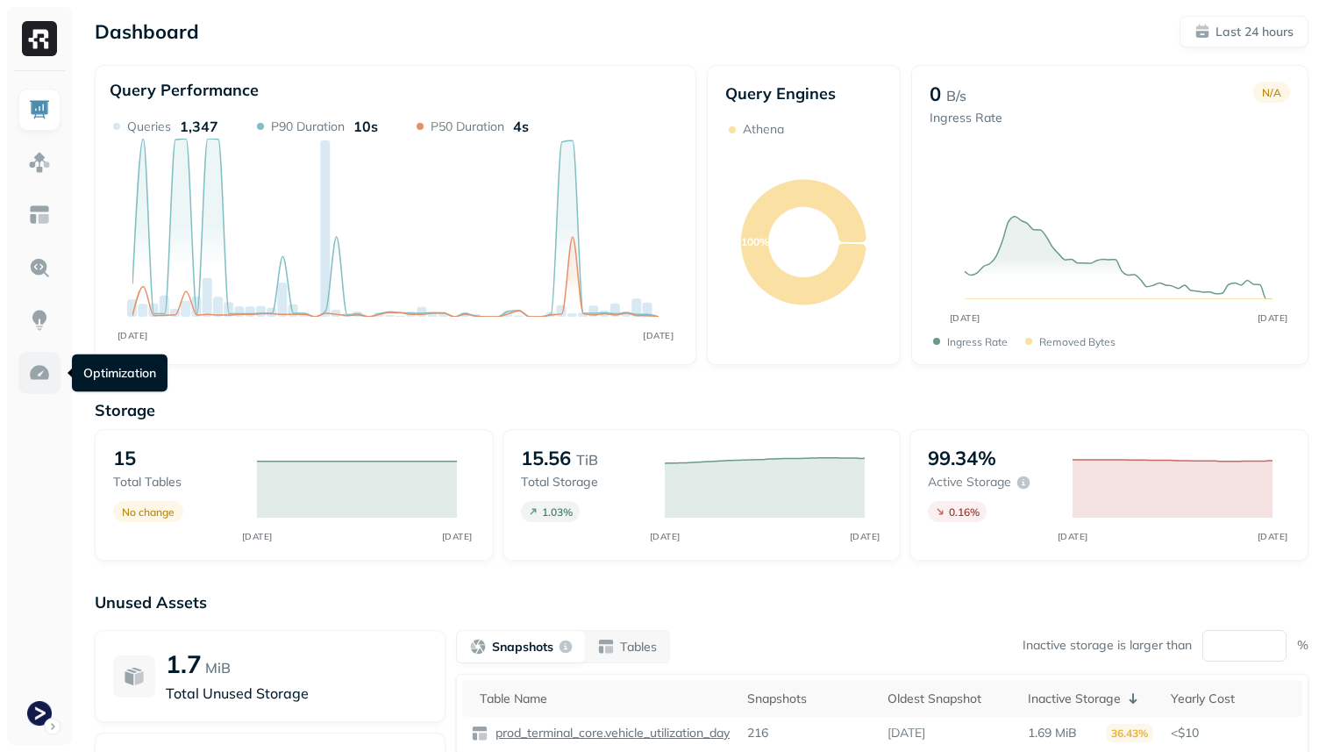
click at [43, 381] on img at bounding box center [39, 372] width 23 height 23
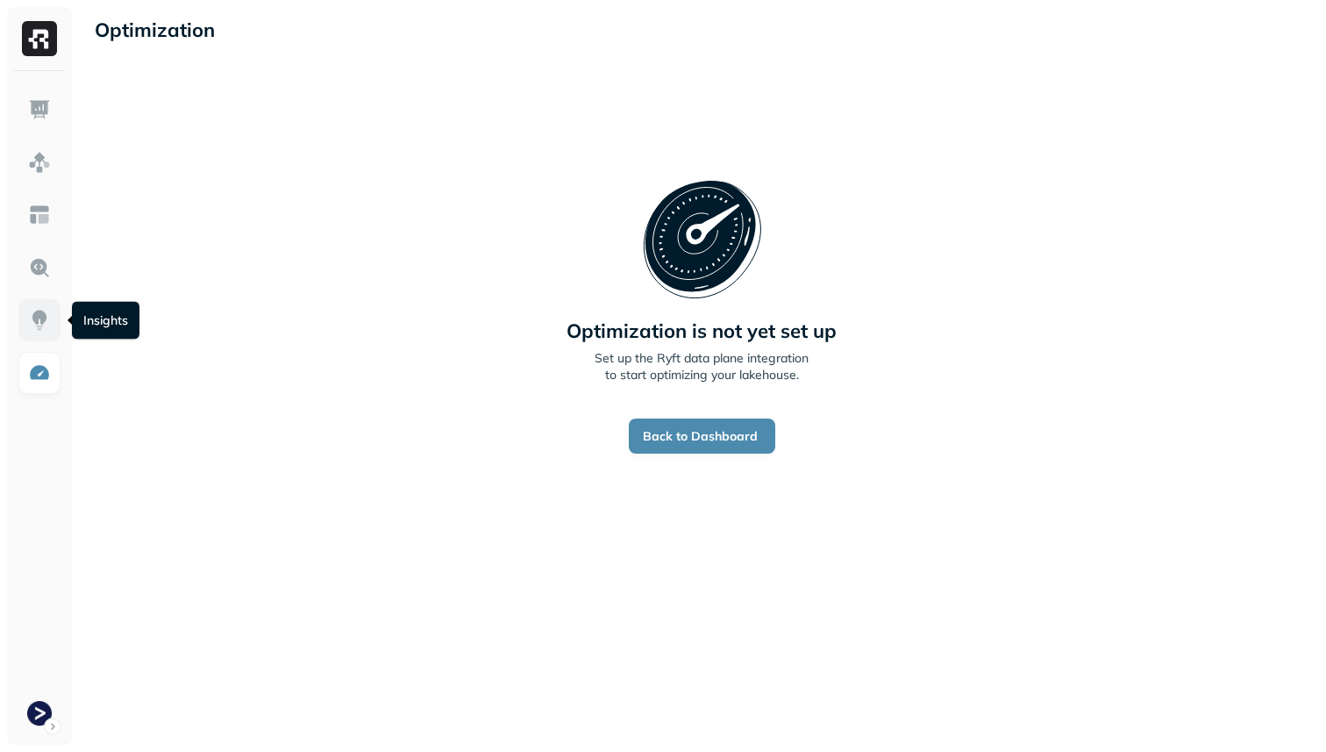
click at [47, 333] on link at bounding box center [39, 320] width 42 height 42
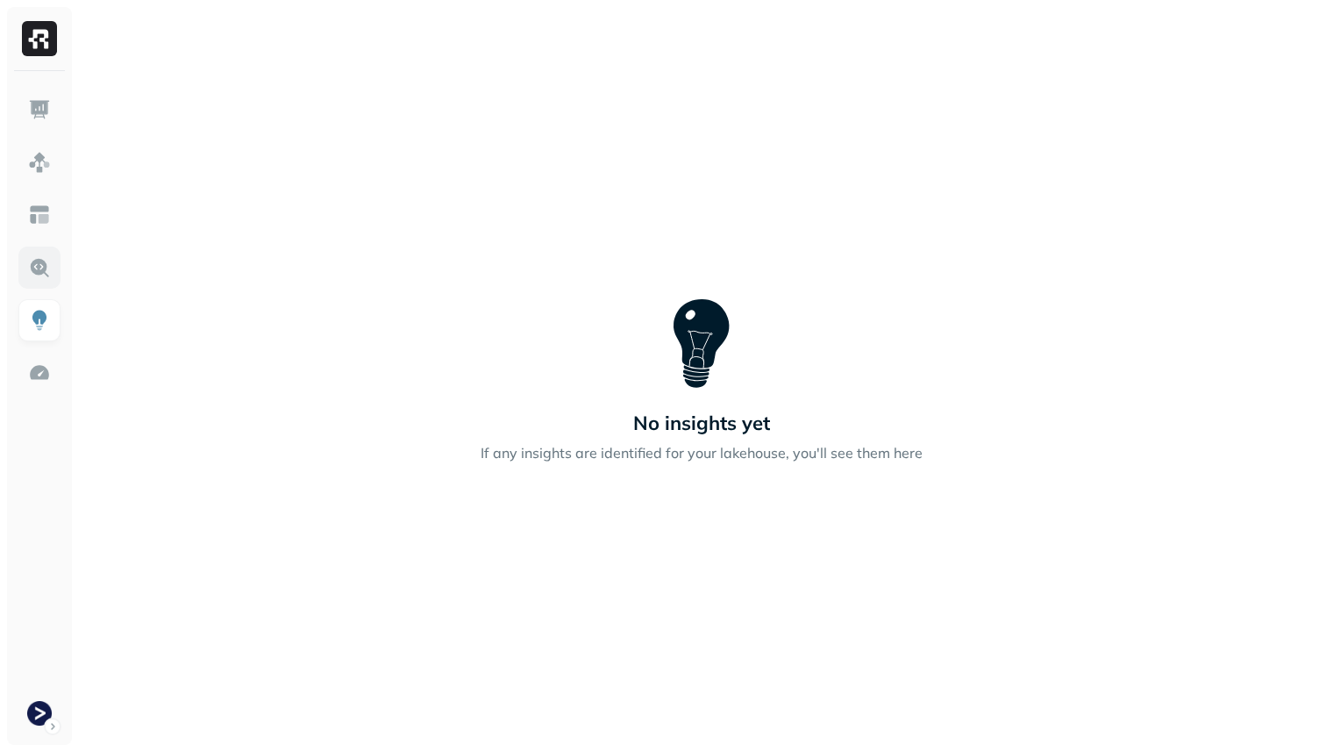
click at [42, 266] on img at bounding box center [39, 267] width 23 height 23
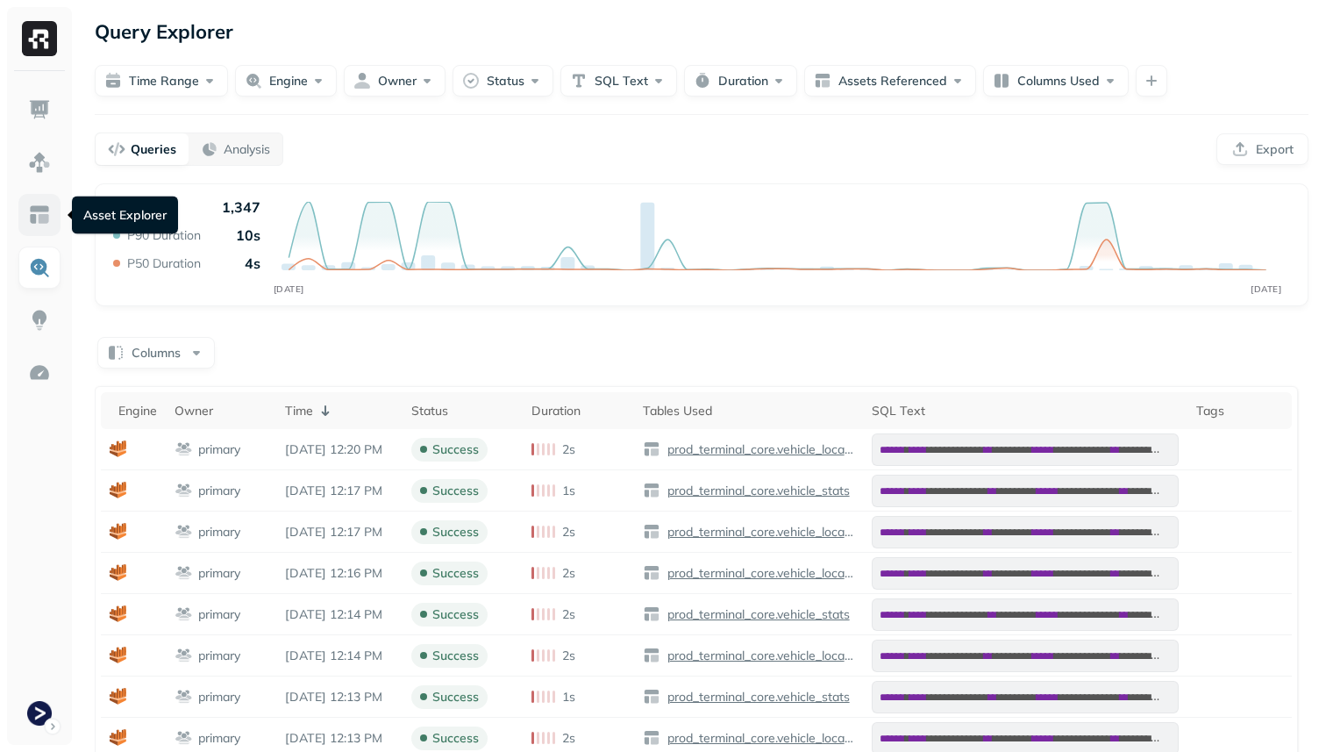
click at [40, 215] on img at bounding box center [39, 214] width 23 height 23
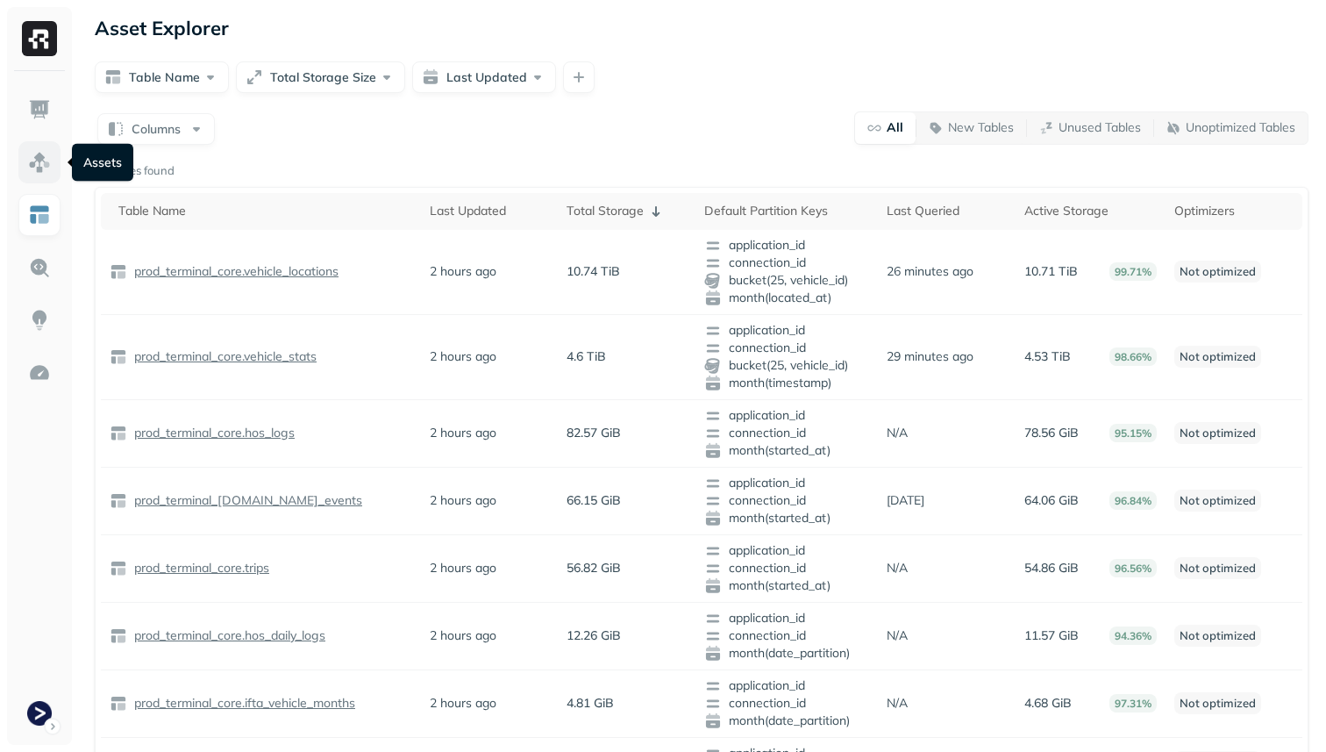
click at [42, 147] on link at bounding box center [39, 162] width 42 height 42
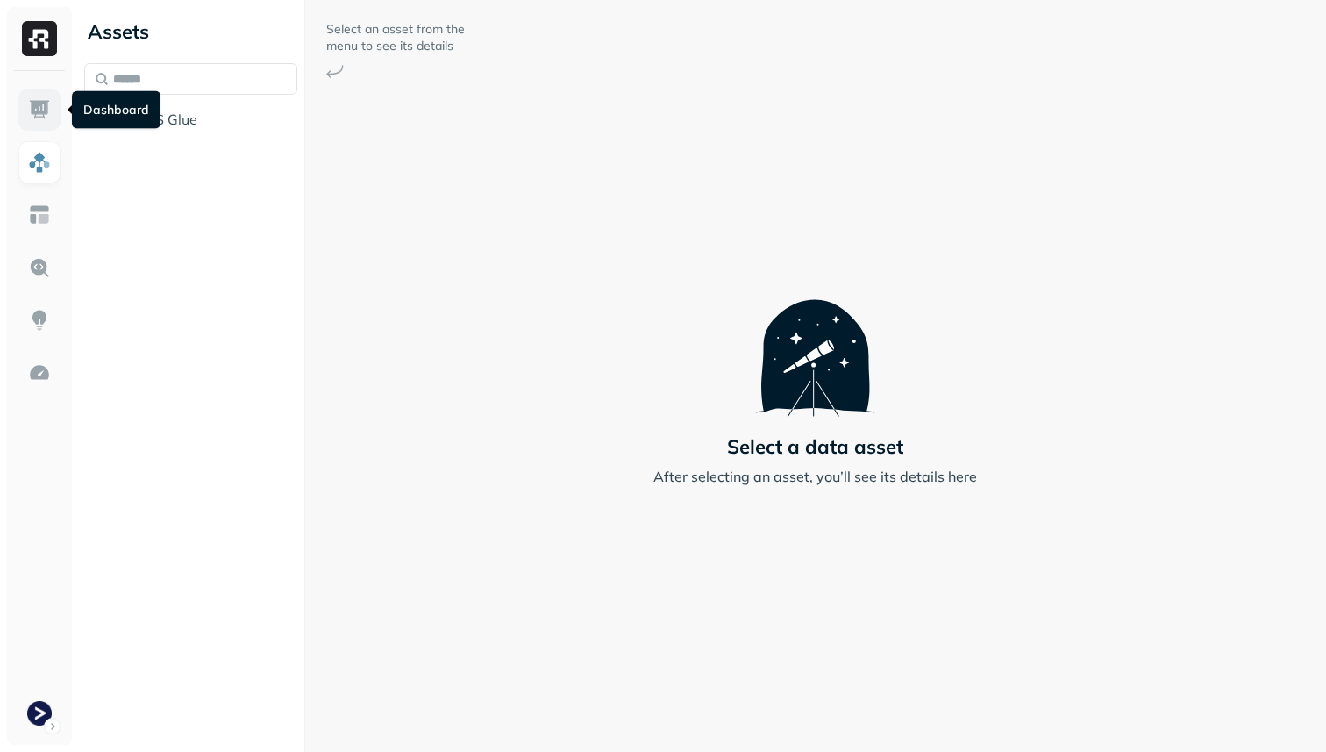
click at [40, 99] on img at bounding box center [39, 109] width 23 height 23
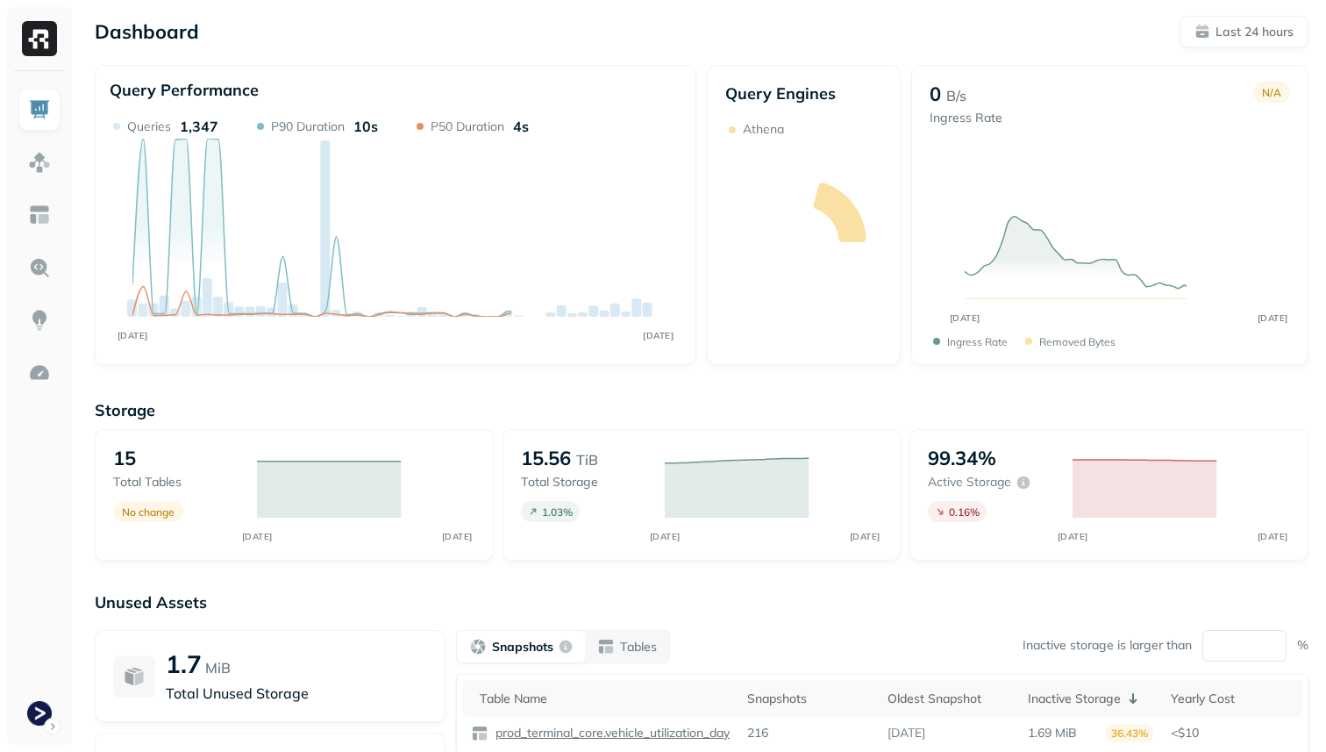
click at [43, 49] on img at bounding box center [39, 38] width 35 height 35
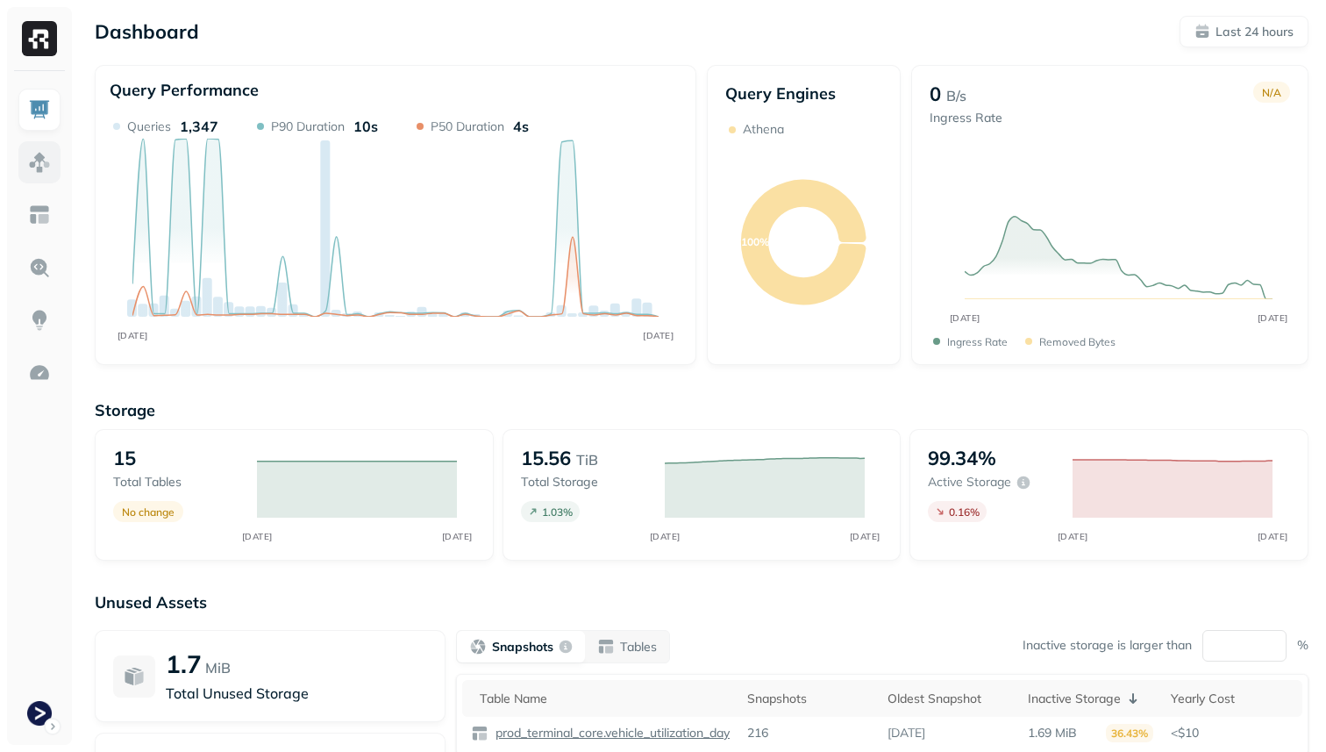
click at [44, 167] on img at bounding box center [39, 162] width 23 height 23
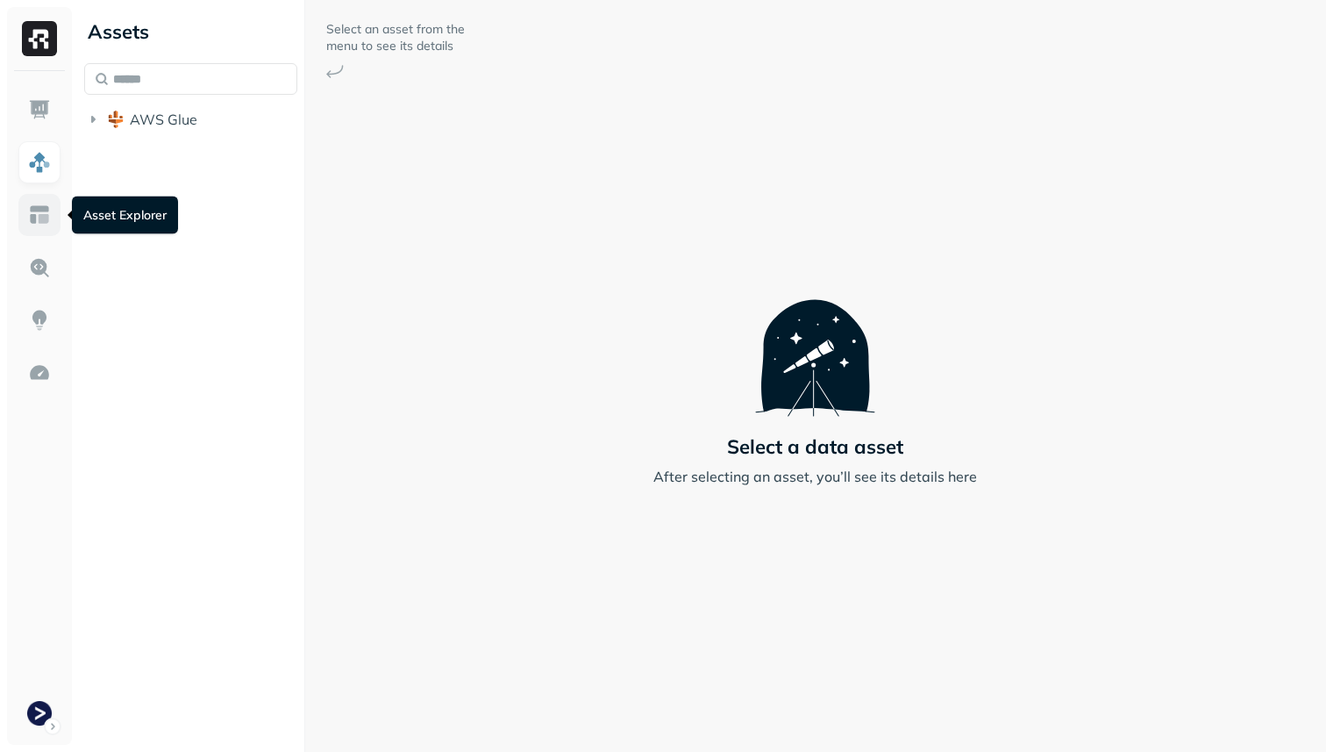
click at [42, 205] on img at bounding box center [39, 214] width 23 height 23
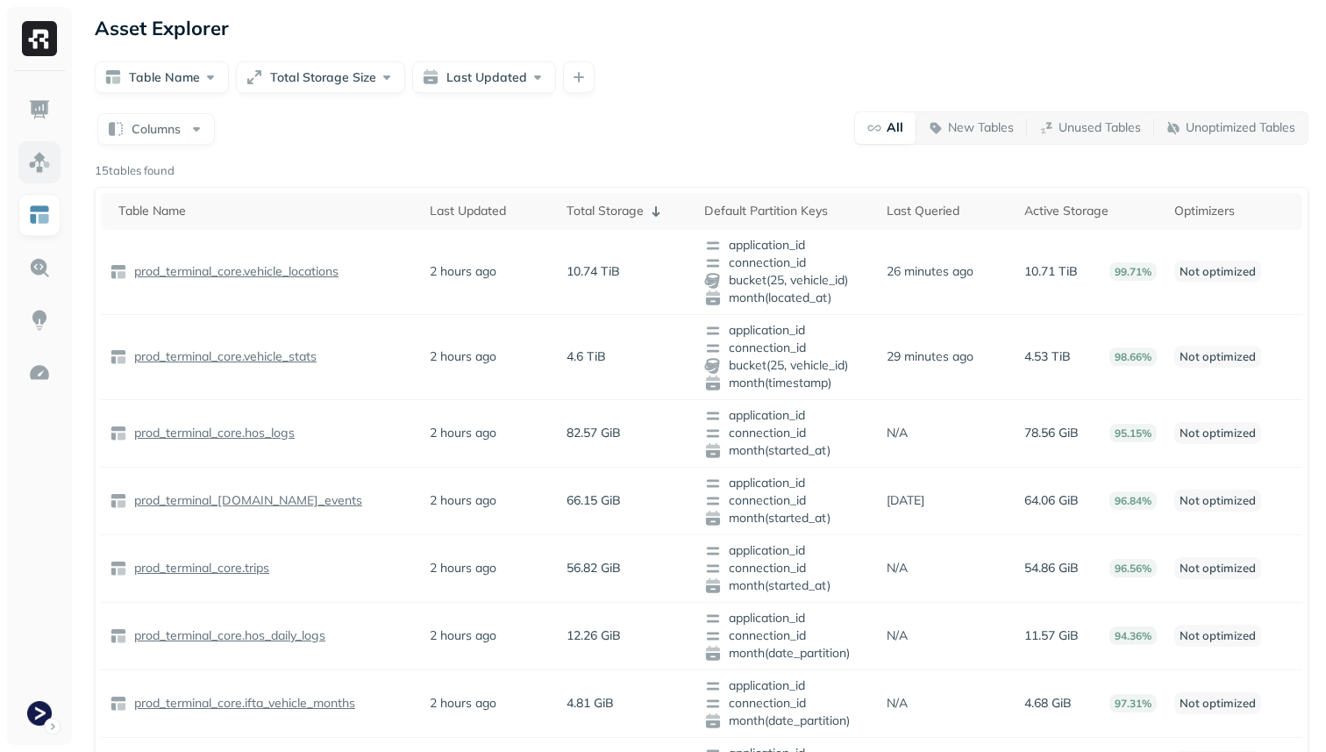
click at [36, 179] on link at bounding box center [39, 162] width 42 height 42
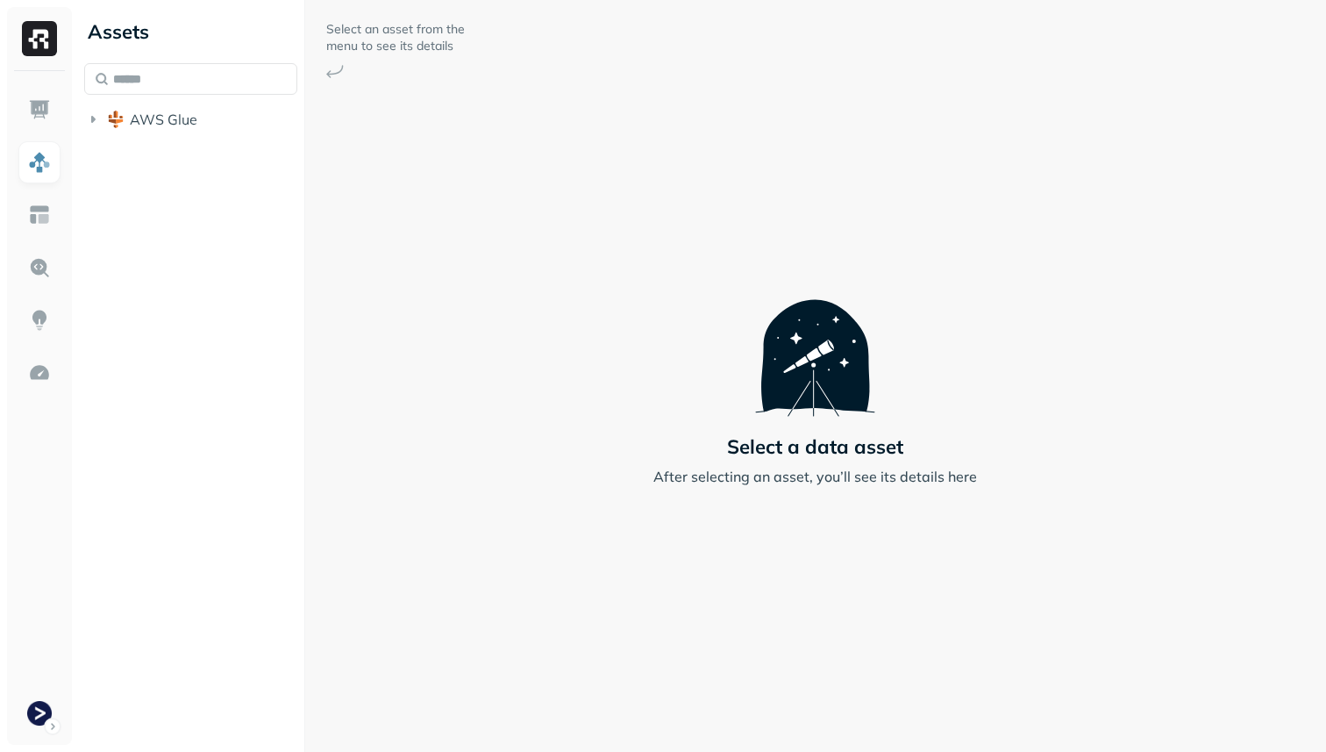
click at [106, 133] on li "AWS Glue" at bounding box center [190, 121] width 213 height 32
click at [113, 120] on img "button" at bounding box center [116, 120] width 18 height 18
click at [130, 145] on img "button" at bounding box center [134, 153] width 18 height 18
click at [162, 184] on span "Tables" at bounding box center [164, 186] width 44 height 18
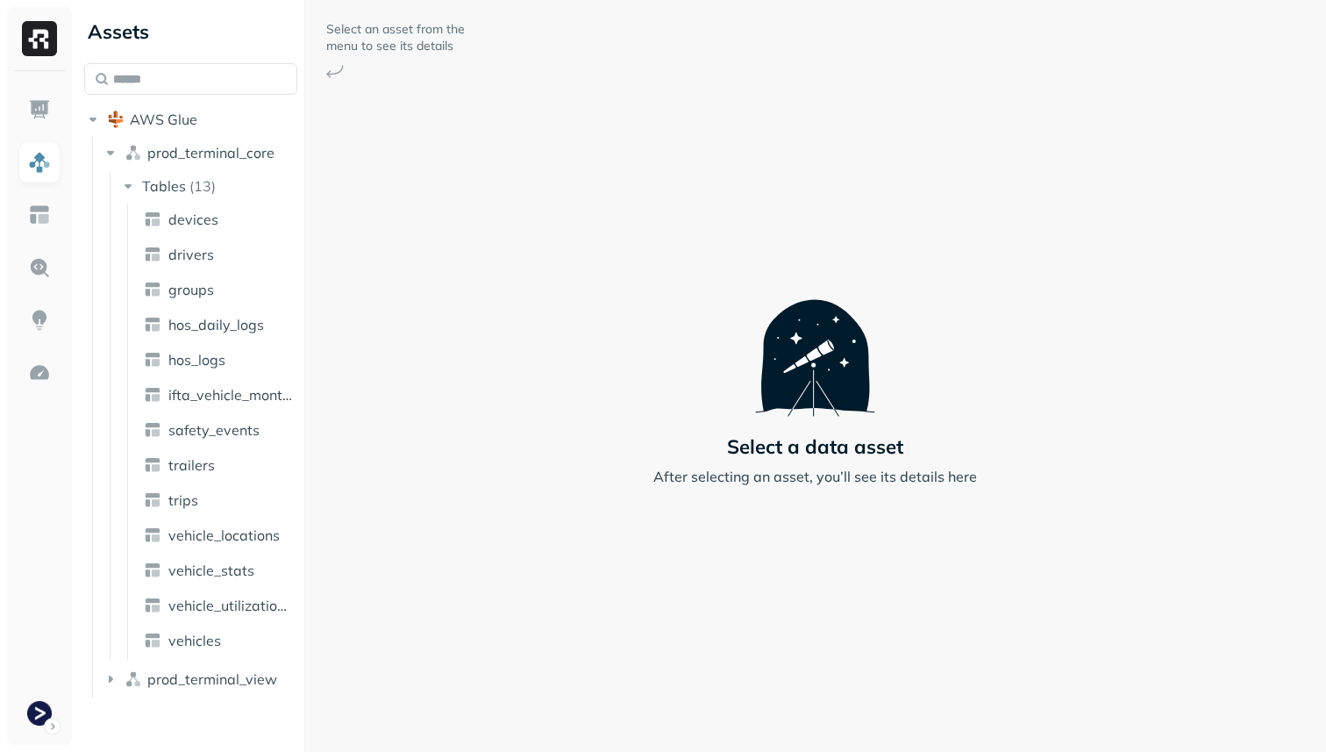
click at [223, 553] on ul "devices drivers groups hos_daily_logs hos_logs ifta_vehicle_months safety_event…" at bounding box center [213, 431] width 173 height 456
click at [219, 540] on span "vehicle_locations" at bounding box center [223, 535] width 111 height 18
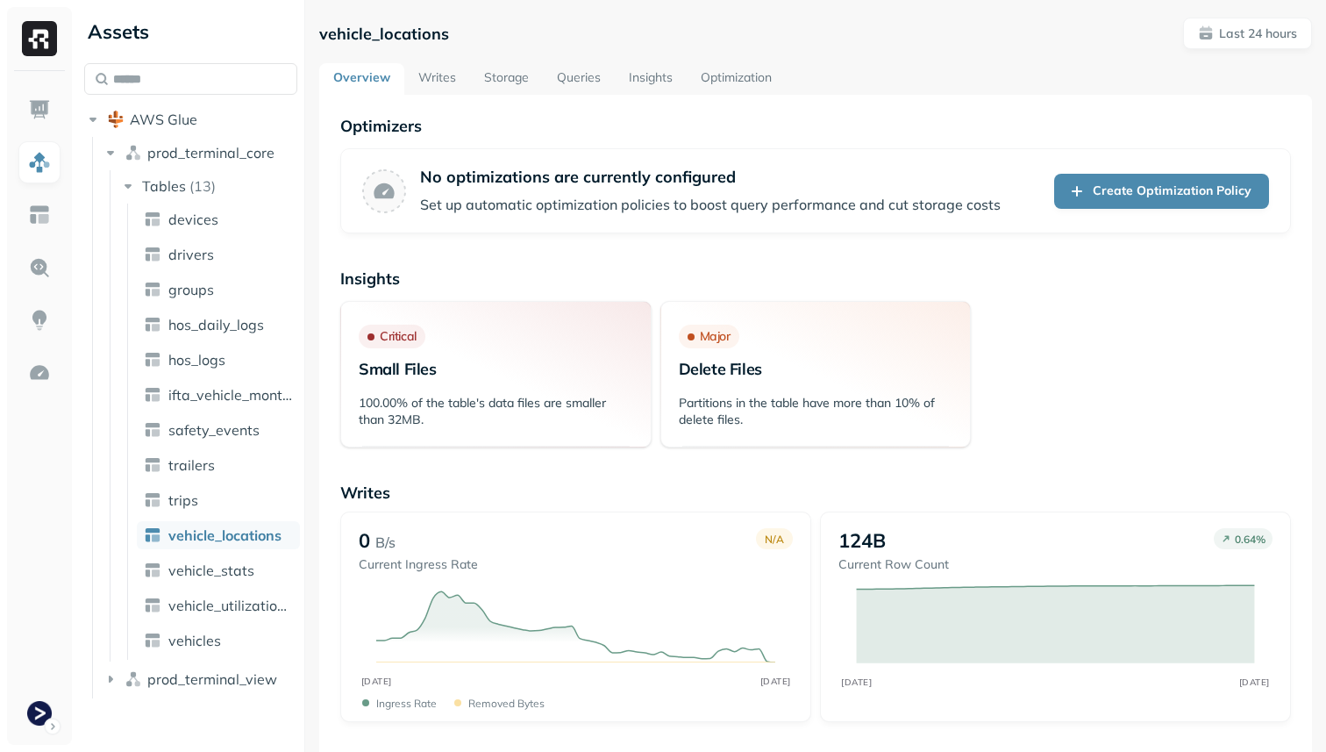
click at [199, 590] on ul "devices drivers groups hos_daily_logs hos_logs ifta_vehicle_months safety_event…" at bounding box center [213, 431] width 173 height 456
click at [198, 567] on span "vehicle_stats" at bounding box center [211, 570] width 86 height 18
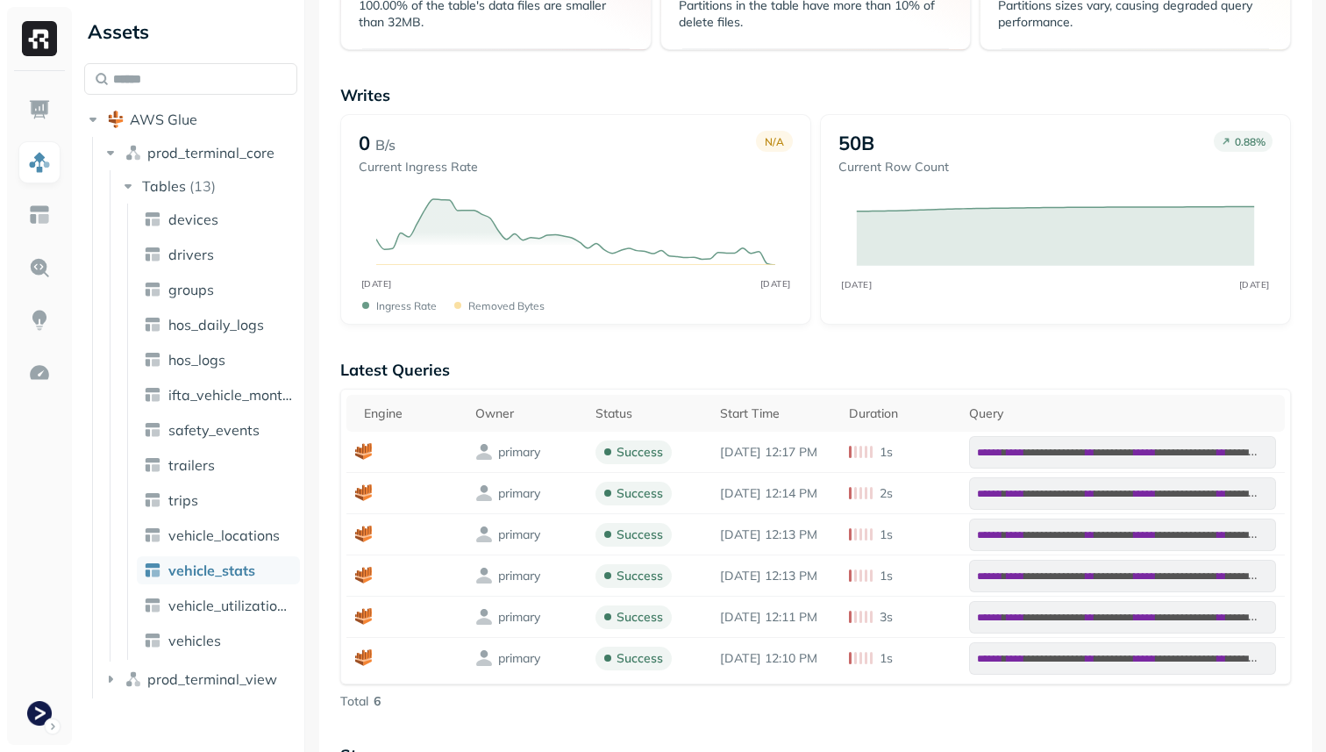
scroll to position [515, 0]
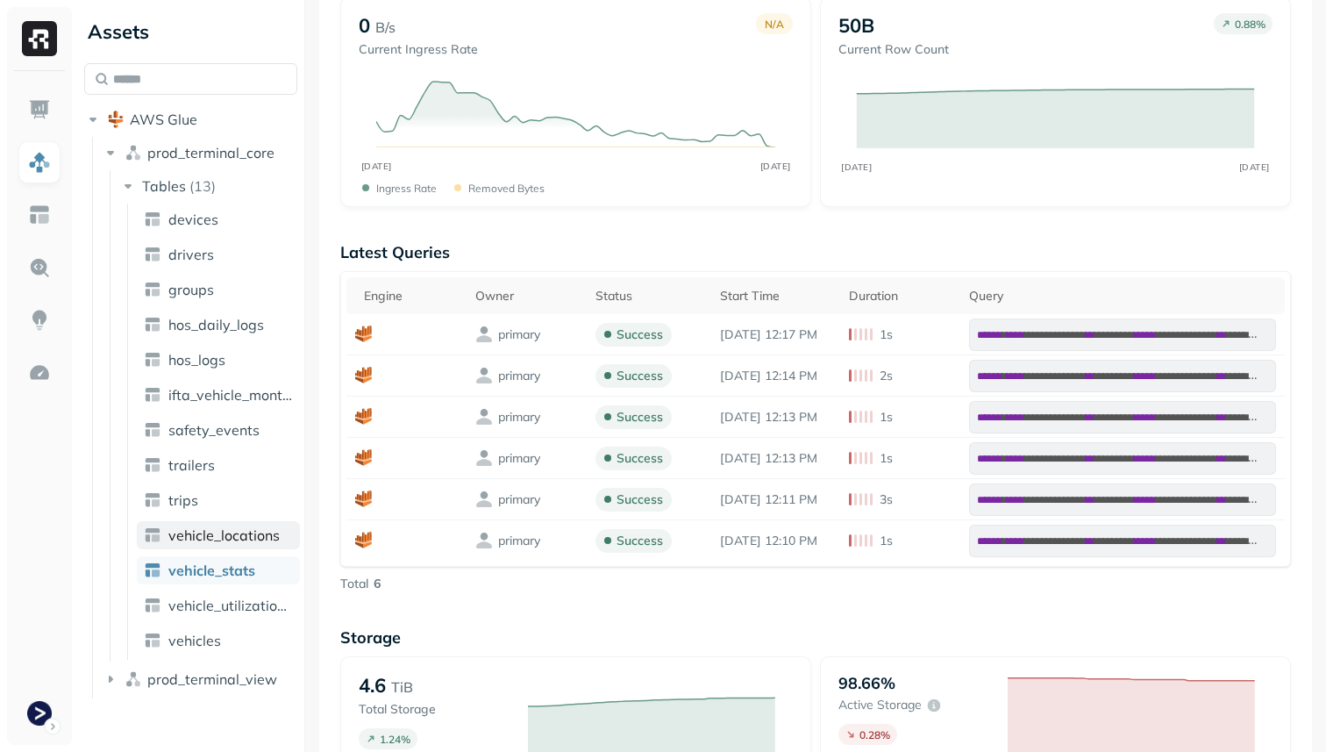
click at [218, 536] on span "vehicle_locations" at bounding box center [223, 535] width 111 height 18
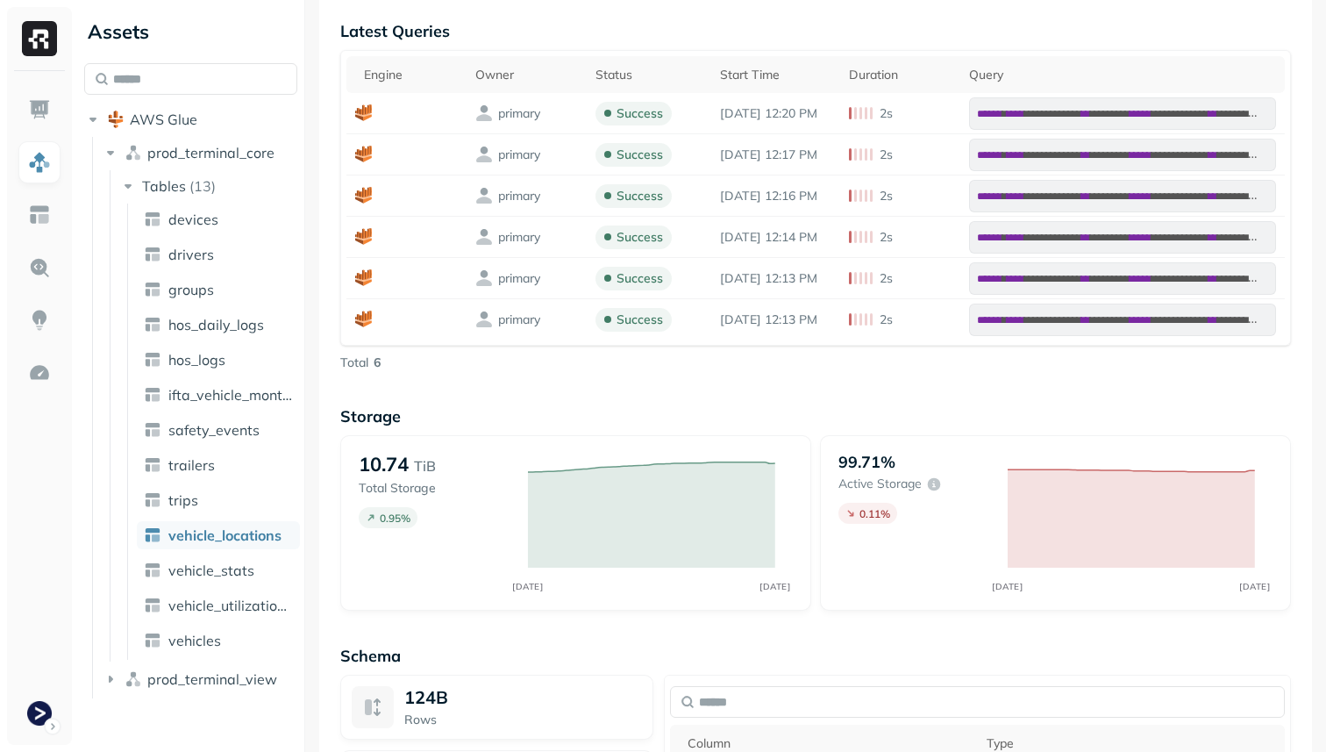
scroll to position [1349, 0]
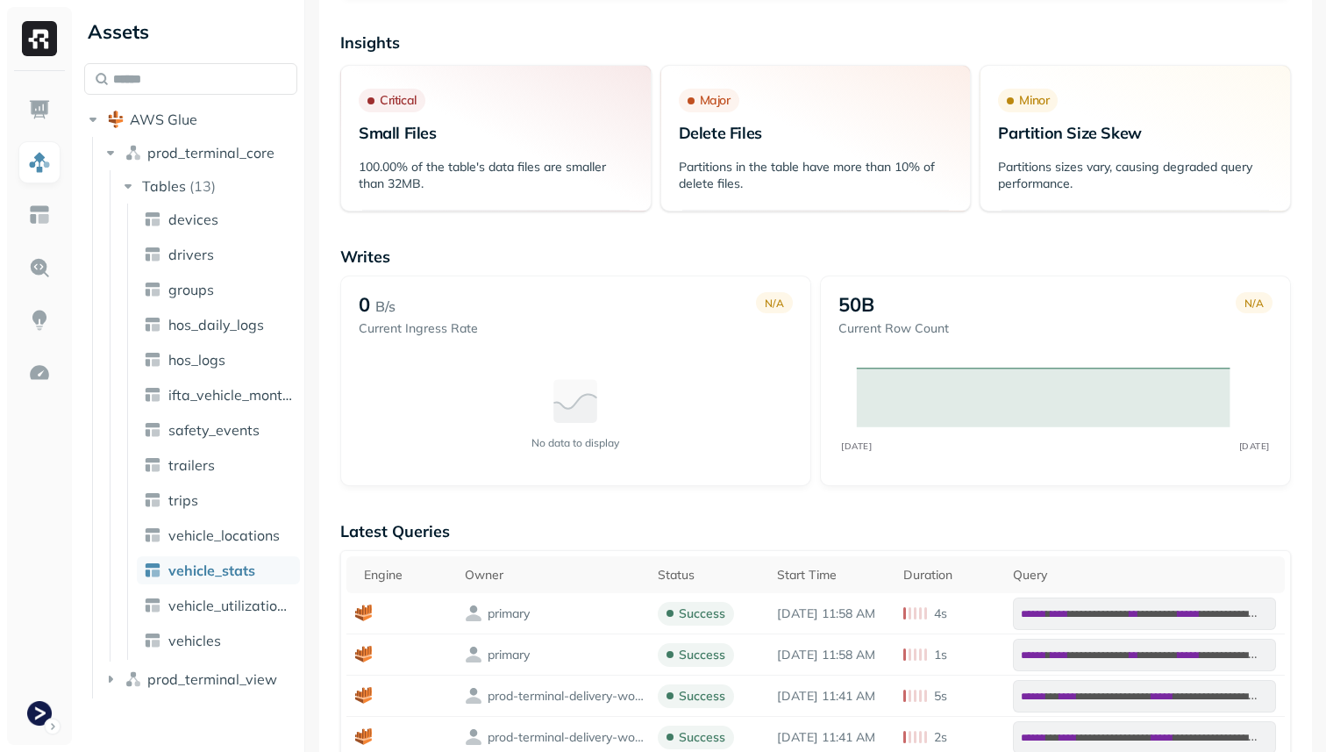
scroll to position [246, 0]
